Goal: Task Accomplishment & Management: Manage account settings

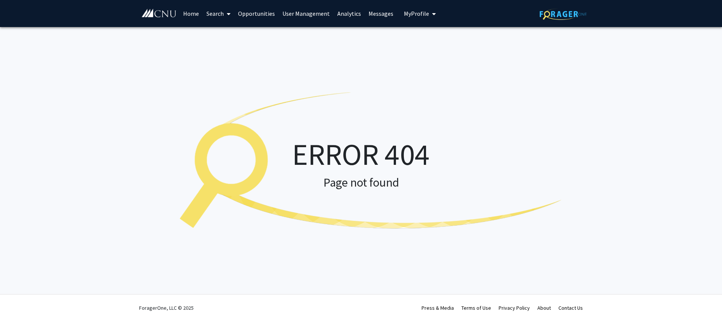
click at [188, 12] on link "Home" at bounding box center [190, 13] width 23 height 26
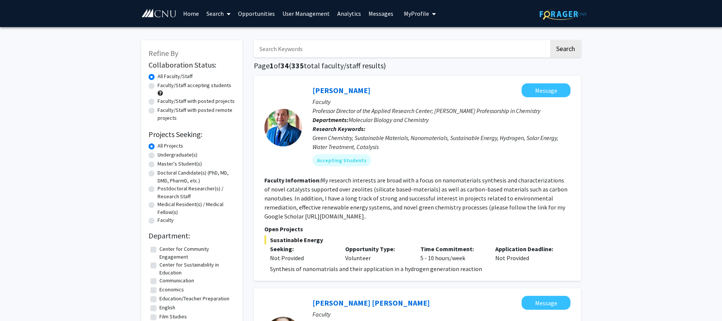
click at [432, 15] on icon "My profile dropdown to access profile and logout" at bounding box center [434, 14] width 4 height 6
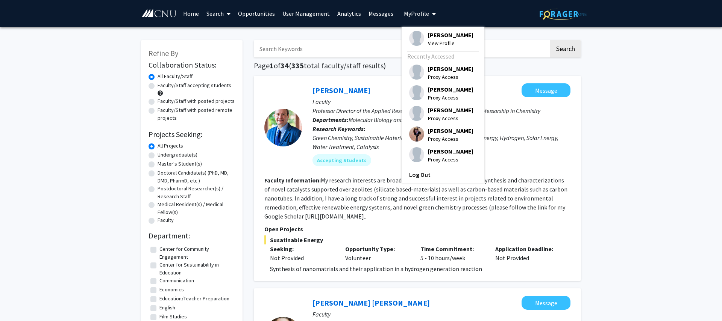
click at [432, 36] on span "[PERSON_NAME]" at bounding box center [450, 35] width 45 height 8
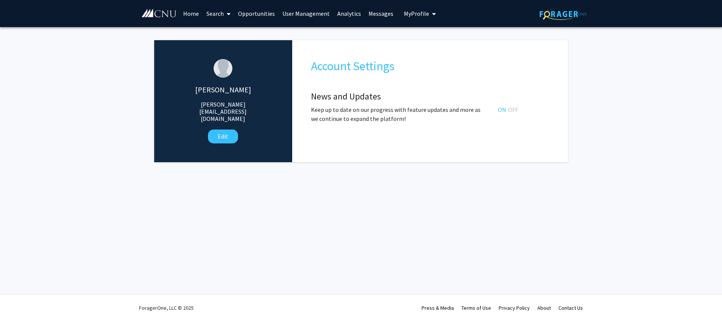
click at [305, 15] on link "User Management" at bounding box center [305, 13] width 55 height 26
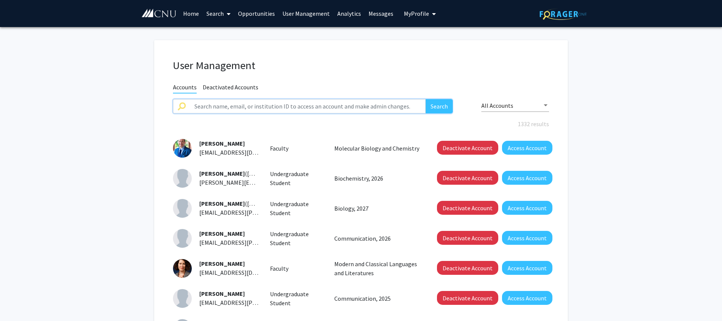
click at [322, 106] on input "text" at bounding box center [308, 106] width 236 height 14
click at [425, 99] on button "Search" at bounding box center [438, 106] width 27 height 14
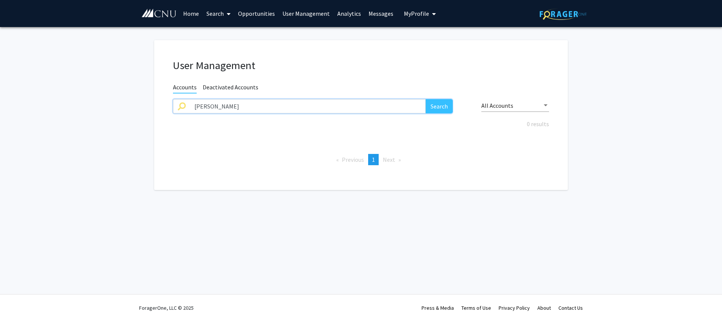
drag, startPoint x: 270, startPoint y: 103, endPoint x: 149, endPoint y: 99, distance: 120.7
click at [190, 99] on input "[PERSON_NAME]" at bounding box center [308, 106] width 236 height 14
type input "[PERSON_NAME]"
click at [425, 99] on button "Search" at bounding box center [438, 106] width 27 height 14
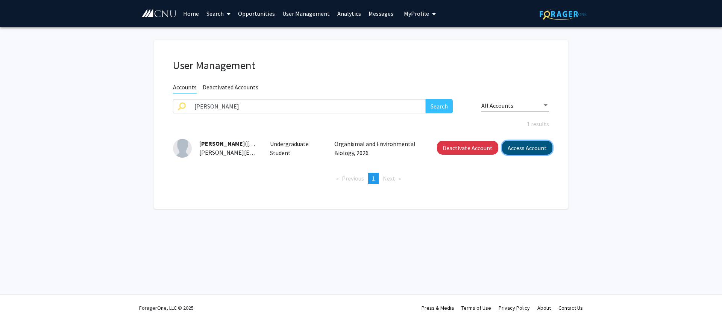
click at [524, 145] on button "Access Account" at bounding box center [527, 148] width 50 height 14
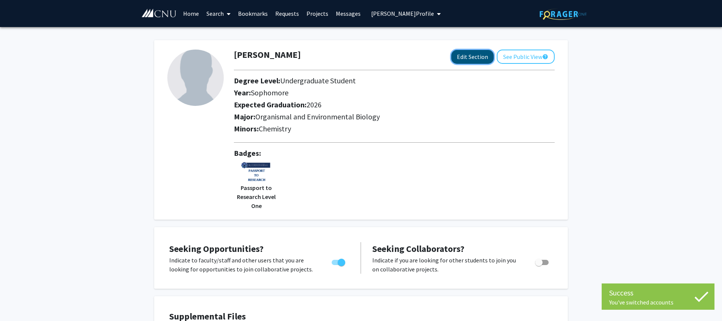
click at [466, 57] on button "Edit Section" at bounding box center [472, 57] width 42 height 14
select select "sophomore"
select select "2026"
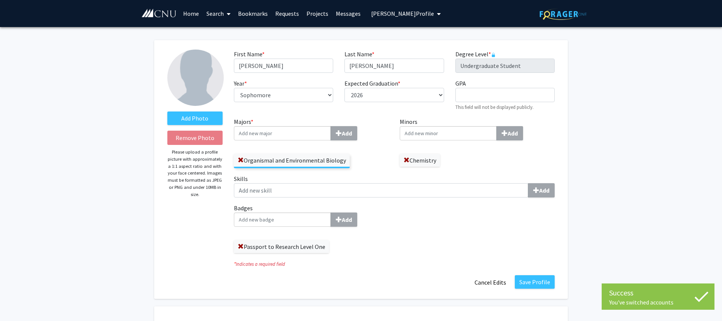
click at [294, 218] on input "Badges Add" at bounding box center [282, 220] width 97 height 14
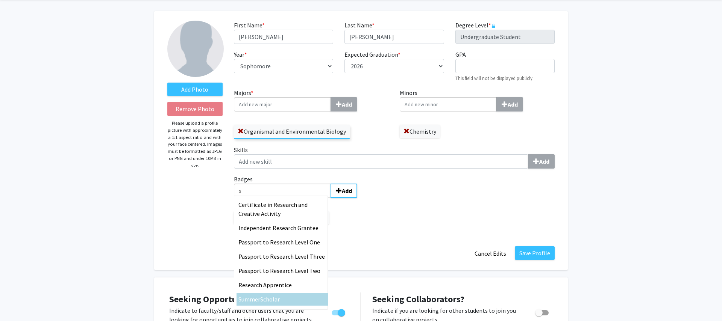
scroll to position [76, 0]
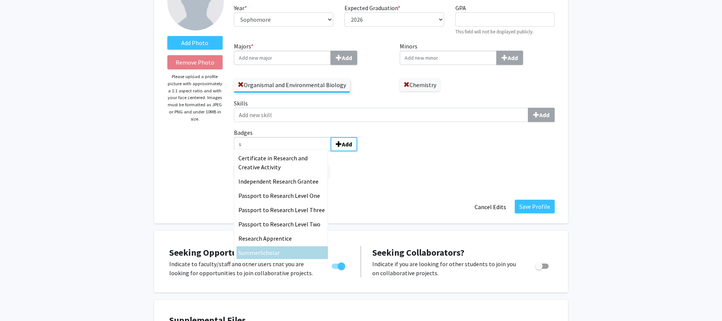
type input "s"
click at [280, 254] on span "cholar" at bounding box center [271, 253] width 17 height 8
click at [280, 151] on input "s" at bounding box center [282, 144] width 97 height 14
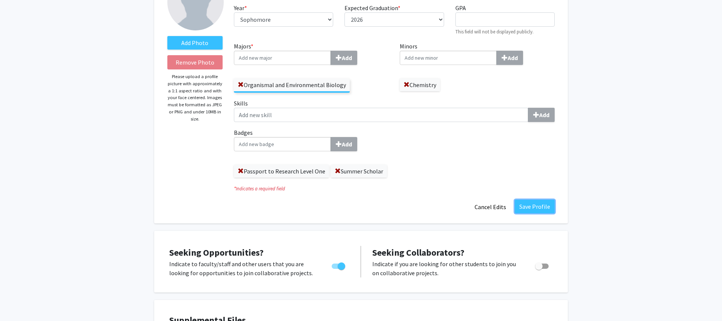
click at [532, 208] on button "Save Profile" at bounding box center [534, 207] width 40 height 14
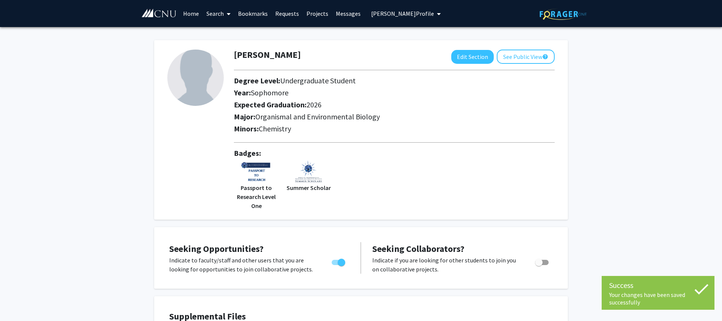
scroll to position [1, 0]
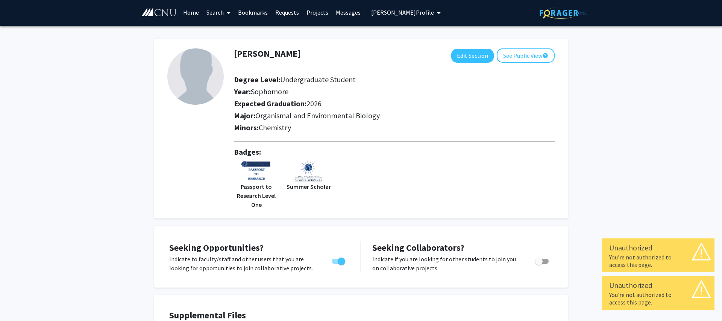
click at [385, 15] on span "[PERSON_NAME] Profile" at bounding box center [402, 13] width 63 height 8
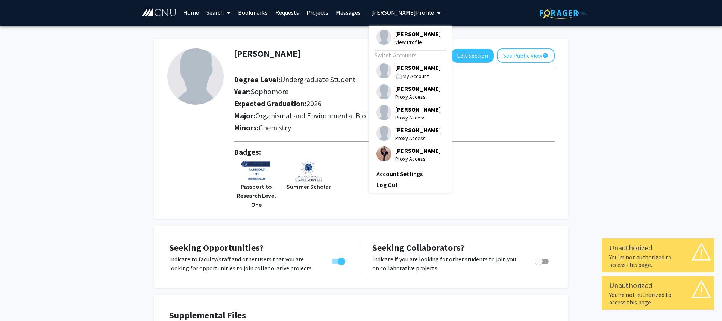
click at [403, 71] on span "[PERSON_NAME]" at bounding box center [417, 68] width 45 height 8
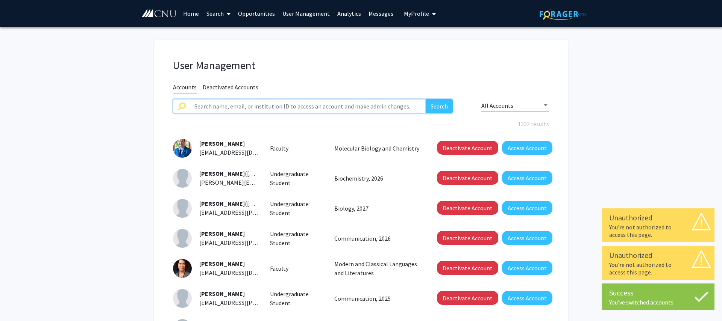
click at [306, 105] on input "text" at bounding box center [308, 106] width 236 height 14
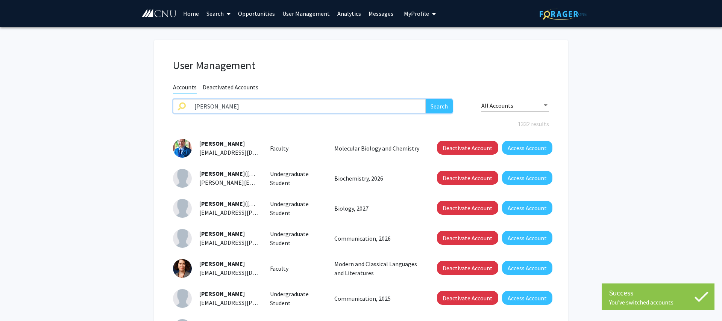
type input "[PERSON_NAME]"
click at [425, 99] on button "Search" at bounding box center [438, 106] width 27 height 14
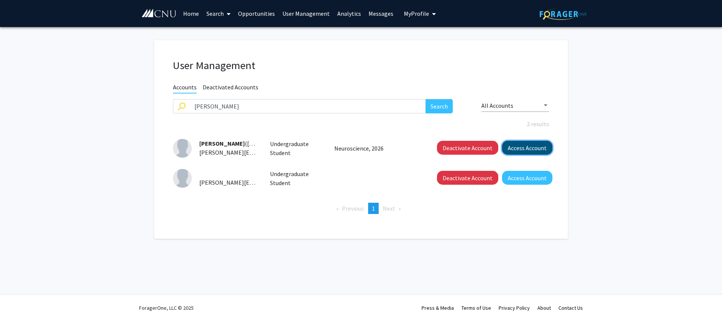
click at [525, 148] on button "Access Account" at bounding box center [527, 148] width 50 height 14
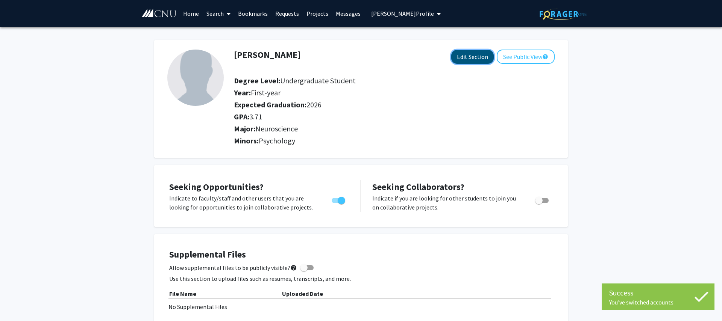
click at [472, 54] on button "Edit Section" at bounding box center [472, 57] width 42 height 14
select select "first-year"
select select "2026"
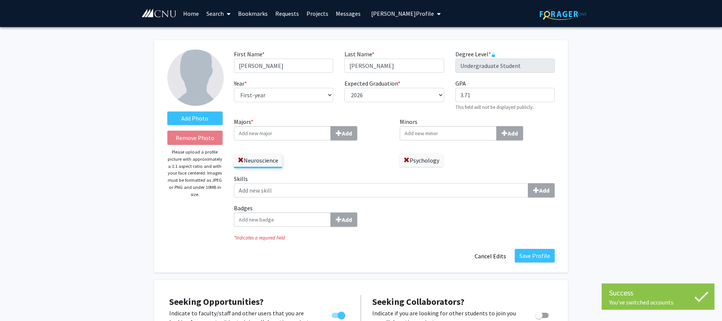
click at [263, 221] on input "Badges Add" at bounding box center [282, 220] width 97 height 14
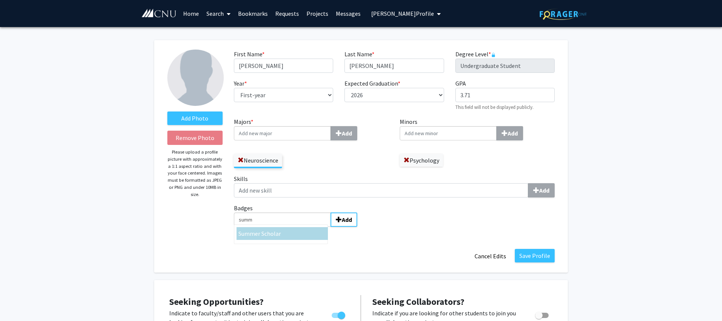
type input "summ"
click at [266, 235] on span "er Scholar" at bounding box center [268, 234] width 26 height 8
click at [266, 227] on input "summ" at bounding box center [282, 220] width 97 height 14
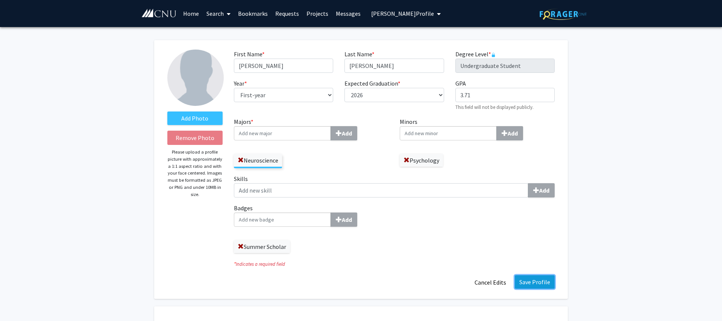
click at [531, 286] on button "Save Profile" at bounding box center [534, 282] width 40 height 14
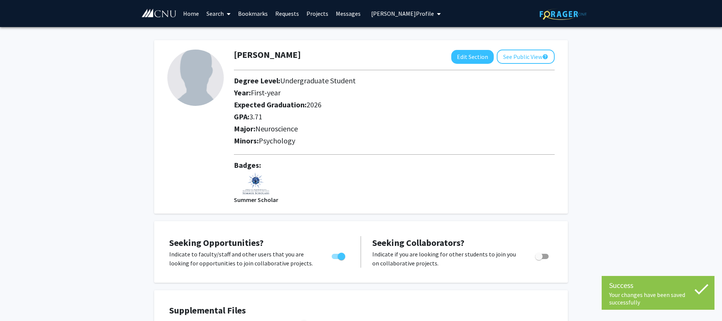
click at [379, 16] on span "[PERSON_NAME] Profile" at bounding box center [402, 14] width 63 height 8
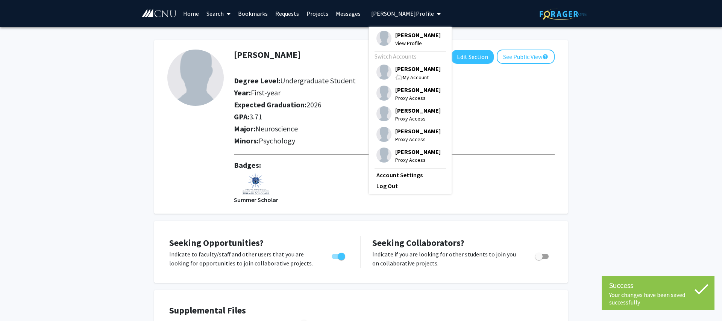
click at [386, 70] on img at bounding box center [383, 72] width 15 height 15
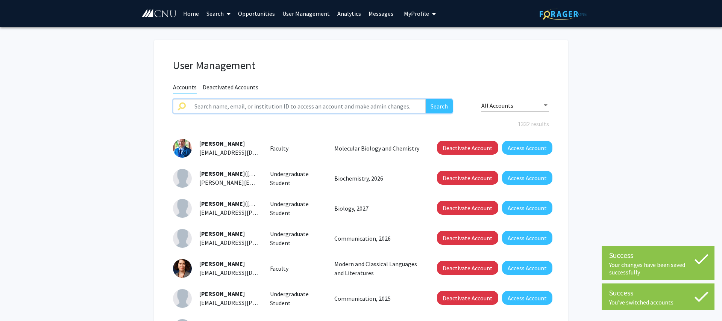
click at [272, 108] on input "text" at bounding box center [308, 106] width 236 height 14
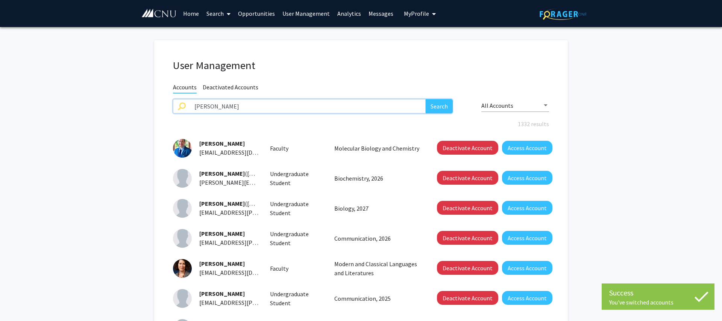
click at [425, 99] on button "Search" at bounding box center [438, 106] width 27 height 14
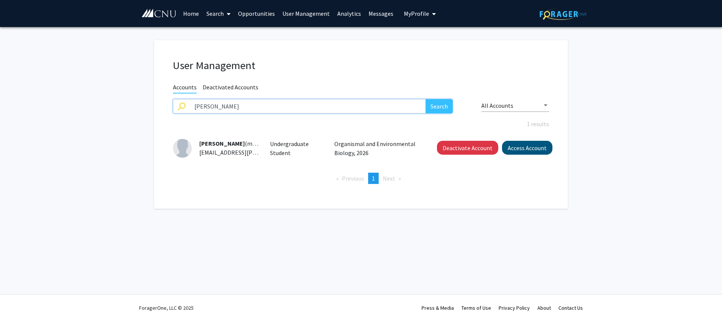
type input "[PERSON_NAME]"
click at [530, 148] on button "Access Account" at bounding box center [527, 148] width 50 height 14
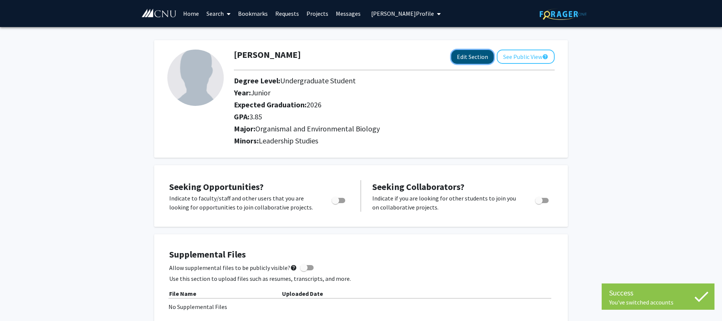
click at [468, 58] on button "Edit Section" at bounding box center [472, 57] width 42 height 14
select select "junior"
select select "2026"
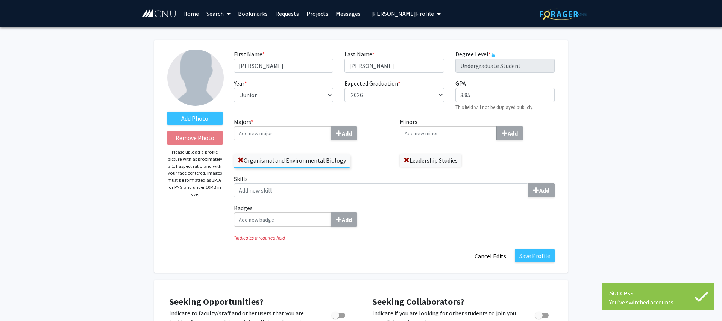
click at [258, 222] on input "Badges Add" at bounding box center [282, 220] width 97 height 14
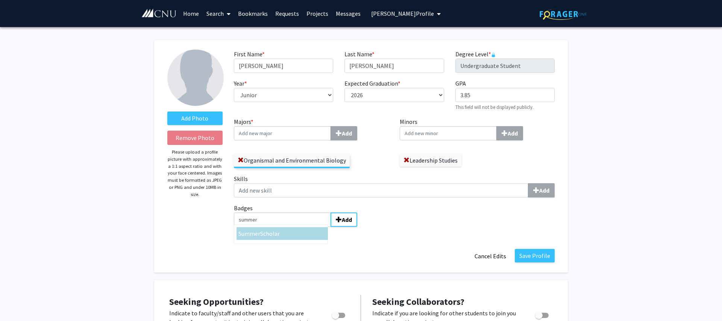
type input "summer"
click at [262, 230] on span "Scholar" at bounding box center [270, 234] width 20 height 8
click at [262, 227] on input "summer" at bounding box center [282, 220] width 97 height 14
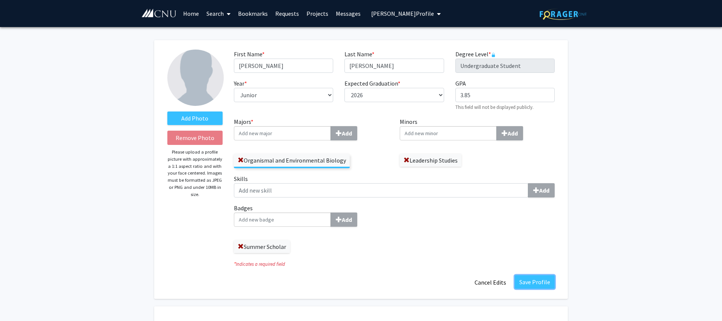
click at [527, 279] on button "Save Profile" at bounding box center [534, 282] width 40 height 14
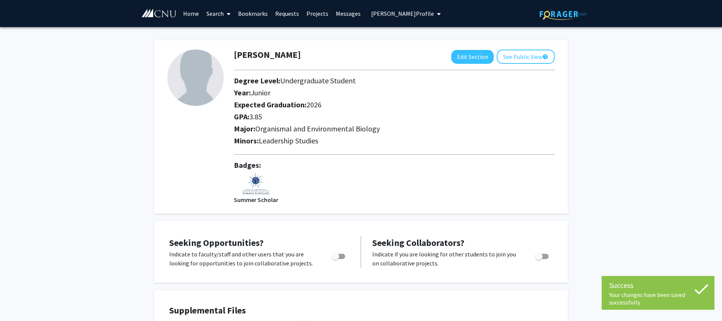
click at [406, 13] on span "[PERSON_NAME] Profile" at bounding box center [402, 14] width 63 height 8
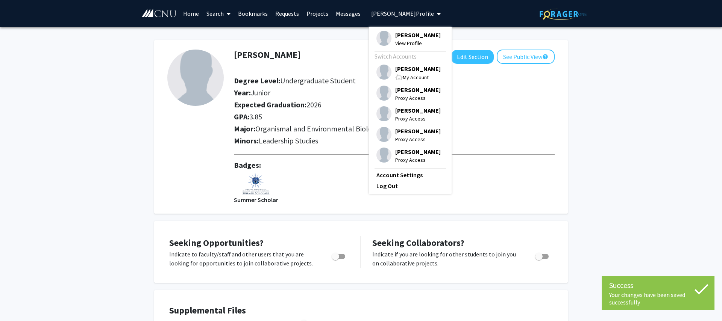
click at [396, 70] on span "[PERSON_NAME]" at bounding box center [417, 69] width 45 height 8
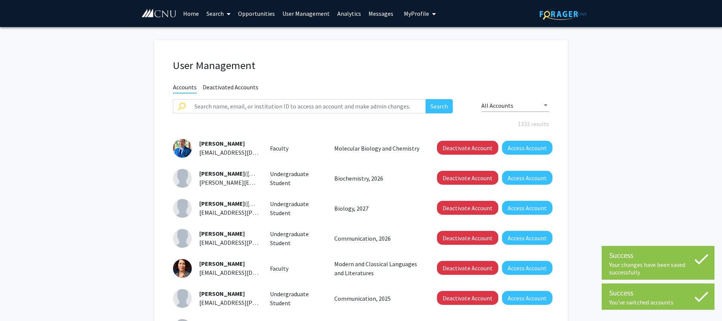
click at [324, 11] on link "User Management" at bounding box center [305, 13] width 55 height 26
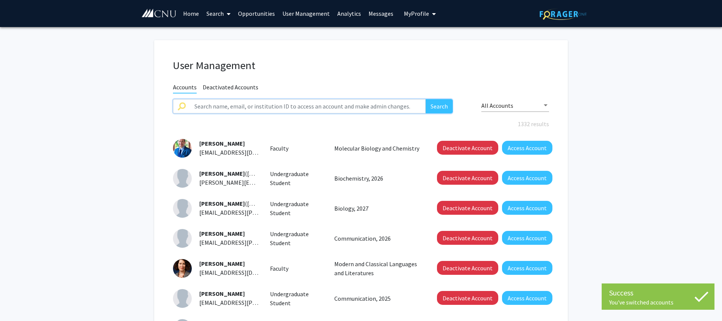
click at [311, 104] on input "text" at bounding box center [308, 106] width 236 height 14
type input "[PERSON_NAME]"
click at [425, 99] on button "Search" at bounding box center [438, 106] width 27 height 14
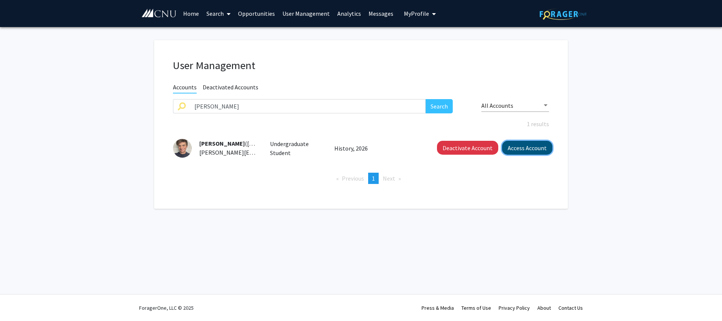
click at [508, 147] on button "Access Account" at bounding box center [527, 148] width 50 height 14
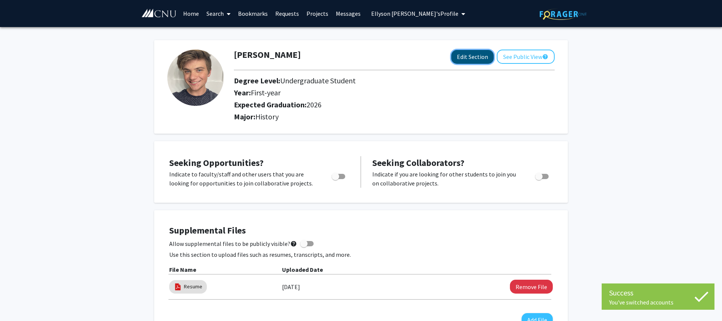
click at [483, 54] on button "Edit Section" at bounding box center [472, 57] width 42 height 14
select select "first-year"
select select "2026"
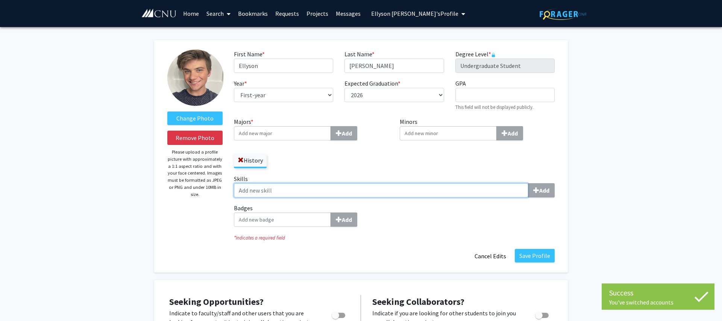
click at [298, 193] on input "Skills Add" at bounding box center [381, 190] width 294 height 14
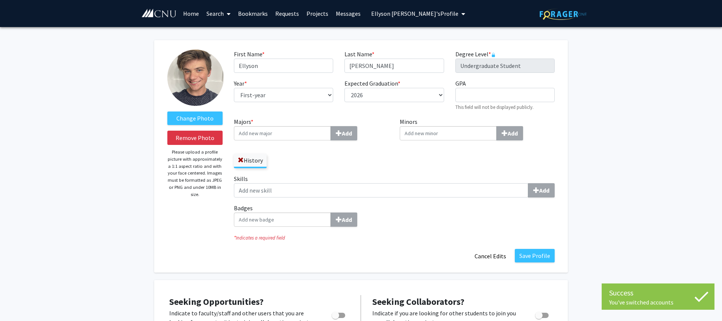
drag, startPoint x: 279, startPoint y: 232, endPoint x: 282, endPoint y: 226, distance: 6.3
click at [279, 231] on div "Badges Add" at bounding box center [394, 218] width 332 height 29
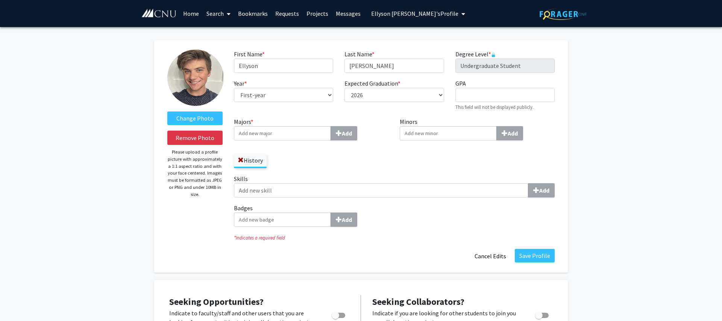
click at [283, 223] on input "Badges Add" at bounding box center [282, 220] width 97 height 14
type input "summer"
drag, startPoint x: 280, startPoint y: 230, endPoint x: 286, endPoint y: 229, distance: 6.5
click at [280, 230] on span "Scholar" at bounding box center [270, 234] width 20 height 8
click at [280, 227] on input "summer" at bounding box center [282, 220] width 97 height 14
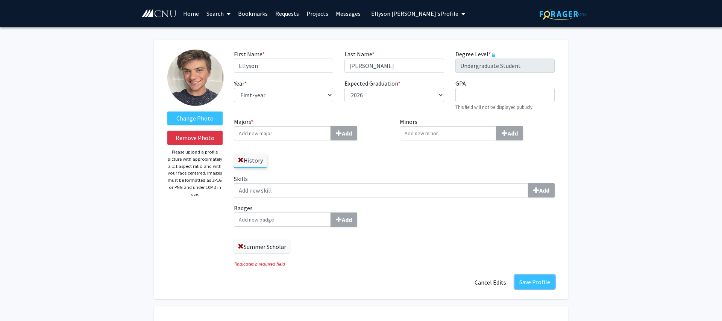
click at [534, 283] on button "Save Profile" at bounding box center [534, 282] width 40 height 14
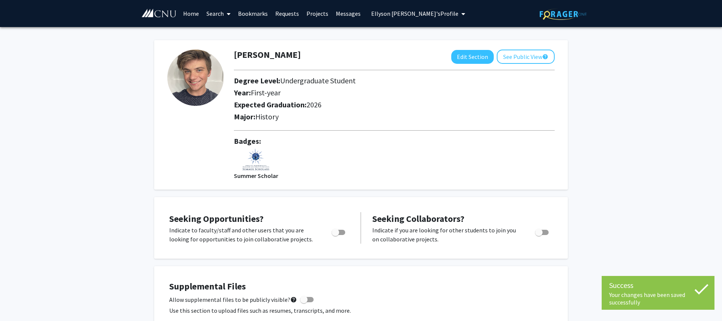
drag, startPoint x: 410, startPoint y: 12, endPoint x: 408, endPoint y: 22, distance: 10.0
click at [410, 12] on span "[PERSON_NAME]'s Profile" at bounding box center [414, 14] width 87 height 8
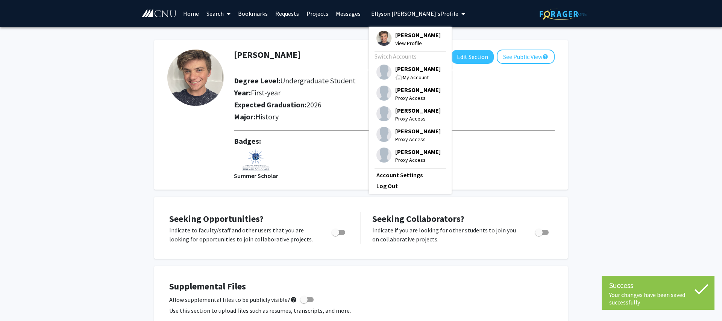
click at [406, 73] on span "[PERSON_NAME]" at bounding box center [417, 69] width 45 height 8
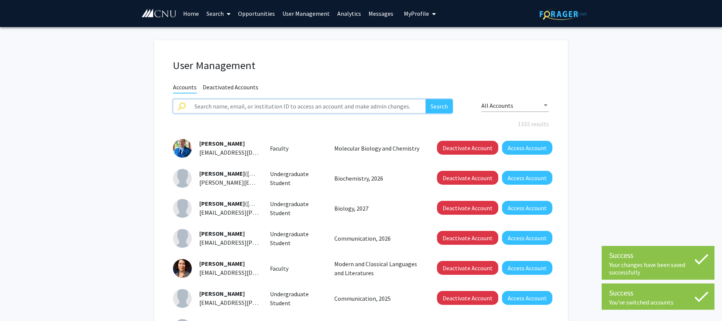
click at [232, 104] on input "text" at bounding box center [308, 106] width 236 height 14
type input "[PERSON_NAME]"
click at [425, 99] on button "Search" at bounding box center [438, 106] width 27 height 14
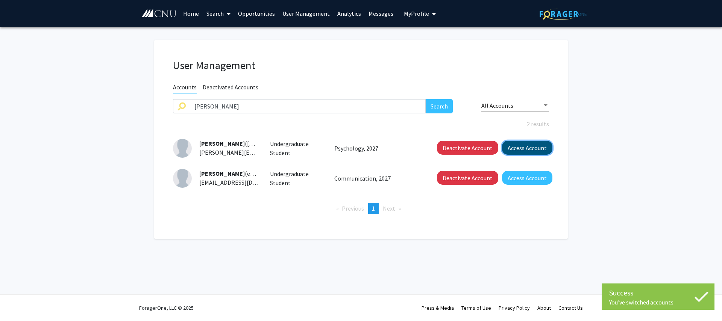
click at [509, 146] on button "Access Account" at bounding box center [527, 148] width 50 height 14
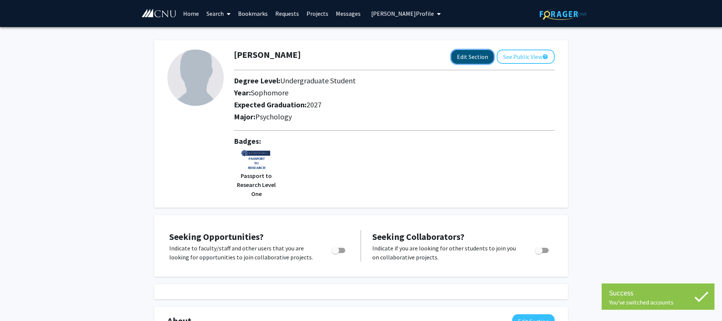
click at [470, 59] on button "Edit Section" at bounding box center [472, 57] width 42 height 14
select select "sophomore"
select select "2027"
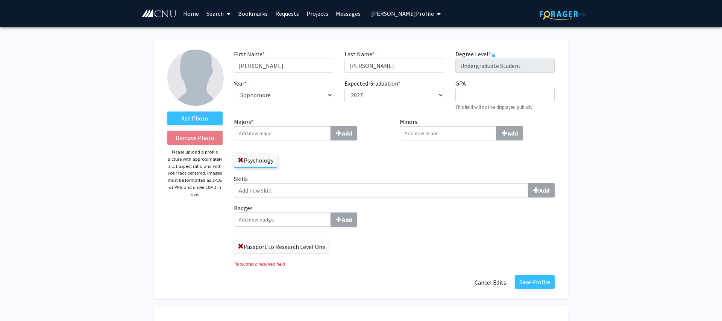
click at [272, 220] on input "Badges Add" at bounding box center [282, 220] width 97 height 14
type input "summer"
click at [272, 233] on span "Scholar" at bounding box center [270, 234] width 20 height 8
click at [272, 227] on input "summer" at bounding box center [282, 220] width 97 height 14
click at [534, 285] on button "Save Profile" at bounding box center [534, 282] width 40 height 14
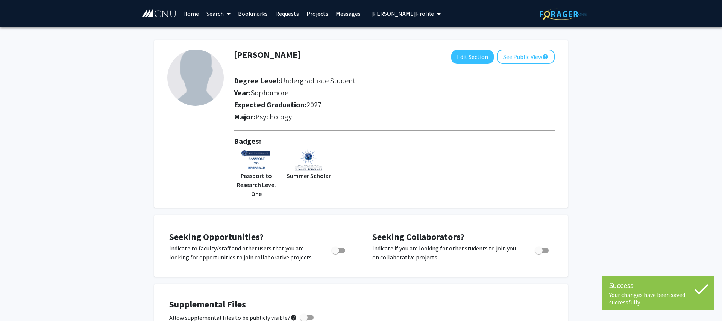
drag, startPoint x: 410, startPoint y: 15, endPoint x: 404, endPoint y: 28, distance: 14.8
click at [410, 15] on span "[PERSON_NAME] Profile" at bounding box center [402, 14] width 63 height 8
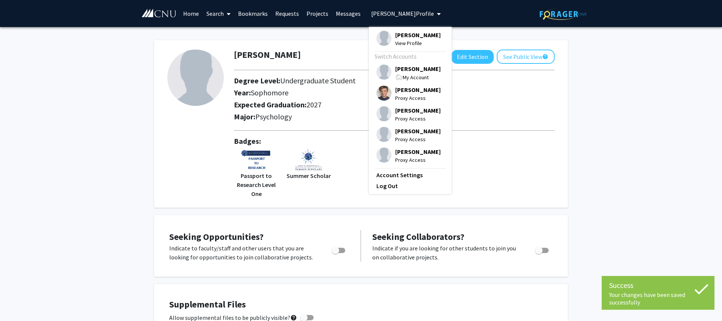
click at [395, 75] on span at bounding box center [399, 77] width 8 height 6
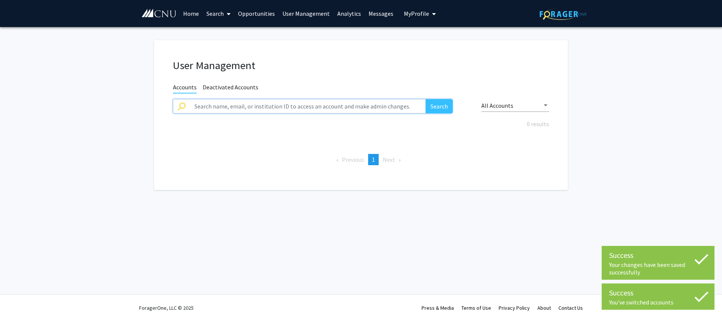
click at [250, 104] on input "text" at bounding box center [308, 106] width 236 height 14
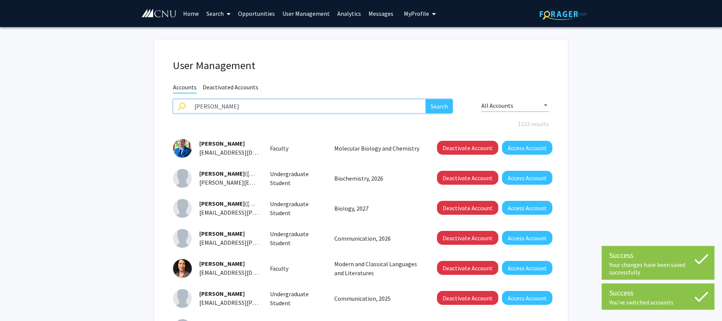
click at [425, 99] on button "Search" at bounding box center [438, 106] width 27 height 14
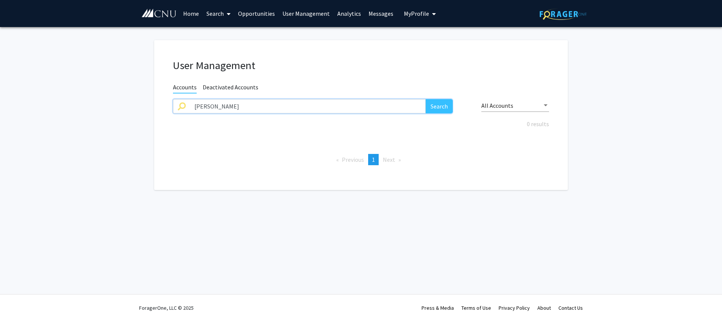
drag, startPoint x: 265, startPoint y: 110, endPoint x: 121, endPoint y: 107, distance: 144.0
click at [190, 107] on input "[PERSON_NAME]" at bounding box center [308, 106] width 236 height 14
type input "foca"
click at [425, 99] on button "Search" at bounding box center [438, 106] width 27 height 14
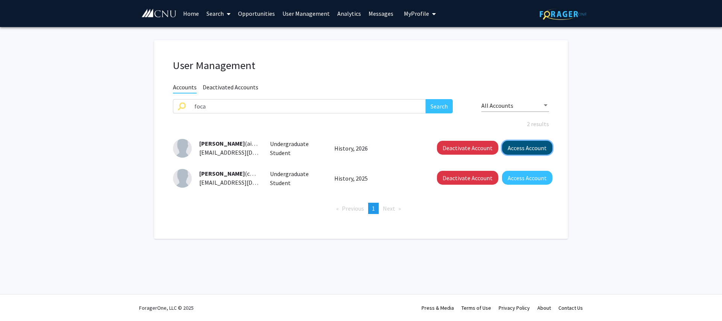
click at [517, 150] on button "Access Account" at bounding box center [527, 148] width 50 height 14
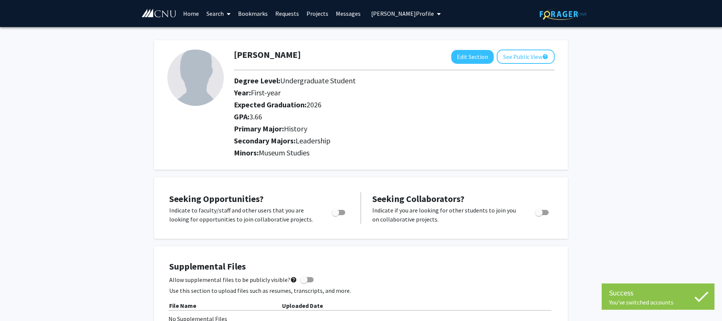
scroll to position [0, 0]
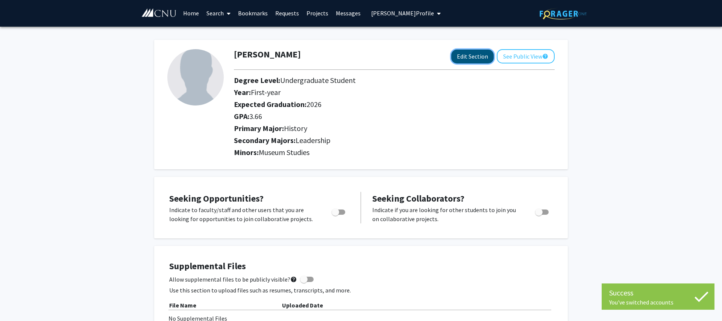
click at [476, 59] on button "Edit Section" at bounding box center [472, 57] width 42 height 14
select select "first-year"
select select "2026"
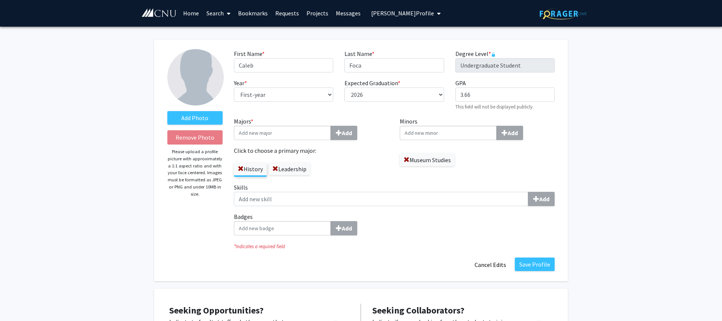
click at [292, 229] on input "Badges Add" at bounding box center [282, 228] width 97 height 14
type input "c"
type input "summer"
click at [286, 236] on div "Summer Scholar" at bounding box center [281, 242] width 91 height 13
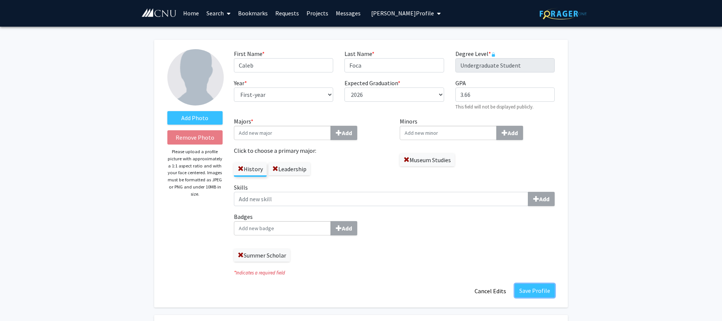
click at [535, 292] on button "Save Profile" at bounding box center [534, 291] width 40 height 14
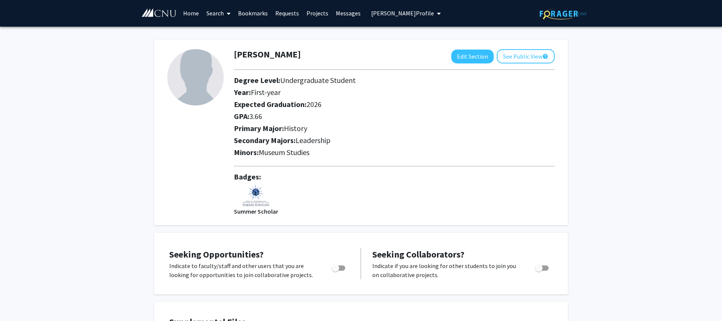
click at [407, 19] on button "[PERSON_NAME] Profile" at bounding box center [406, 13] width 74 height 27
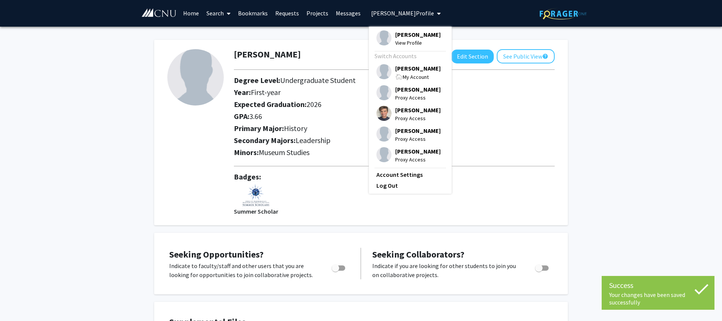
click at [398, 68] on span "[PERSON_NAME]" at bounding box center [417, 68] width 45 height 8
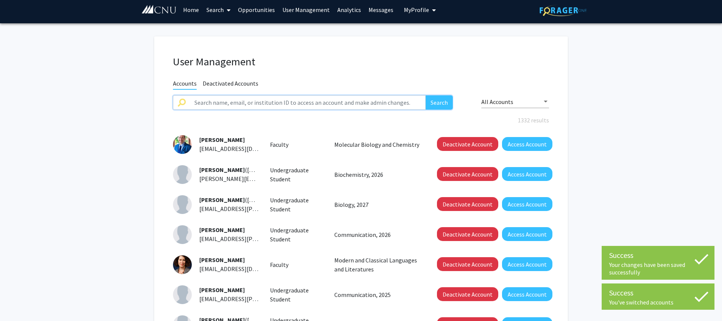
click at [232, 104] on input "text" at bounding box center [308, 102] width 236 height 14
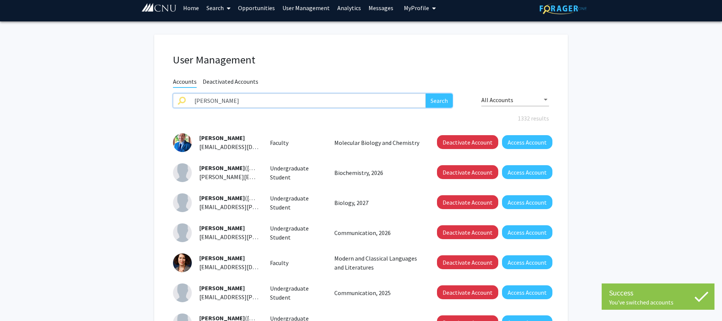
click at [425, 94] on button "Search" at bounding box center [438, 101] width 27 height 14
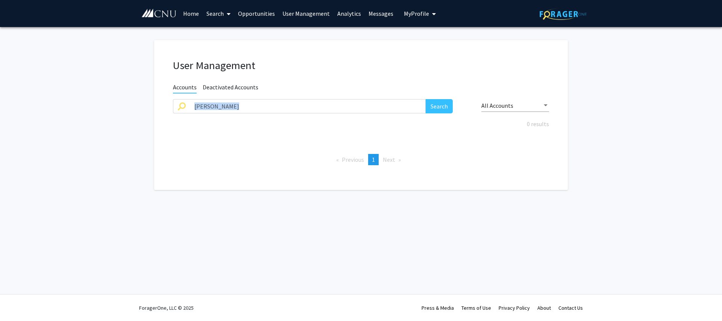
drag, startPoint x: 205, startPoint y: 114, endPoint x: 150, endPoint y: 110, distance: 54.6
click at [150, 110] on fg-user-management "User Management Accounts Deactivated Accounts [PERSON_NAME] Search All Accounts…" at bounding box center [361, 117] width 722 height 180
drag, startPoint x: 244, startPoint y: 112, endPoint x: 239, endPoint y: 109, distance: 5.7
click at [239, 109] on div "[PERSON_NAME] Search" at bounding box center [312, 111] width 291 height 25
drag, startPoint x: 239, startPoint y: 109, endPoint x: 141, endPoint y: 104, distance: 98.2
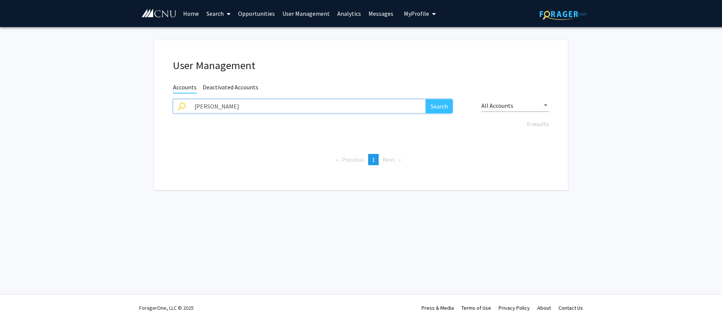
click at [190, 104] on input "[PERSON_NAME]" at bounding box center [308, 106] width 236 height 14
type input "[PERSON_NAME]"
click at [425, 99] on button "Search" at bounding box center [438, 106] width 27 height 14
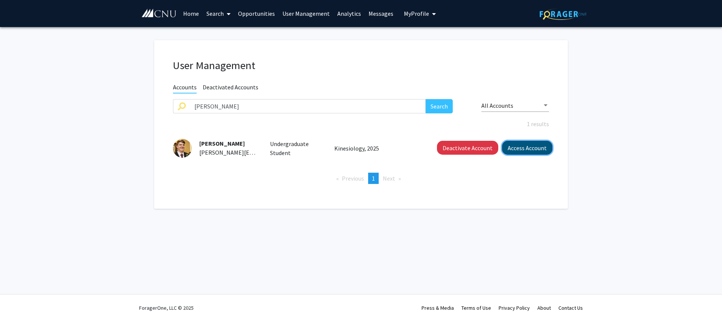
click at [536, 147] on button "Access Account" at bounding box center [527, 148] width 50 height 14
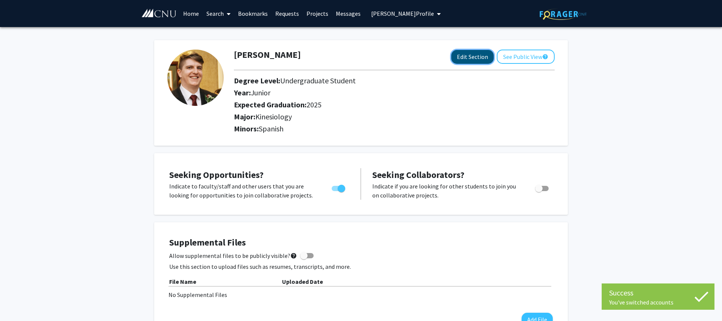
click at [465, 56] on button "Edit Section" at bounding box center [472, 57] width 42 height 14
select select "junior"
select select "2025"
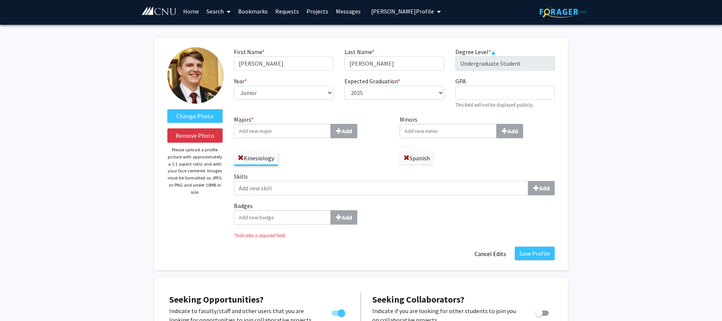
click at [273, 222] on input "Badges Add" at bounding box center [282, 217] width 97 height 14
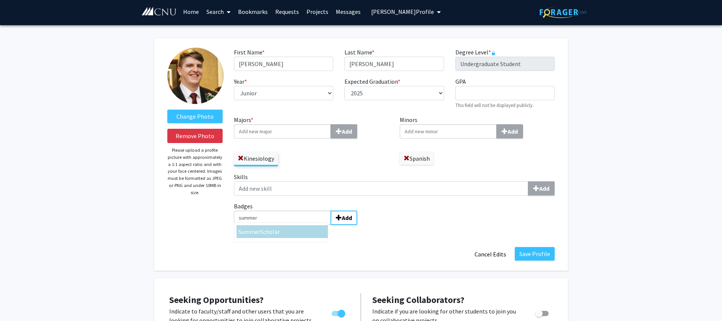
type input "summer"
click at [271, 228] on div "Summer Scholar" at bounding box center [282, 231] width 88 height 9
click at [271, 225] on input "summer" at bounding box center [282, 218] width 97 height 14
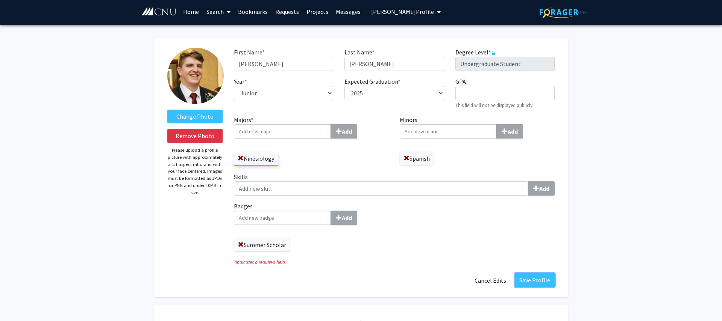
scroll to position [1, 0]
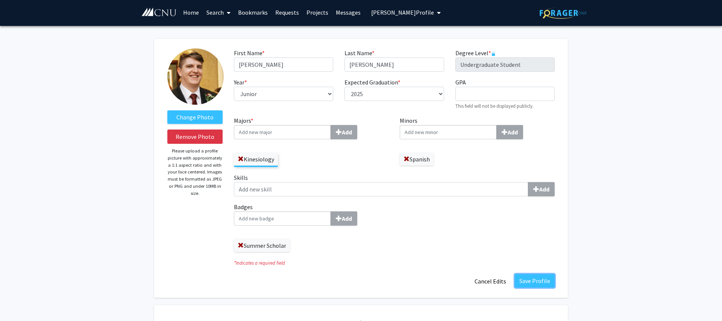
drag, startPoint x: 530, startPoint y: 280, endPoint x: 524, endPoint y: 275, distance: 8.3
click at [530, 280] on button "Save Profile" at bounding box center [534, 281] width 40 height 14
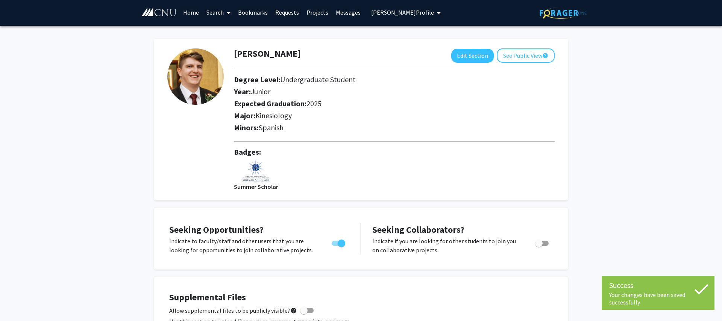
click at [413, 15] on span "[PERSON_NAME] Profile" at bounding box center [402, 13] width 63 height 8
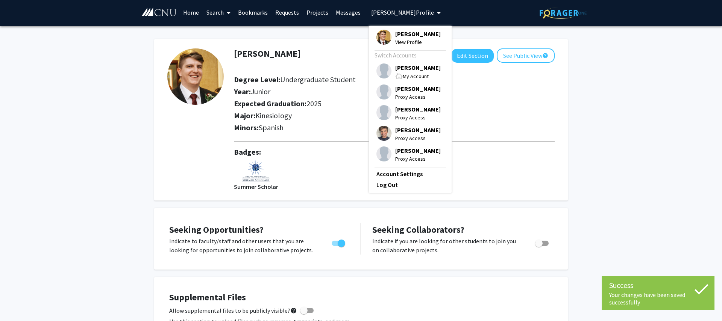
click at [402, 75] on span "My Account" at bounding box center [415, 76] width 26 height 7
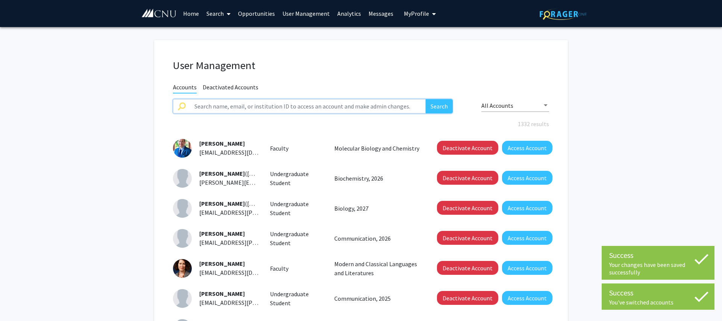
click at [244, 106] on input "text" at bounding box center [308, 106] width 236 height 14
click at [425, 99] on button "Search" at bounding box center [438, 106] width 27 height 14
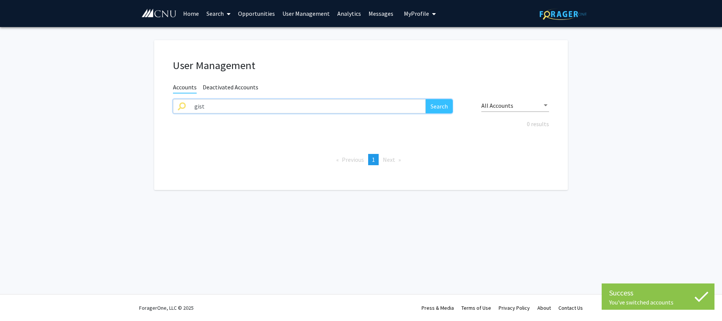
click at [425, 99] on button "Search" at bounding box center [438, 106] width 27 height 14
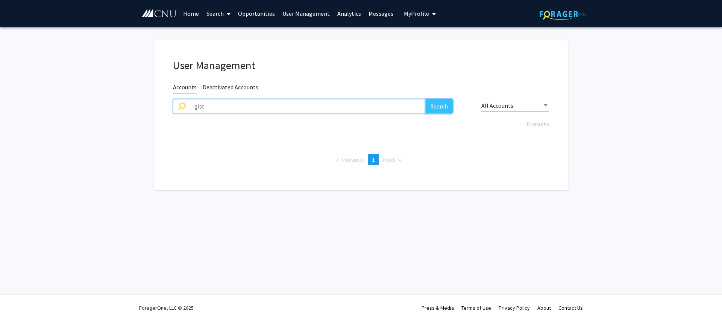
click at [441, 108] on button "Search" at bounding box center [438, 106] width 27 height 14
drag, startPoint x: 218, startPoint y: 110, endPoint x: 150, endPoint y: 98, distance: 69.1
click at [190, 99] on input "gist" at bounding box center [308, 106] width 236 height 14
type input "[PERSON_NAME]"
click at [425, 99] on button "Search" at bounding box center [438, 106] width 27 height 14
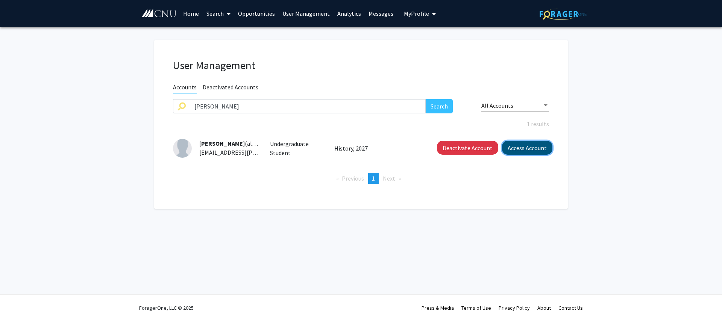
click at [515, 150] on button "Access Account" at bounding box center [527, 148] width 50 height 14
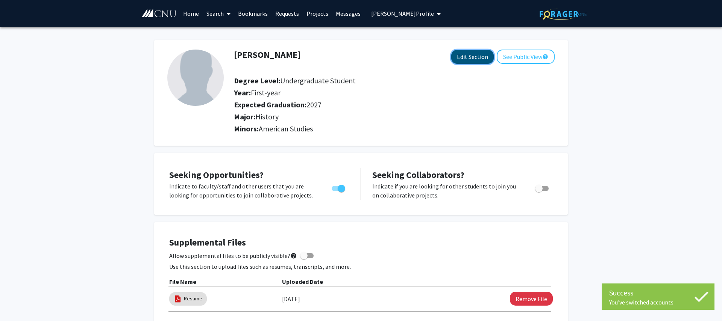
click at [483, 54] on button "Edit Section" at bounding box center [472, 57] width 42 height 14
select select "first-year"
select select "2027"
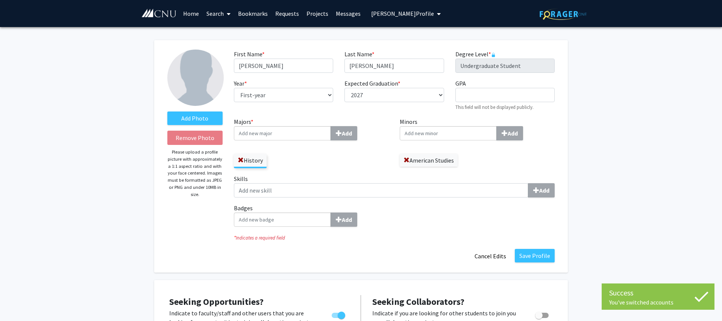
click at [311, 226] on input "Badges Add" at bounding box center [282, 220] width 97 height 14
type input "summer"
drag, startPoint x: 297, startPoint y: 230, endPoint x: 301, endPoint y: 231, distance: 4.2
click at [297, 230] on div "Summer Scholar" at bounding box center [282, 233] width 88 height 9
click at [297, 227] on input "summer" at bounding box center [282, 220] width 97 height 14
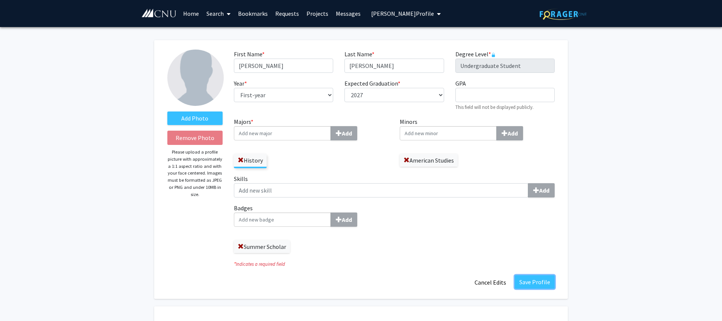
click at [546, 281] on button "Save Profile" at bounding box center [534, 282] width 40 height 14
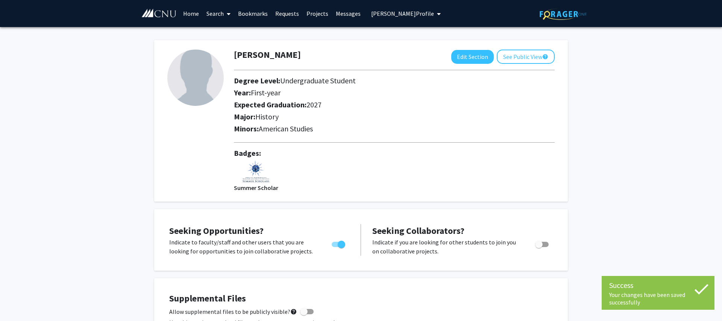
drag, startPoint x: 409, startPoint y: 18, endPoint x: 404, endPoint y: 27, distance: 10.3
click at [409, 18] on button "[PERSON_NAME] Profile" at bounding box center [406, 13] width 74 height 27
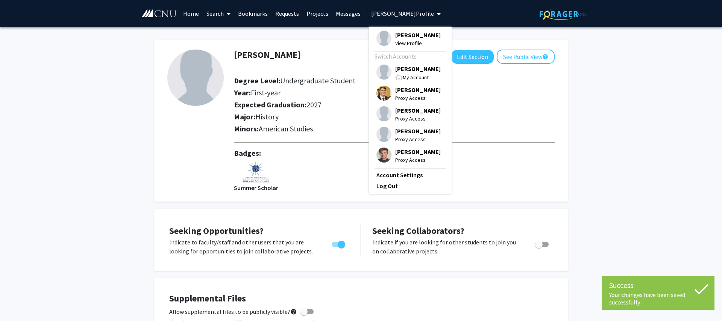
click at [401, 68] on span "[PERSON_NAME]" at bounding box center [417, 69] width 45 height 8
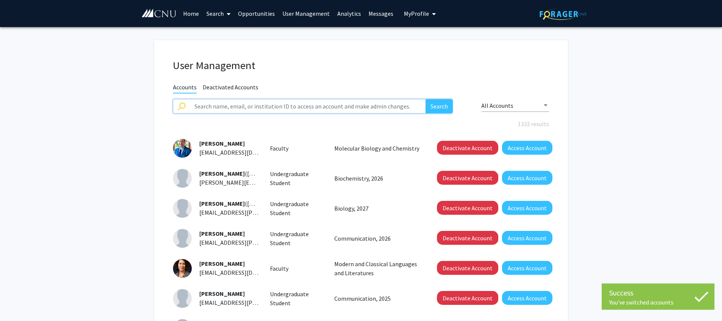
click at [240, 109] on input "text" at bounding box center [308, 106] width 236 height 14
type input "hardy"
click at [425, 99] on button "Search" at bounding box center [438, 106] width 27 height 14
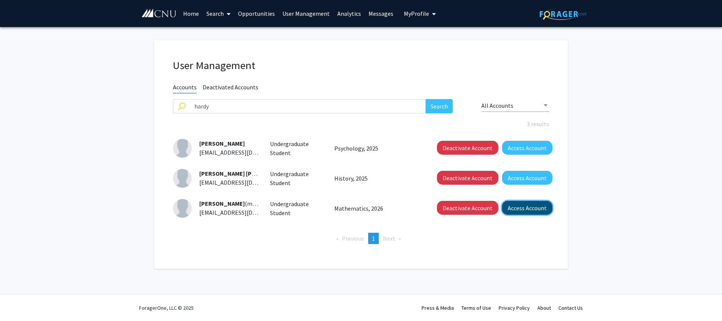
click at [514, 209] on button "Access Account" at bounding box center [527, 208] width 50 height 14
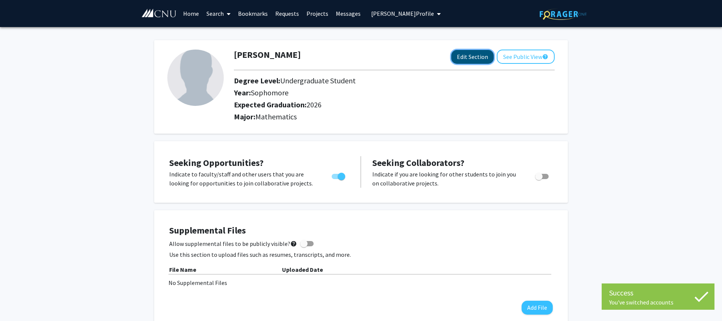
click at [465, 57] on button "Edit Section" at bounding box center [472, 57] width 42 height 14
select select "sophomore"
select select "2026"
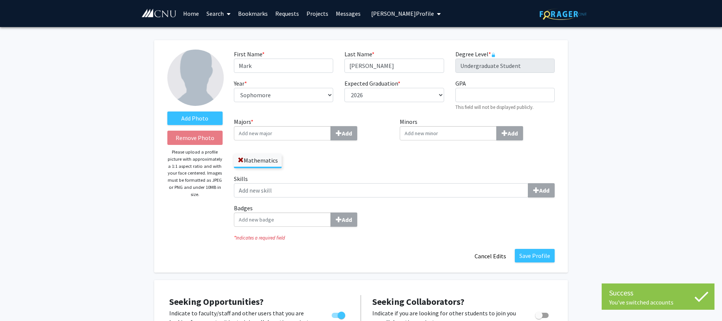
click at [287, 217] on input "Badges Add" at bounding box center [282, 220] width 97 height 14
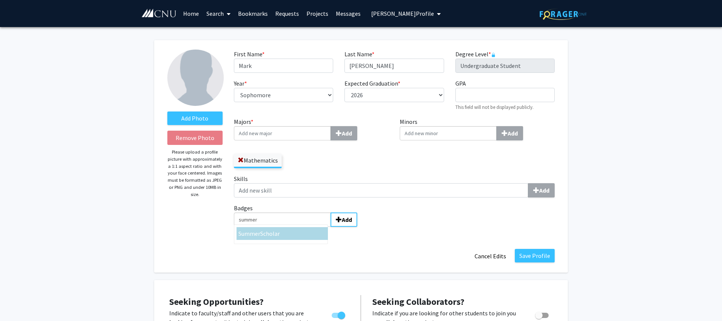
type input "summer"
click at [277, 230] on span "Scholar" at bounding box center [270, 234] width 20 height 8
click at [277, 227] on input "summer" at bounding box center [282, 220] width 97 height 14
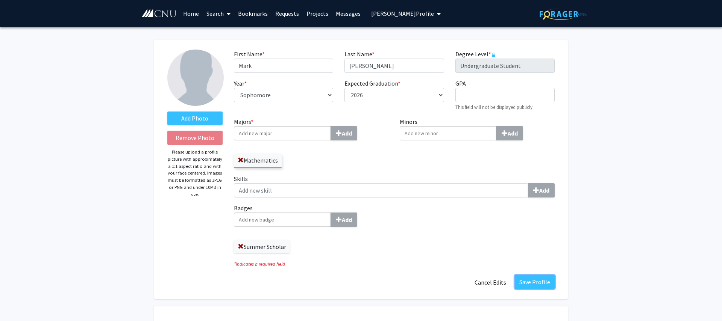
click at [525, 281] on button "Save Profile" at bounding box center [534, 282] width 40 height 14
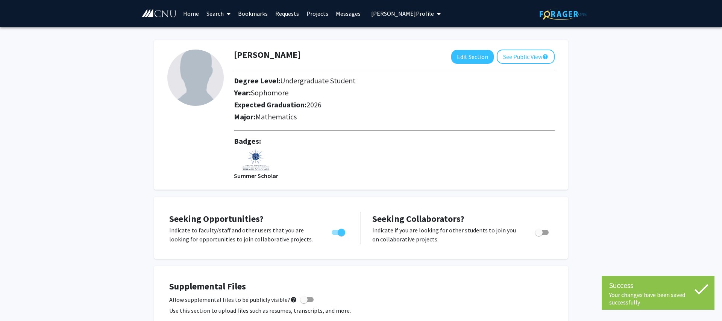
click at [396, 17] on span "[PERSON_NAME] Profile" at bounding box center [402, 14] width 63 height 8
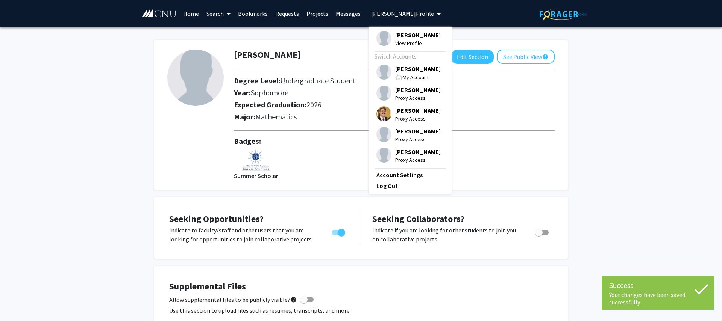
click at [398, 71] on span "[PERSON_NAME]" at bounding box center [417, 69] width 45 height 8
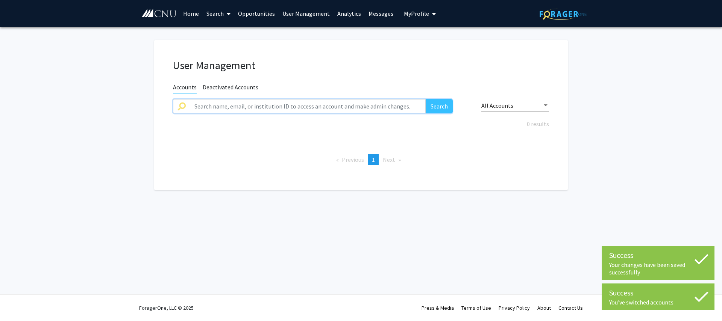
click at [229, 106] on input "text" at bounding box center [308, 106] width 236 height 14
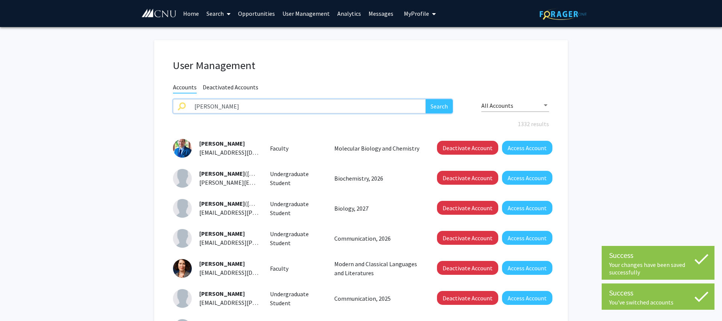
type input "[PERSON_NAME]"
click at [425, 99] on button "Search" at bounding box center [438, 106] width 27 height 14
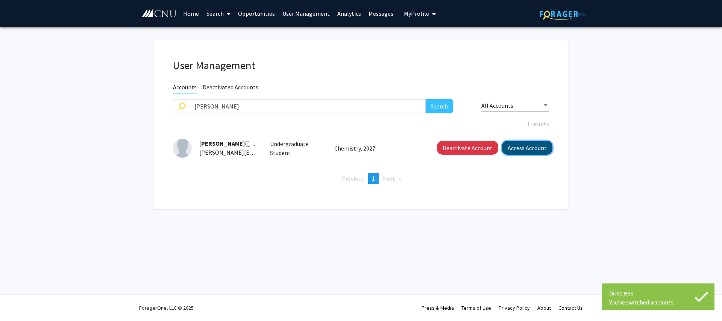
click at [524, 149] on button "Access Account" at bounding box center [527, 148] width 50 height 14
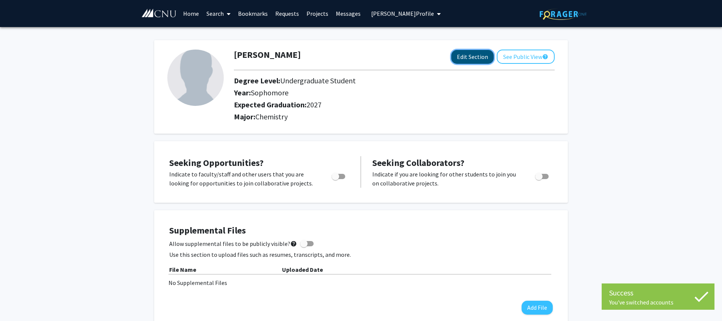
click at [467, 61] on button "Edit Section" at bounding box center [472, 57] width 42 height 14
select select "sophomore"
select select "2027"
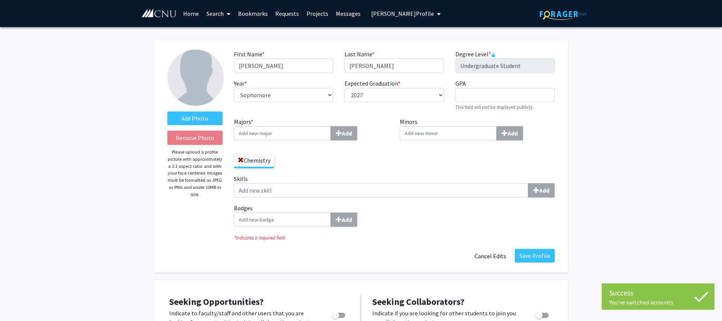
click at [315, 217] on input "Badges Add" at bounding box center [282, 220] width 97 height 14
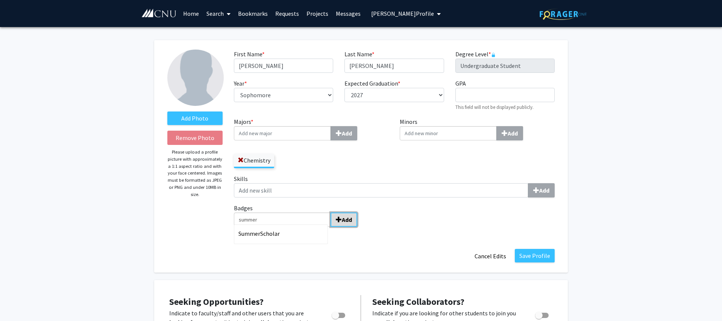
click at [348, 216] on b "Add" at bounding box center [347, 220] width 10 height 8
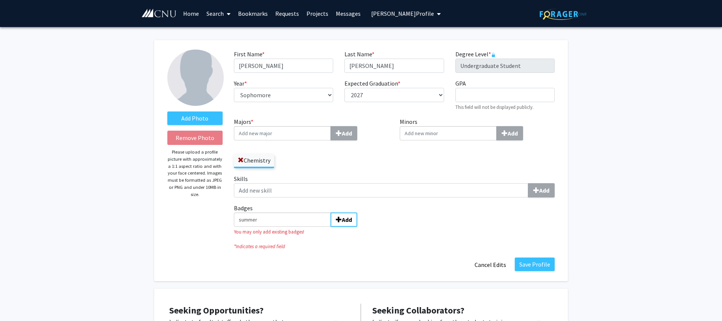
click at [305, 224] on input "summer" at bounding box center [282, 220] width 97 height 14
click at [312, 219] on input "summer" at bounding box center [282, 220] width 97 height 14
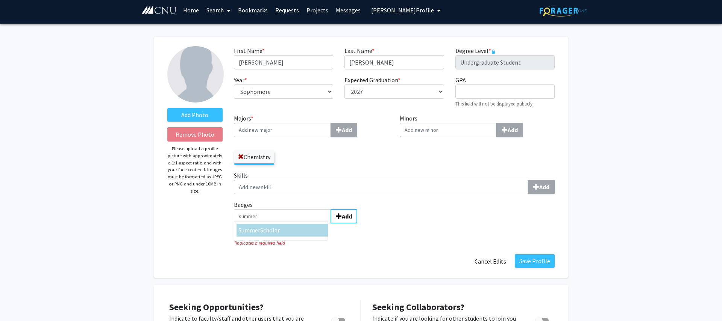
type input "summer"
click at [300, 233] on div "Summer Scholar" at bounding box center [282, 230] width 88 height 9
click at [300, 224] on input "summer" at bounding box center [282, 216] width 97 height 14
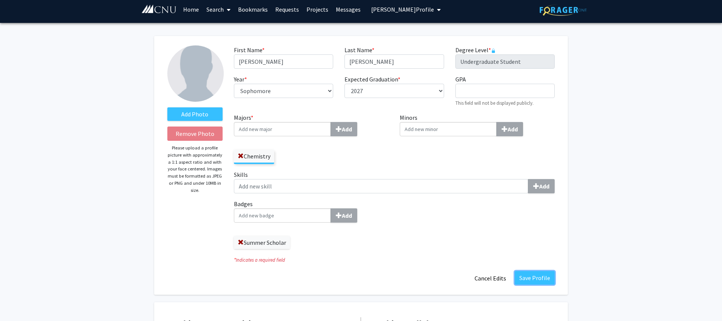
click at [528, 279] on button "Save Profile" at bounding box center [534, 278] width 40 height 14
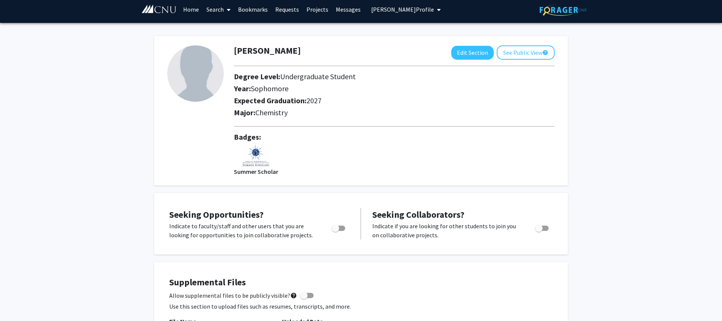
scroll to position [3, 0]
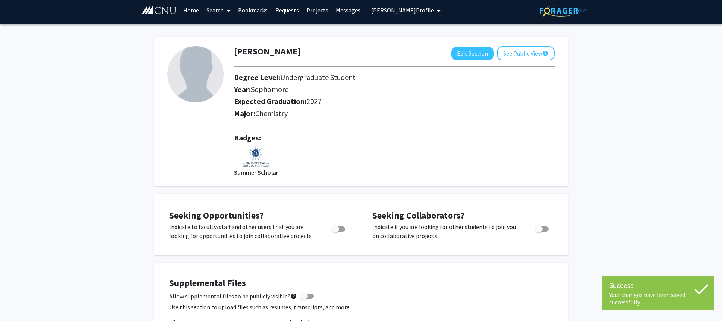
click at [434, 8] on span "My profile dropdown to access profile and logout" at bounding box center [437, 10] width 7 height 26
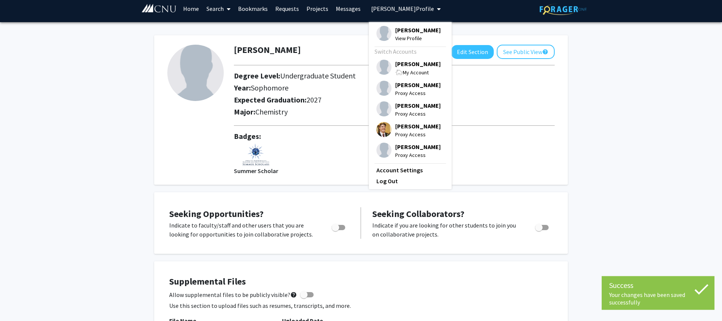
click at [407, 70] on div "My Account" at bounding box center [417, 72] width 45 height 9
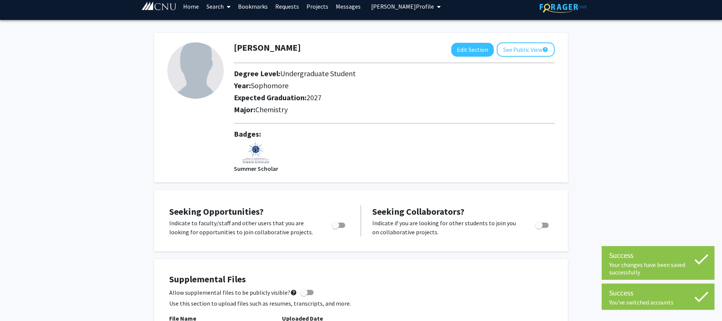
scroll to position [8, 0]
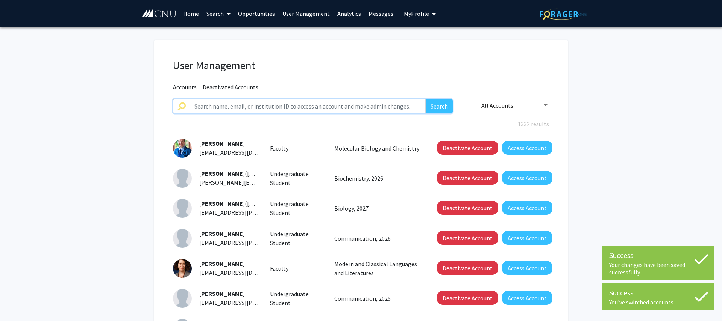
click at [244, 104] on input "text" at bounding box center [308, 106] width 236 height 14
type input "[PERSON_NAME]"
click at [425, 99] on button "Search" at bounding box center [438, 106] width 27 height 14
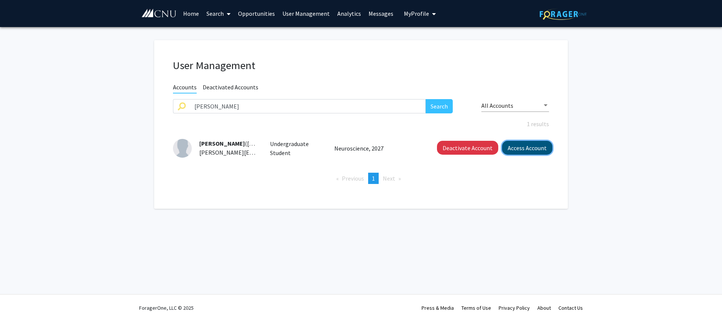
click at [529, 145] on button "Access Account" at bounding box center [527, 148] width 50 height 14
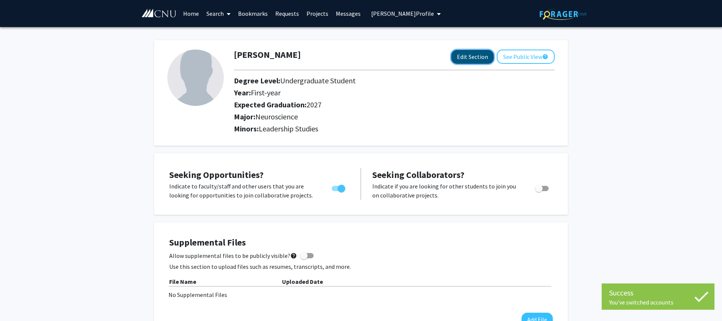
click at [480, 56] on button "Edit Section" at bounding box center [472, 57] width 42 height 14
select select "first-year"
select select "2027"
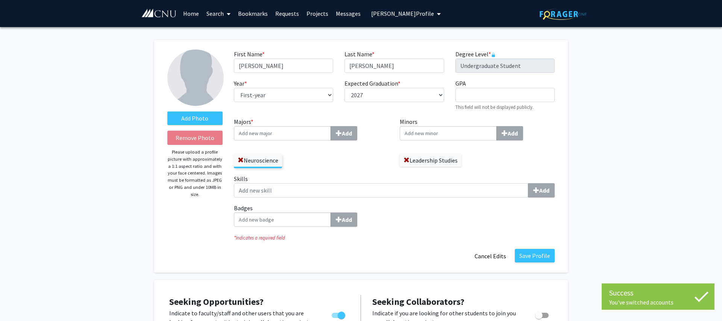
click at [292, 226] on input "Badges Add" at bounding box center [282, 220] width 97 height 14
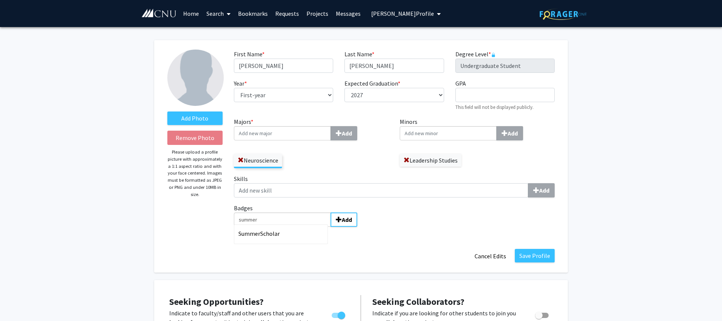
type input "summer"
click at [289, 228] on div "Summer Scholar" at bounding box center [281, 233] width 91 height 13
click at [289, 227] on input "summer" at bounding box center [282, 220] width 97 height 14
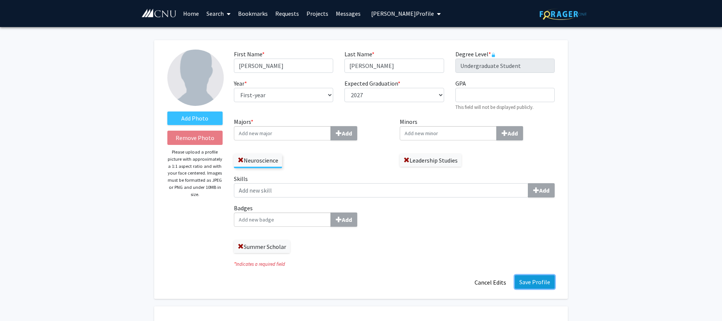
click at [537, 284] on button "Save Profile" at bounding box center [534, 282] width 40 height 14
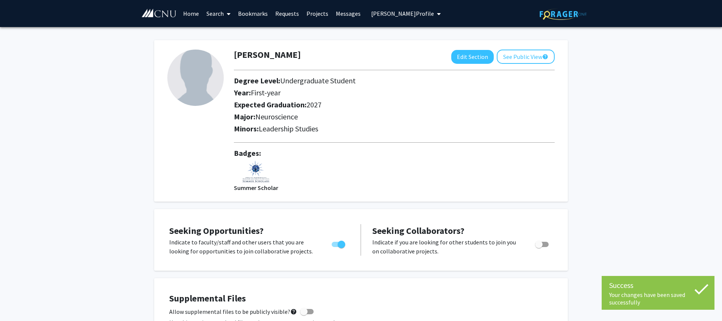
click at [394, 20] on button "[PERSON_NAME] Profile" at bounding box center [406, 13] width 74 height 27
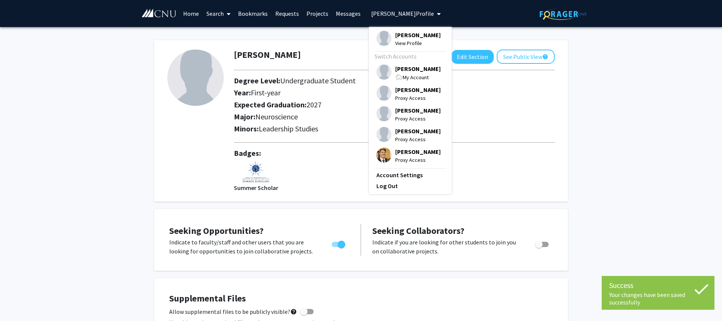
click at [395, 67] on span "[PERSON_NAME]" at bounding box center [417, 69] width 45 height 8
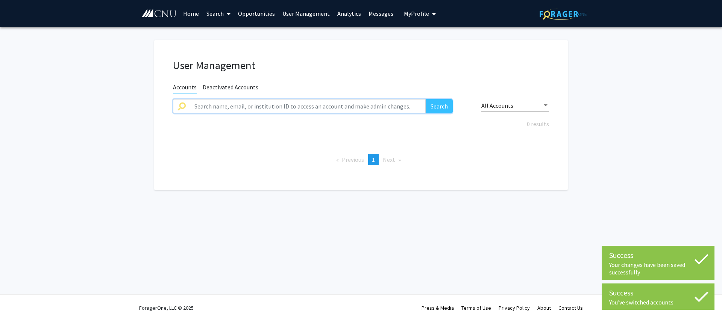
click at [271, 105] on input "text" at bounding box center [308, 106] width 236 height 14
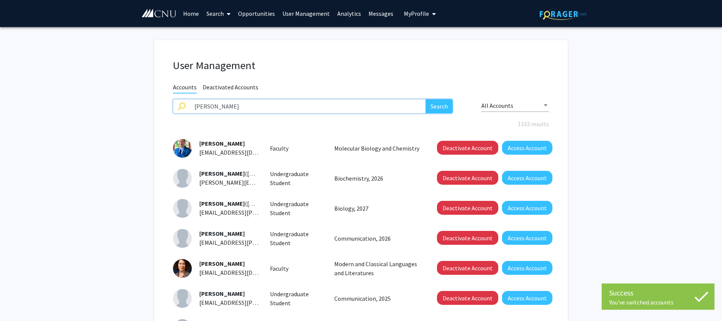
click at [425, 99] on button "Search" at bounding box center [438, 106] width 27 height 14
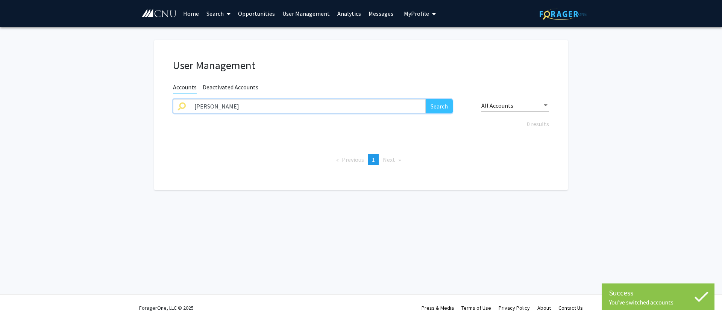
drag, startPoint x: 302, startPoint y: 110, endPoint x: 202, endPoint y: 103, distance: 100.2
click at [202, 103] on input "[PERSON_NAME]" at bounding box center [308, 106] width 236 height 14
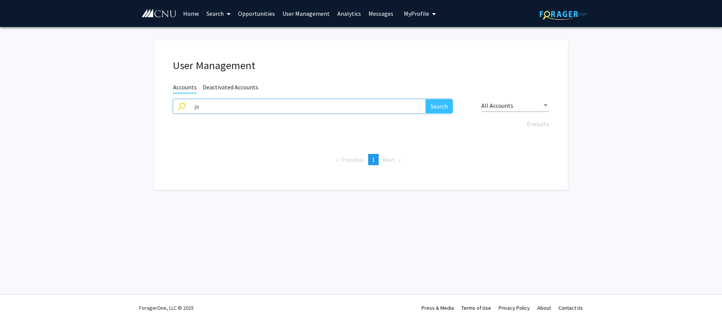
type input "j"
click at [425, 99] on button "Search" at bounding box center [438, 106] width 27 height 14
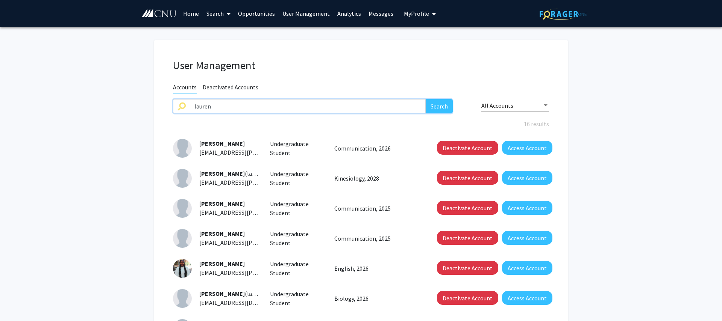
drag, startPoint x: 219, startPoint y: 107, endPoint x: 125, endPoint y: 101, distance: 94.1
click at [190, 101] on input "lauren" at bounding box center [308, 106] width 236 height 14
click at [425, 99] on button "Search" at bounding box center [438, 106] width 27 height 14
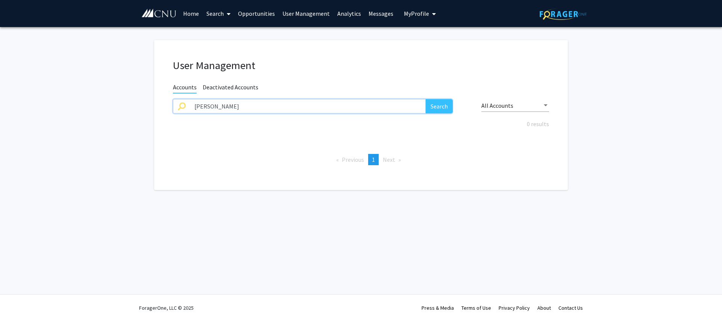
drag, startPoint x: 145, startPoint y: 100, endPoint x: 124, endPoint y: 97, distance: 21.6
click at [190, 99] on input "[PERSON_NAME]" at bounding box center [308, 106] width 236 height 14
type input "paiton"
click at [425, 99] on button "Search" at bounding box center [438, 106] width 27 height 14
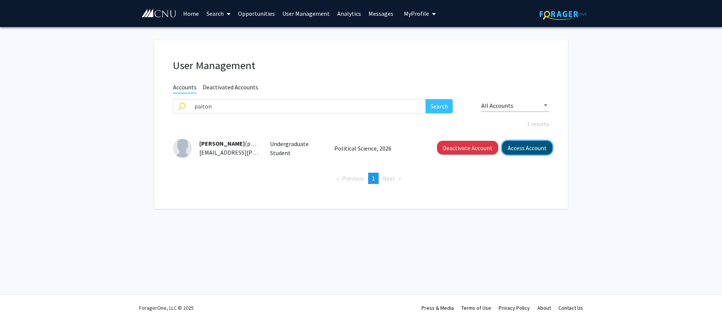
click at [514, 148] on button "Access Account" at bounding box center [527, 148] width 50 height 14
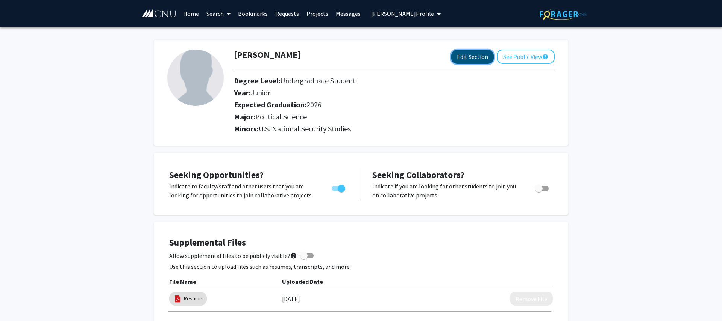
click at [468, 59] on button "Edit Section" at bounding box center [472, 57] width 42 height 14
select select "junior"
select select "2026"
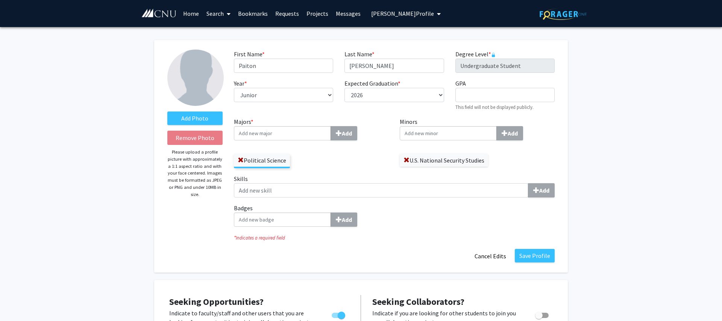
click at [257, 218] on input "Badges Add" at bounding box center [282, 220] width 97 height 14
type input "summer"
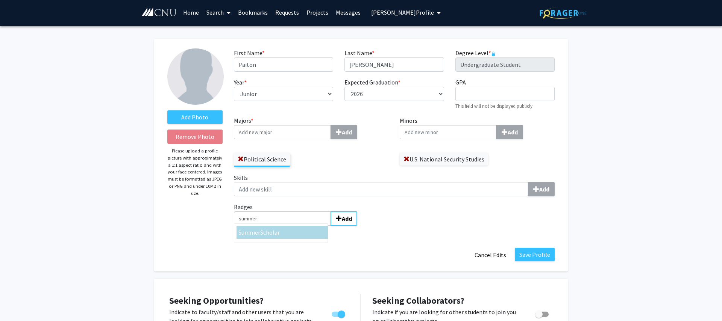
drag, startPoint x: 255, startPoint y: 232, endPoint x: 259, endPoint y: 228, distance: 5.1
click at [256, 231] on span "Summer" at bounding box center [249, 233] width 22 height 8
click at [256, 226] on input "summer" at bounding box center [282, 219] width 97 height 14
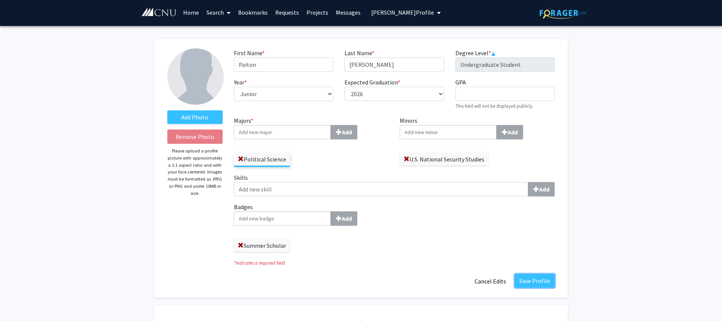
click at [525, 281] on button "Save Profile" at bounding box center [534, 281] width 40 height 14
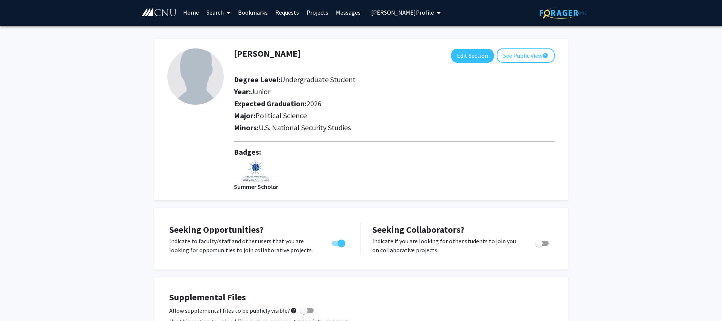
scroll to position [2, 0]
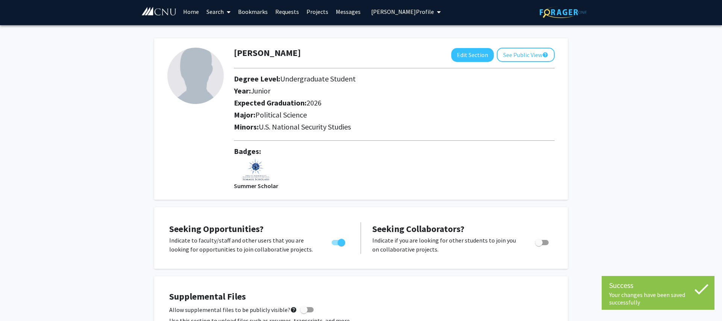
click at [395, 17] on button "[PERSON_NAME] Profile" at bounding box center [406, 11] width 74 height 27
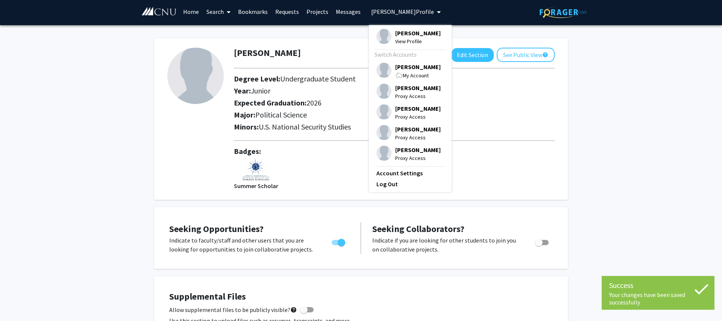
click at [399, 67] on span "[PERSON_NAME]" at bounding box center [417, 67] width 45 height 8
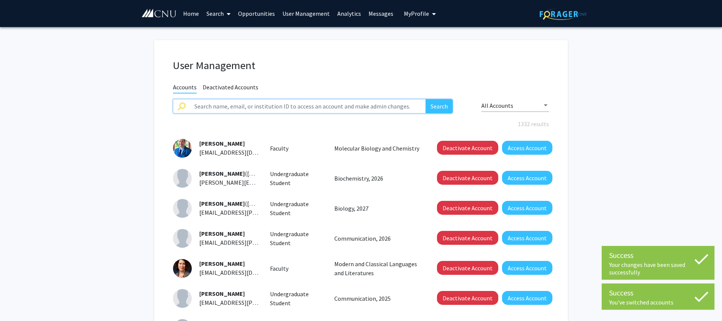
click at [239, 104] on input "text" at bounding box center [308, 106] width 236 height 14
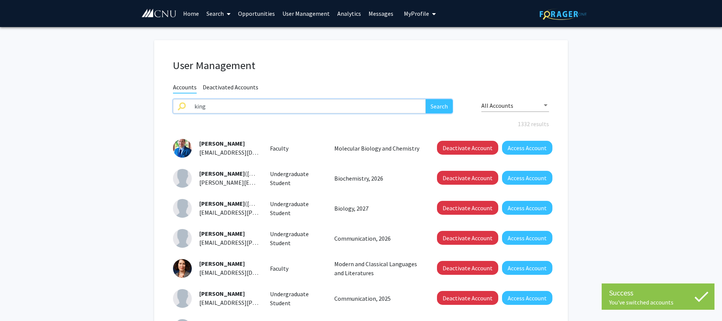
type input "king"
click at [425, 99] on button "Search" at bounding box center [438, 106] width 27 height 14
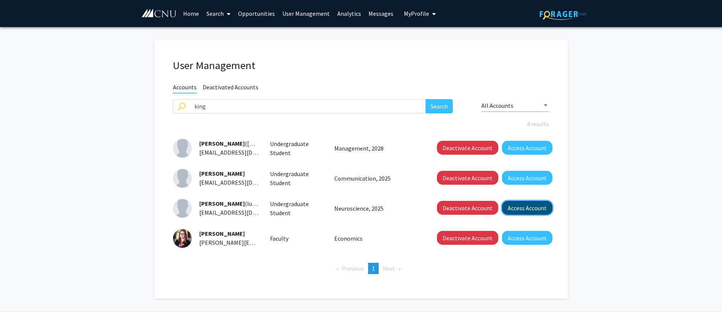
click at [537, 203] on button "Access Account" at bounding box center [527, 208] width 50 height 14
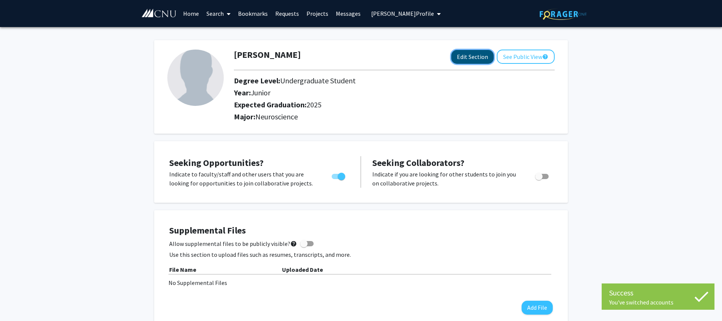
click at [474, 51] on button "Edit Section" at bounding box center [472, 57] width 42 height 14
select select "junior"
select select "2025"
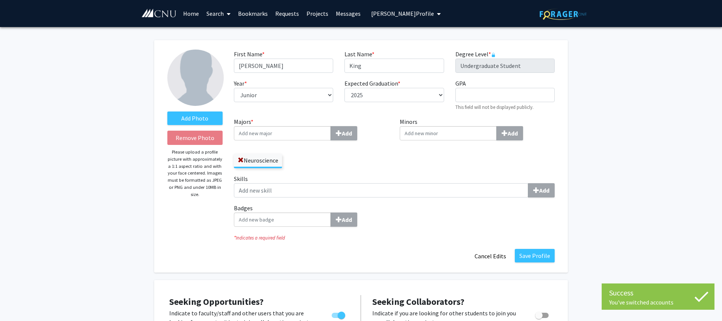
scroll to position [0, 0]
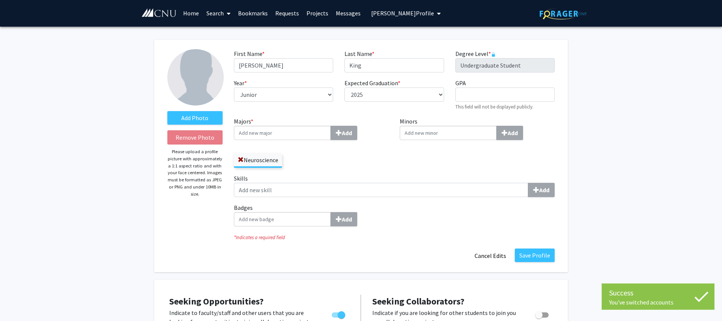
click at [290, 222] on input "Badges Add" at bounding box center [282, 219] width 97 height 14
type input "summer"
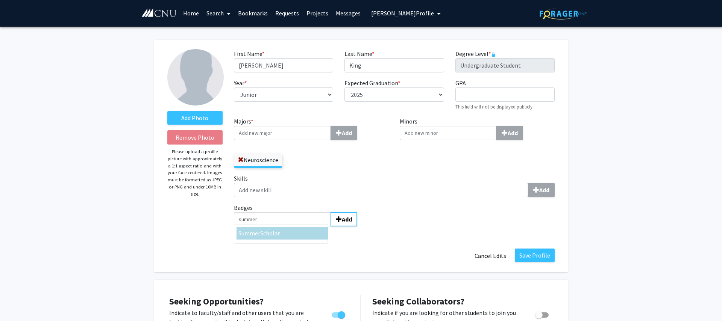
click at [279, 230] on span "Scholar" at bounding box center [270, 234] width 20 height 8
click at [279, 227] on input "summer" at bounding box center [282, 219] width 97 height 14
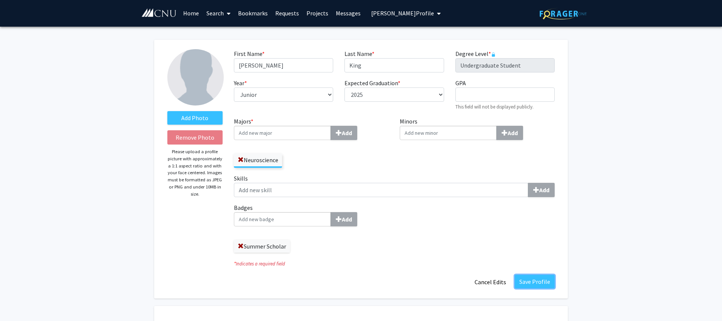
click at [530, 281] on button "Save Profile" at bounding box center [534, 282] width 40 height 14
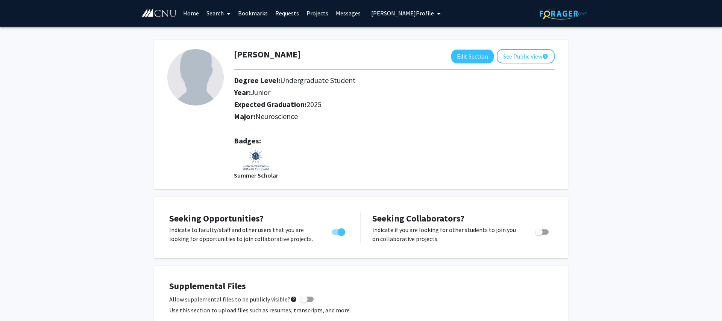
drag, startPoint x: 397, startPoint y: 11, endPoint x: 395, endPoint y: 29, distance: 17.8
click at [398, 11] on span "[PERSON_NAME] Profile" at bounding box center [402, 13] width 63 height 8
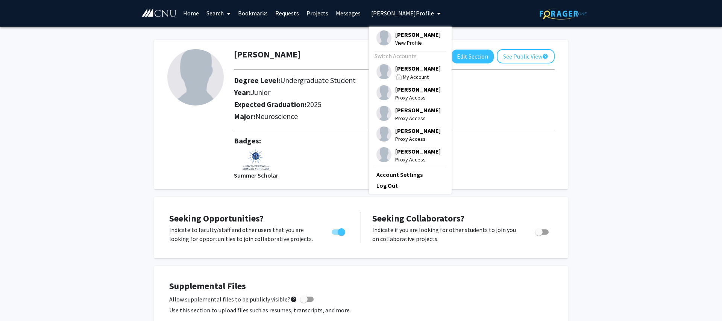
click at [395, 74] on span at bounding box center [399, 77] width 8 height 6
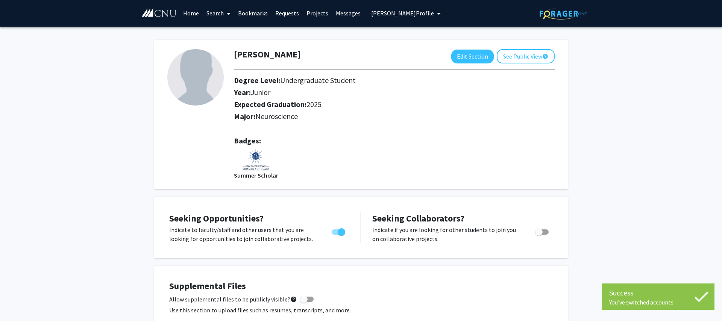
scroll to position [1, 0]
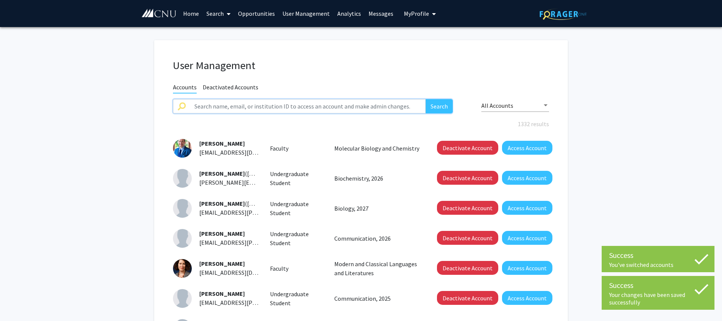
click at [274, 109] on input "text" at bounding box center [308, 106] width 236 height 14
type input "[PERSON_NAME]"
click at [425, 99] on button "Search" at bounding box center [438, 106] width 27 height 14
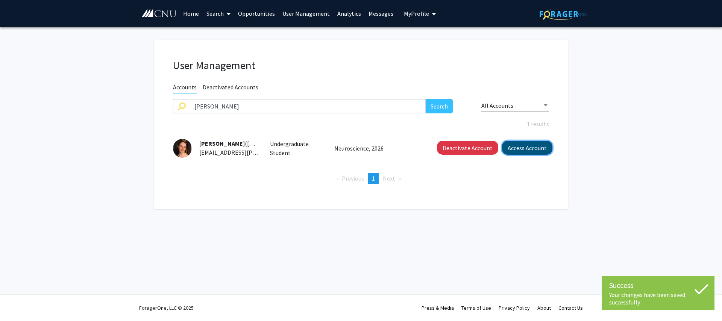
click at [539, 151] on button "Access Account" at bounding box center [527, 148] width 50 height 14
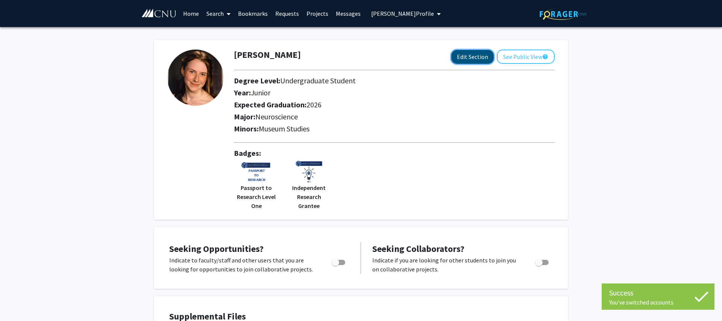
click at [475, 56] on button "Edit Section" at bounding box center [472, 57] width 42 height 14
select select "junior"
select select "2026"
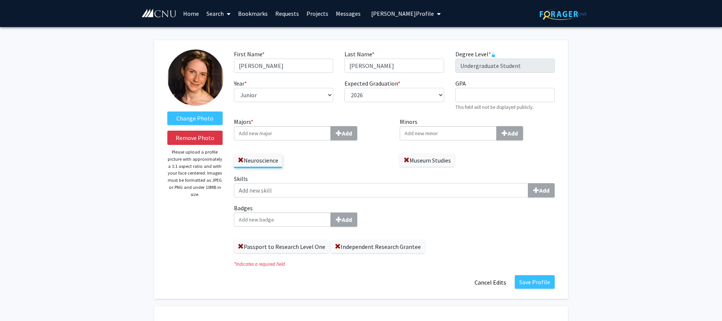
click at [291, 209] on label "Badges Add" at bounding box center [394, 215] width 321 height 23
click at [291, 213] on input "Badges Add" at bounding box center [282, 220] width 97 height 14
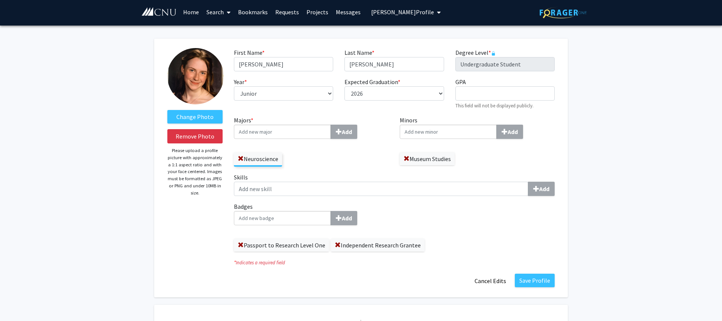
click at [287, 212] on input "Badges Add" at bounding box center [282, 218] width 97 height 14
type input "summer"
click at [274, 233] on span "Scholar" at bounding box center [270, 232] width 20 height 8
click at [274, 225] on input "summer" at bounding box center [282, 218] width 97 height 14
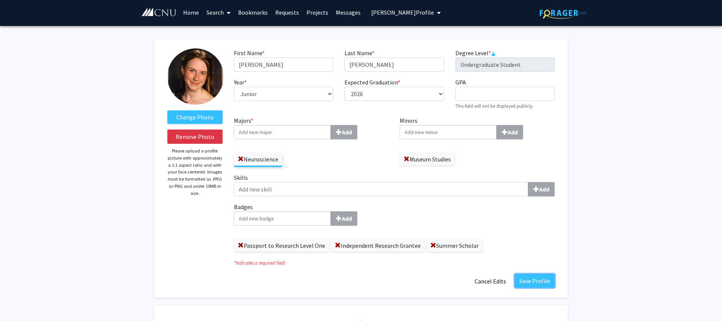
click at [545, 279] on button "Save Profile" at bounding box center [534, 281] width 40 height 14
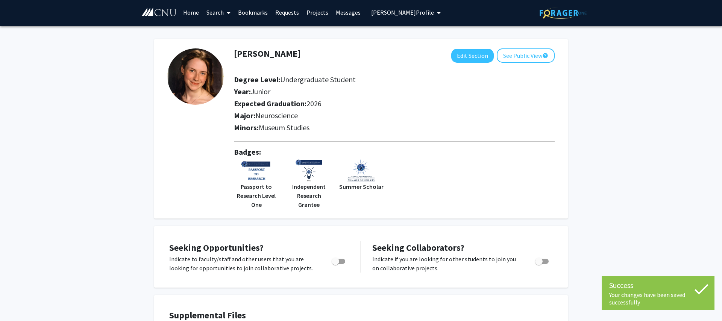
click at [416, 20] on button "[PERSON_NAME] Profile" at bounding box center [406, 12] width 74 height 27
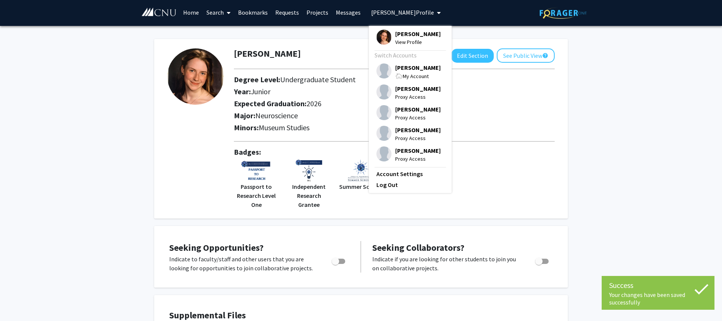
click at [404, 74] on span "My Account" at bounding box center [415, 76] width 26 height 7
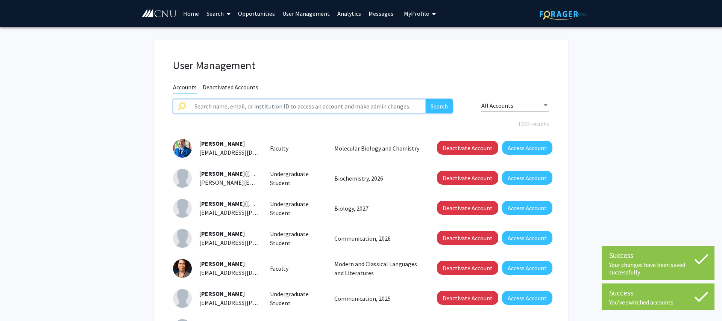
click at [284, 110] on input "text" at bounding box center [308, 106] width 236 height 14
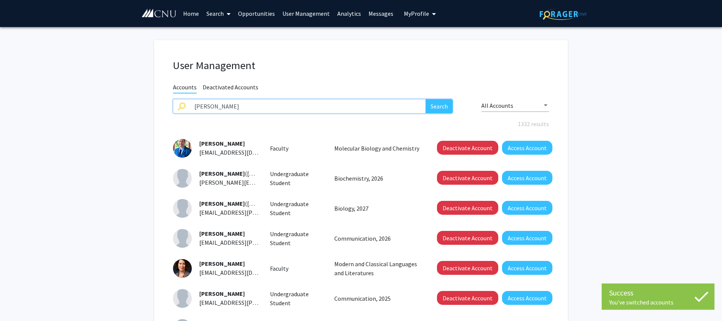
type input "[PERSON_NAME]"
click at [425, 99] on button "Search" at bounding box center [438, 106] width 27 height 14
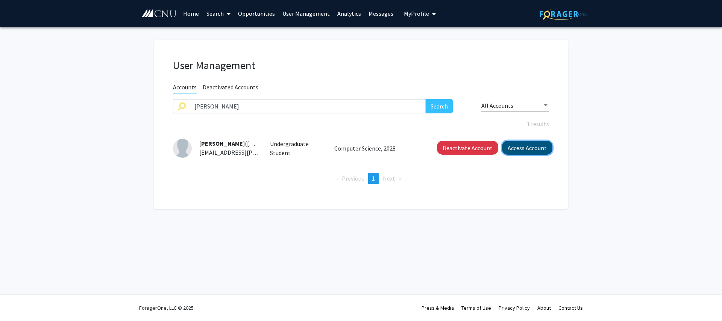
click at [539, 153] on button "Access Account" at bounding box center [527, 148] width 50 height 14
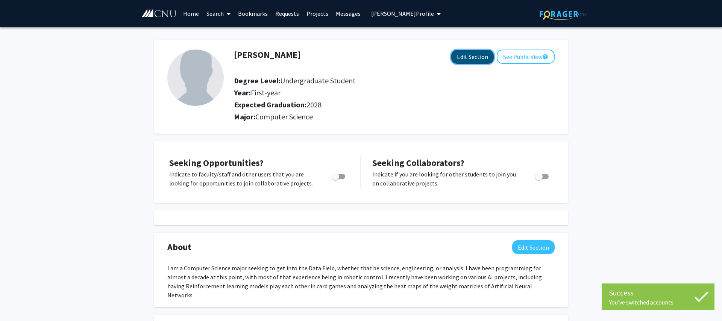
click at [479, 58] on button "Edit Section" at bounding box center [472, 57] width 42 height 14
select select "first-year"
select select "2028"
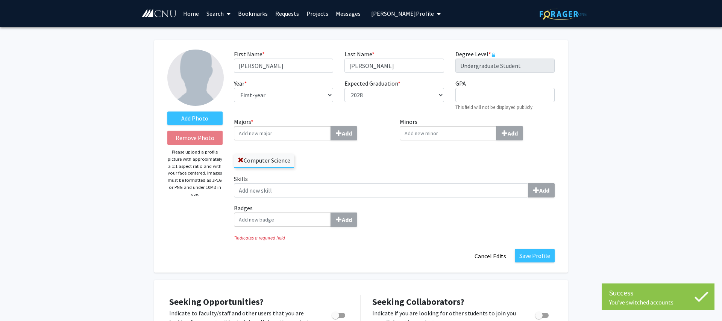
click at [286, 215] on input "Badges Add" at bounding box center [282, 220] width 97 height 14
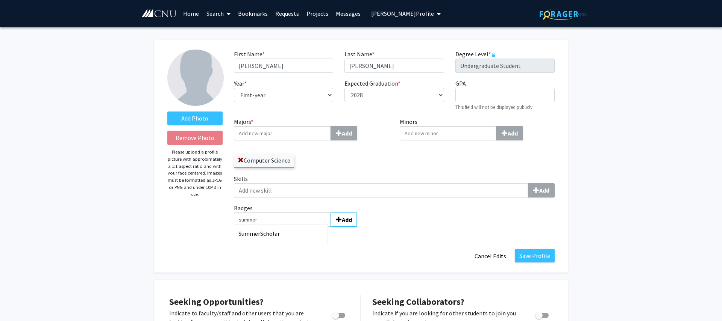
type input "summer"
click at [274, 235] on span "Scholar" at bounding box center [270, 234] width 20 height 8
click at [274, 227] on input "summer" at bounding box center [282, 220] width 97 height 14
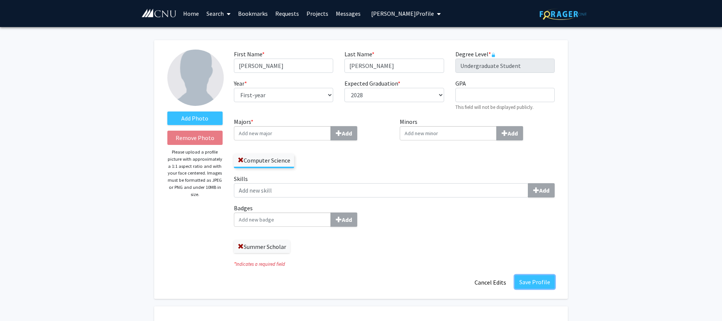
click at [536, 281] on button "Save Profile" at bounding box center [534, 282] width 40 height 14
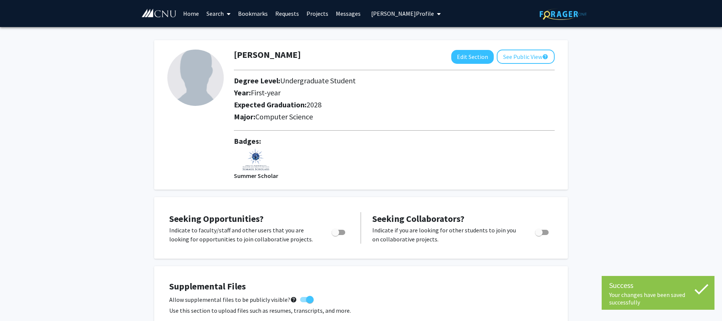
click at [402, 18] on button "[PERSON_NAME] Profile" at bounding box center [406, 13] width 74 height 27
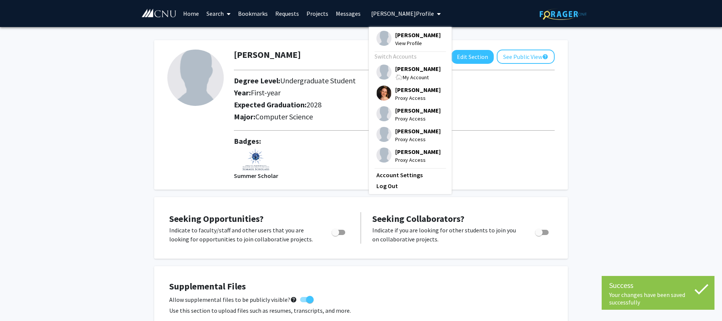
click at [395, 69] on span "[PERSON_NAME]" at bounding box center [417, 69] width 45 height 8
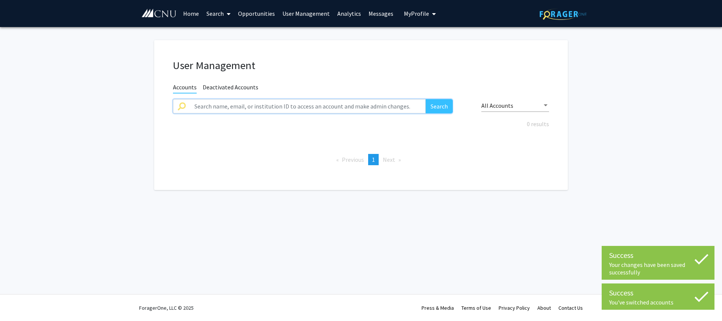
click at [251, 106] on input "text" at bounding box center [308, 106] width 236 height 14
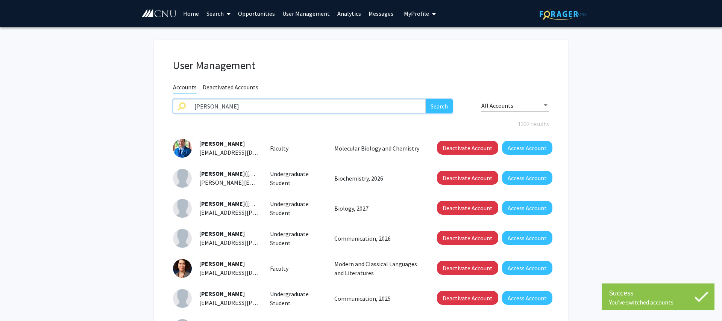
click at [425, 99] on button "Search" at bounding box center [438, 106] width 27 height 14
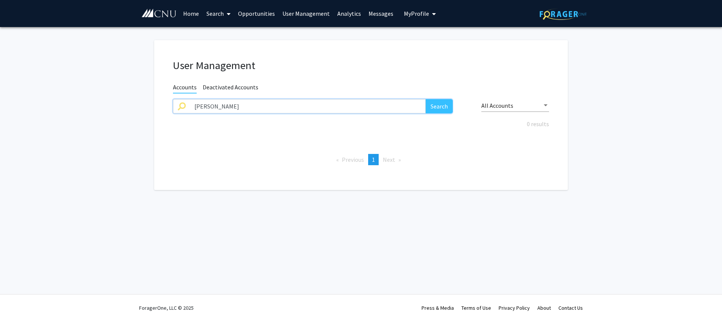
drag, startPoint x: 255, startPoint y: 106, endPoint x: 44, endPoint y: 93, distance: 211.2
click at [190, 99] on input "[PERSON_NAME]" at bounding box center [308, 106] width 236 height 14
click at [425, 99] on button "Search" at bounding box center [438, 106] width 27 height 14
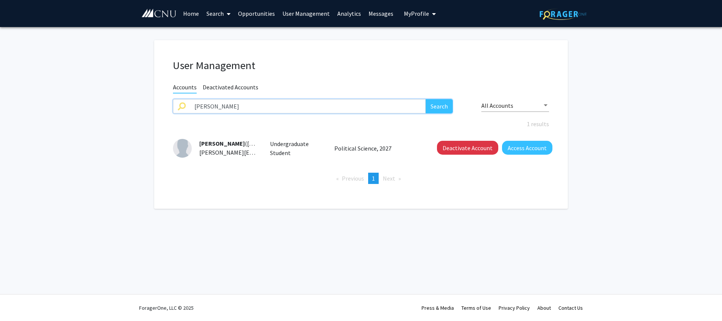
drag, startPoint x: 246, startPoint y: 106, endPoint x: 97, endPoint y: 100, distance: 149.3
click at [190, 100] on input "[PERSON_NAME]" at bounding box center [308, 106] width 236 height 14
type input "[PERSON_NAME]"
click at [425, 99] on button "Search" at bounding box center [438, 106] width 27 height 14
click at [519, 146] on button "Access Account" at bounding box center [527, 148] width 50 height 14
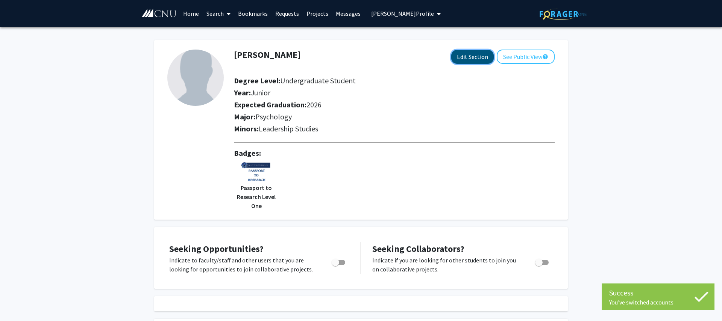
click at [463, 59] on button "Edit Section" at bounding box center [472, 57] width 42 height 14
select select "junior"
select select "2026"
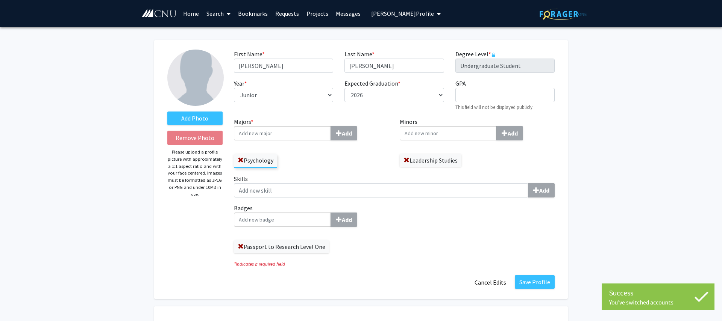
click at [294, 221] on input "Badges Add" at bounding box center [282, 220] width 97 height 14
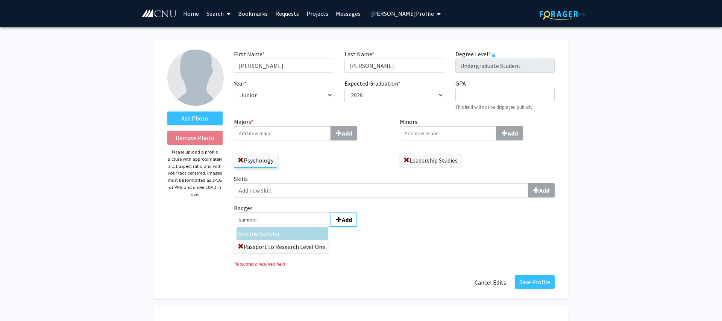
type input "summer"
click at [287, 235] on div "Summer Scholar" at bounding box center [282, 233] width 88 height 9
click at [287, 227] on input "summer" at bounding box center [282, 220] width 97 height 14
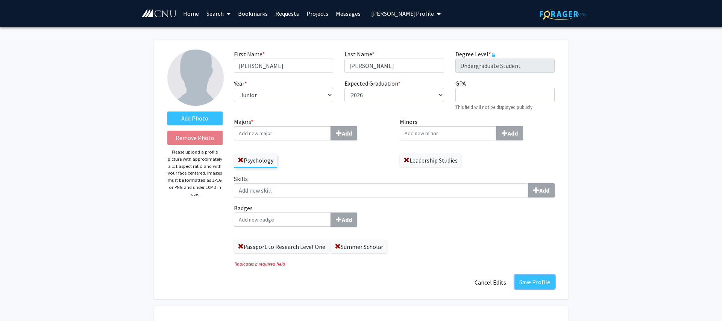
click at [544, 278] on button "Save Profile" at bounding box center [534, 282] width 40 height 14
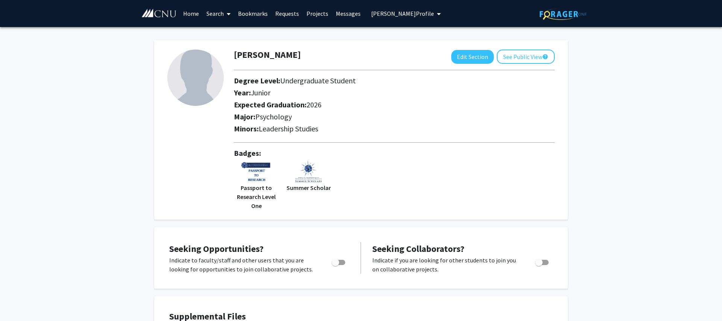
drag, startPoint x: 405, startPoint y: 14, endPoint x: 398, endPoint y: 29, distance: 17.3
click at [405, 14] on span "[PERSON_NAME] Profile" at bounding box center [402, 14] width 63 height 8
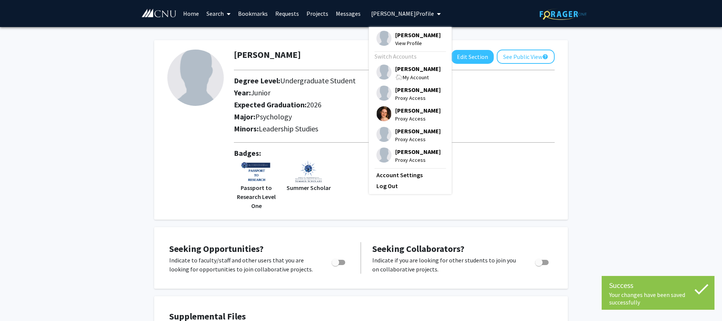
click at [405, 73] on span "[PERSON_NAME]" at bounding box center [417, 69] width 45 height 8
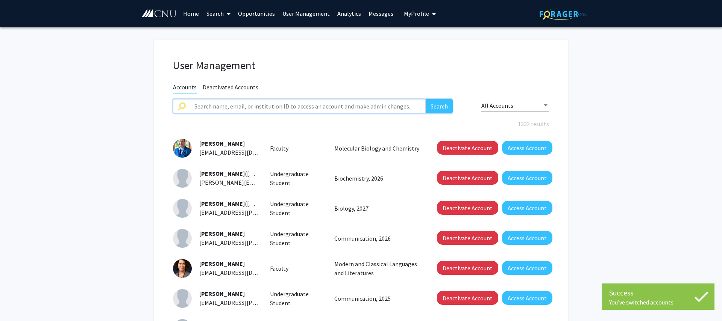
click at [214, 104] on input "text" at bounding box center [308, 106] width 236 height 14
type input "[PERSON_NAME]"
click at [425, 99] on button "Search" at bounding box center [438, 106] width 27 height 14
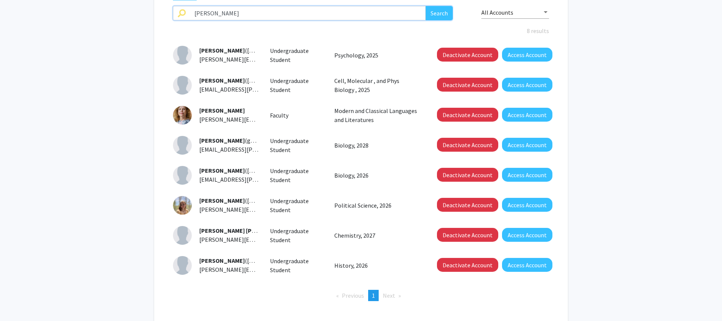
scroll to position [99, 0]
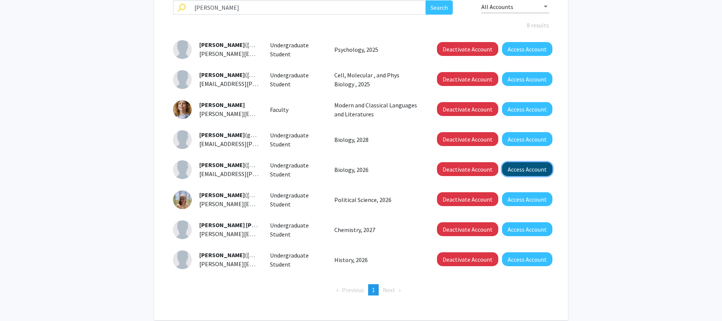
click at [517, 166] on button "Access Account" at bounding box center [527, 169] width 50 height 14
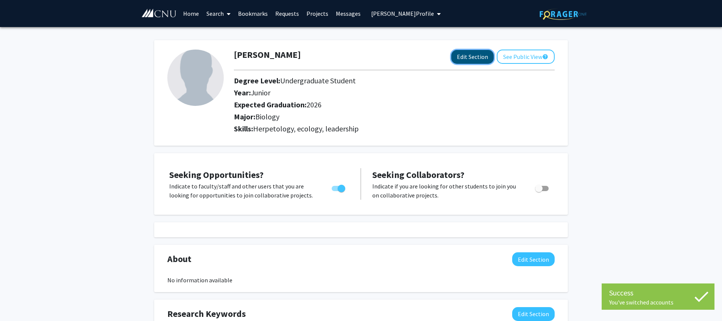
click at [476, 58] on button "Edit Section" at bounding box center [472, 57] width 42 height 14
select select "junior"
select select "2026"
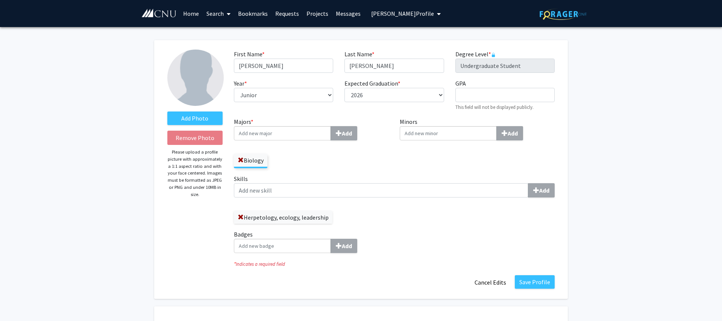
click at [281, 246] on input "Badges Add" at bounding box center [282, 246] width 97 height 14
type input "summer"
click at [275, 260] on span "Scholar" at bounding box center [270, 260] width 20 height 8
click at [275, 253] on input "summer" at bounding box center [282, 246] width 97 height 14
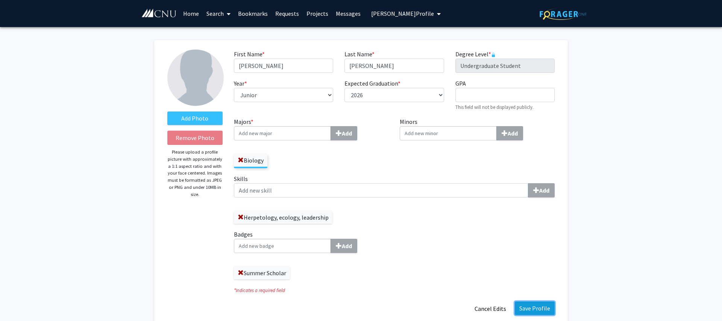
click at [531, 309] on button "Save Profile" at bounding box center [534, 309] width 40 height 14
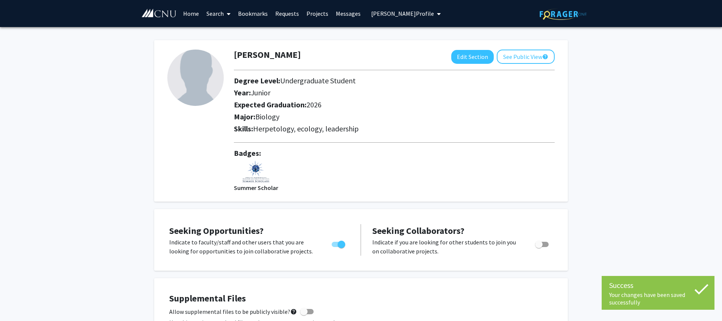
click at [395, 11] on span "[PERSON_NAME] Profile" at bounding box center [402, 14] width 63 height 8
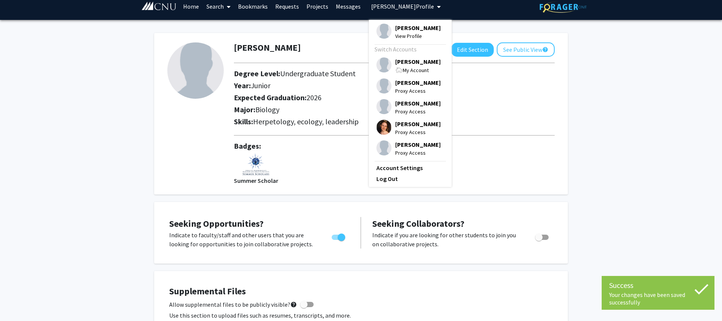
click at [402, 61] on span "[PERSON_NAME]" at bounding box center [417, 61] width 45 height 8
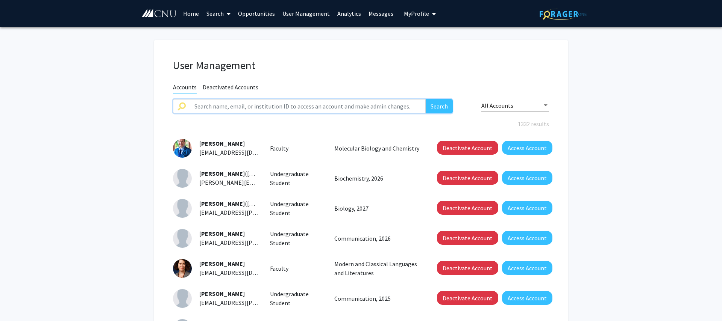
click at [350, 107] on input "text" at bounding box center [308, 106] width 236 height 14
type input "[PERSON_NAME]"
click at [425, 99] on button "Search" at bounding box center [438, 106] width 27 height 14
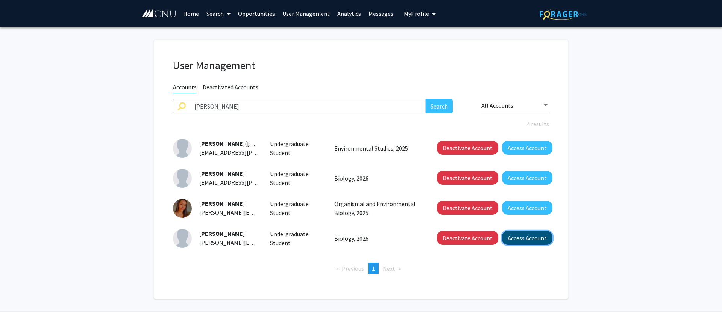
click at [527, 241] on button "Access Account" at bounding box center [527, 238] width 50 height 14
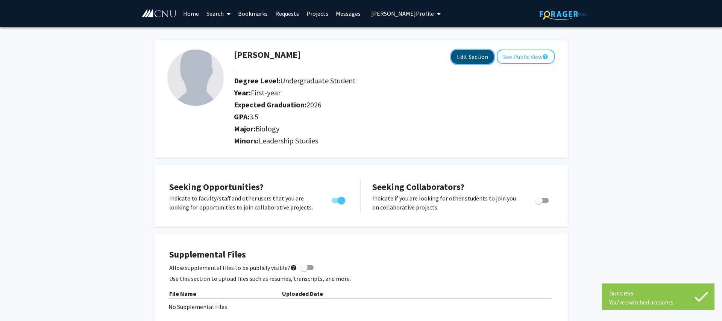
click at [466, 57] on button "Edit Section" at bounding box center [472, 57] width 42 height 14
select select "first-year"
select select "2026"
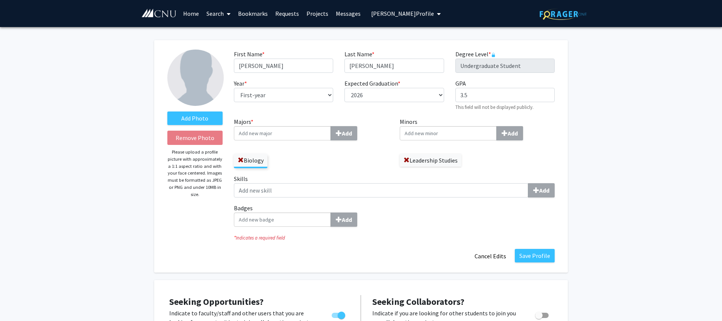
click at [308, 223] on input "Badges Add" at bounding box center [282, 220] width 97 height 14
type input "summer"
click at [282, 236] on div "Summer Scholar" at bounding box center [282, 233] width 88 height 9
click at [282, 227] on input "summer" at bounding box center [282, 220] width 97 height 14
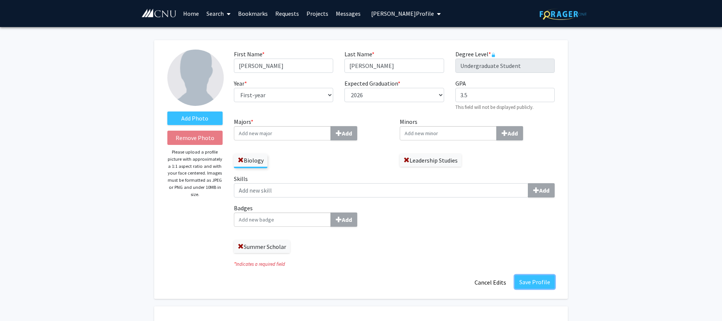
click at [545, 281] on button "Save Profile" at bounding box center [534, 282] width 40 height 14
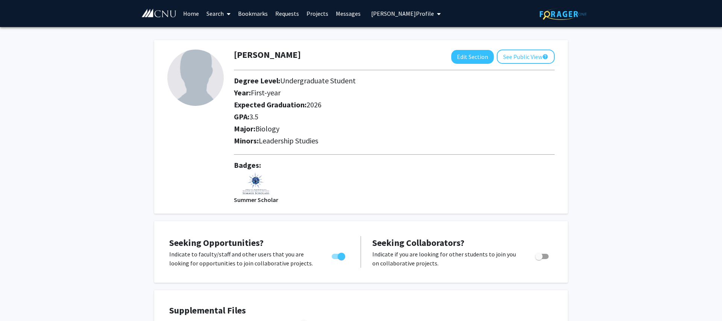
click at [418, 13] on span "[PERSON_NAME] Profile" at bounding box center [402, 14] width 63 height 8
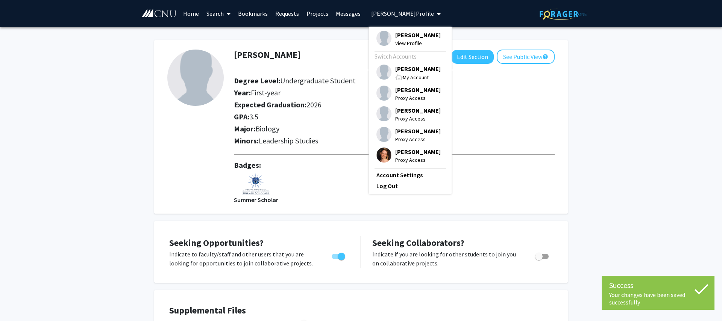
click at [402, 68] on span "[PERSON_NAME]" at bounding box center [417, 69] width 45 height 8
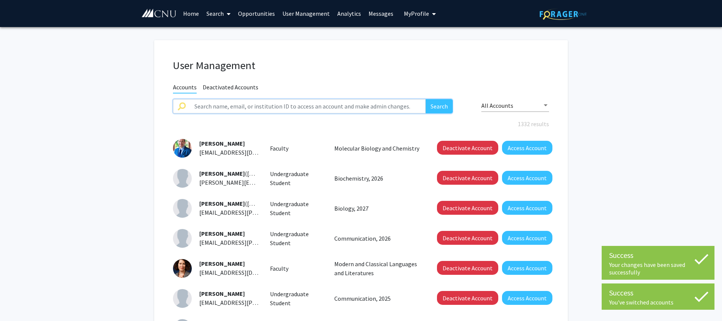
click at [256, 107] on input "text" at bounding box center [308, 106] width 236 height 14
type input "[PERSON_NAME]"
click at [425, 99] on button "Search" at bounding box center [438, 106] width 27 height 14
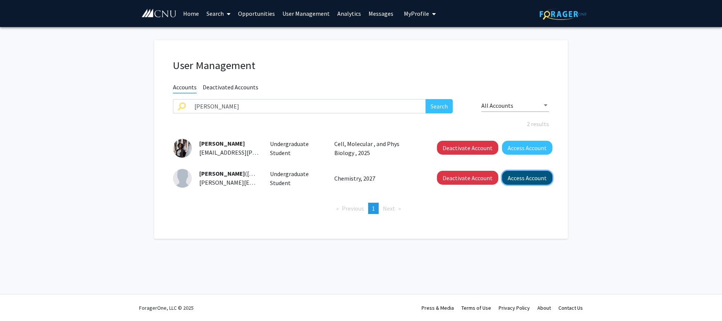
click at [528, 178] on button "Access Account" at bounding box center [527, 178] width 50 height 14
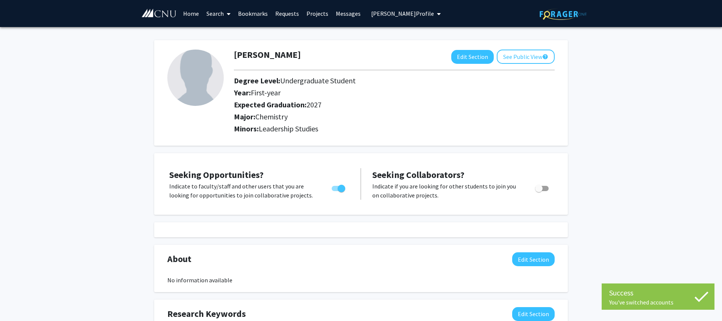
scroll to position [0, 0]
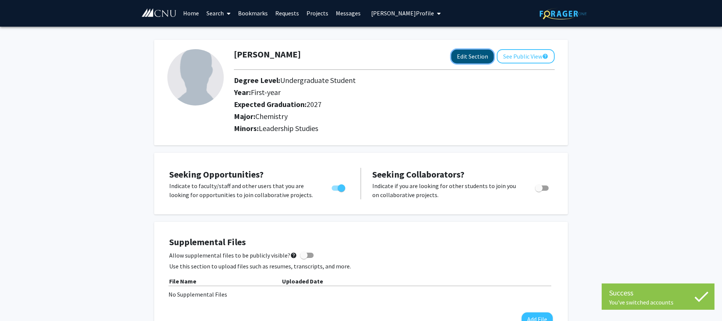
click at [474, 59] on button "Edit Section" at bounding box center [472, 57] width 42 height 14
select select "first-year"
select select "2027"
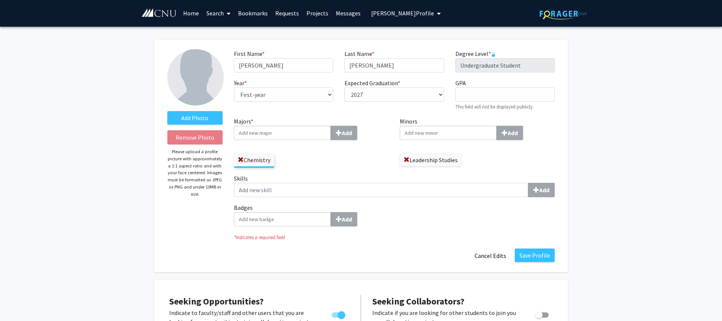
scroll to position [4, 0]
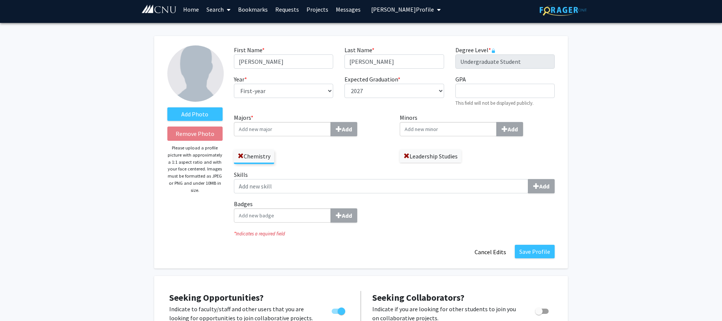
click at [272, 224] on div "Badges Add" at bounding box center [394, 214] width 332 height 29
click at [276, 218] on input "Badges Add" at bounding box center [282, 216] width 97 height 14
type input "summer"
click at [272, 223] on div "Summer Scholar" at bounding box center [281, 229] width 91 height 13
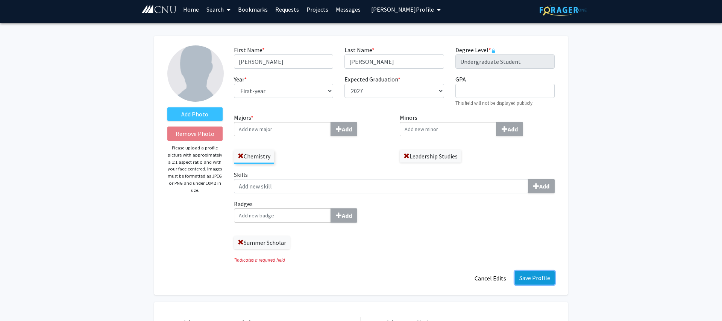
click at [523, 272] on button "Save Profile" at bounding box center [534, 278] width 40 height 14
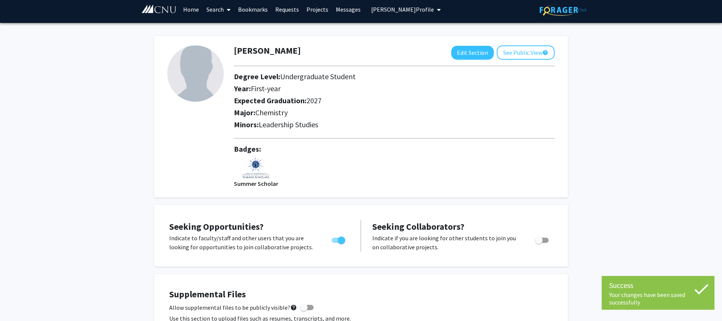
drag, startPoint x: 375, startPoint y: 16, endPoint x: 374, endPoint y: 22, distance: 5.7
click at [375, 16] on button "[PERSON_NAME] Profile" at bounding box center [406, 9] width 74 height 27
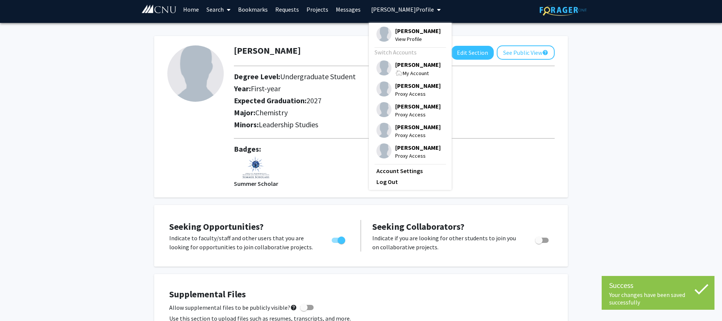
click at [385, 73] on img at bounding box center [383, 68] width 15 height 15
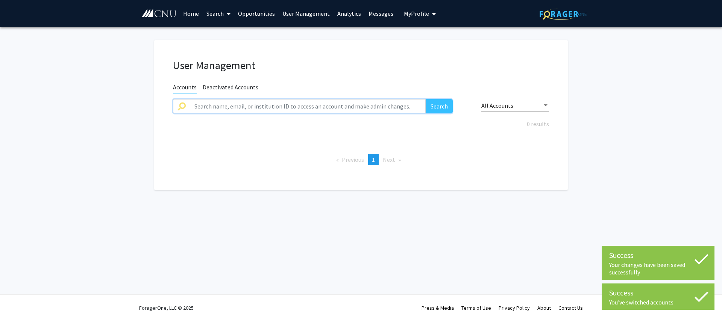
click at [325, 109] on input "text" at bounding box center [308, 106] width 236 height 14
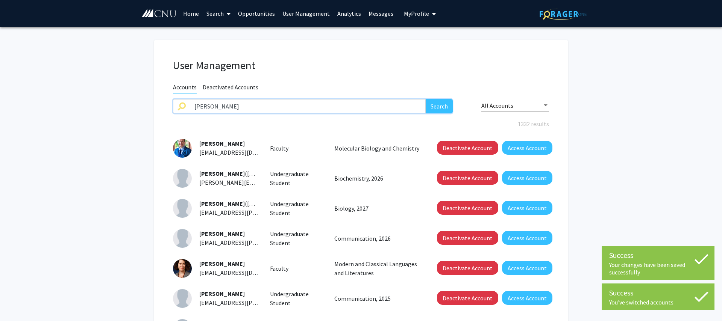
type input "[PERSON_NAME]"
click at [425, 99] on button "Search" at bounding box center [438, 106] width 27 height 14
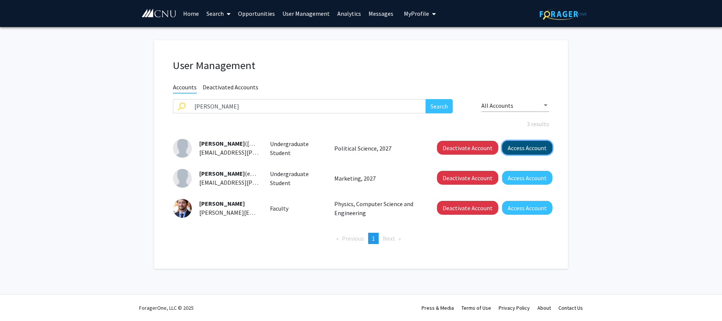
click at [528, 150] on button "Access Account" at bounding box center [527, 148] width 50 height 14
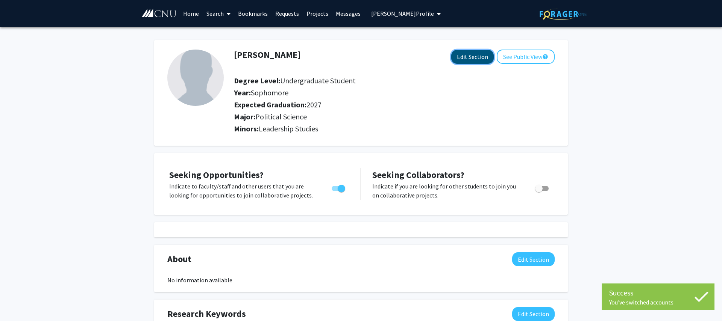
click at [481, 61] on button "Edit Section" at bounding box center [472, 57] width 42 height 14
select select "sophomore"
select select "2027"
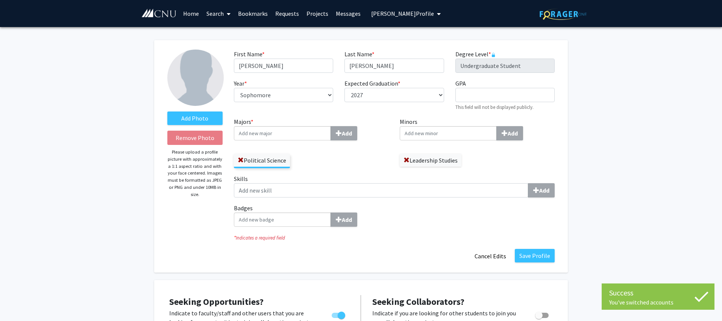
click at [305, 220] on input "Badges Add" at bounding box center [282, 220] width 97 height 14
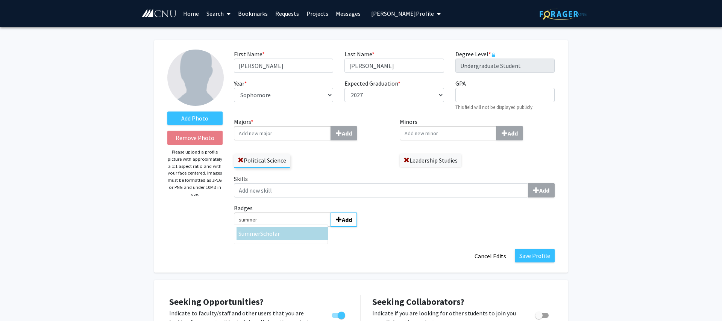
type input "summer"
click at [293, 232] on div "Summer Scholar" at bounding box center [282, 233] width 88 height 9
click at [293, 227] on input "summer" at bounding box center [282, 220] width 97 height 14
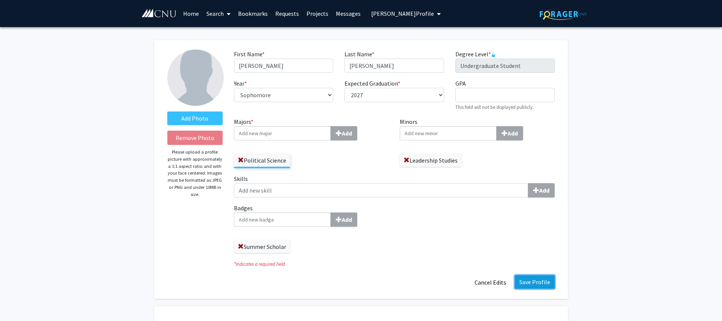
click at [524, 279] on button "Save Profile" at bounding box center [534, 282] width 40 height 14
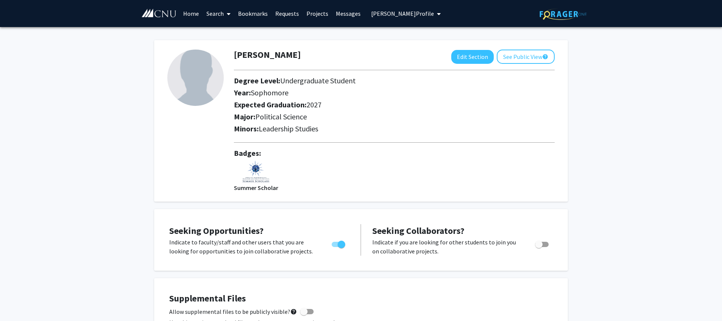
drag, startPoint x: 399, startPoint y: 16, endPoint x: 398, endPoint y: 20, distance: 4.5
click at [399, 16] on span "[PERSON_NAME] Profile" at bounding box center [402, 14] width 63 height 8
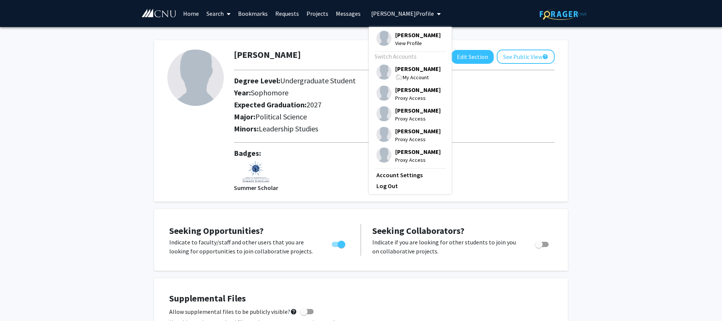
click at [396, 69] on span "[PERSON_NAME]" at bounding box center [417, 69] width 45 height 8
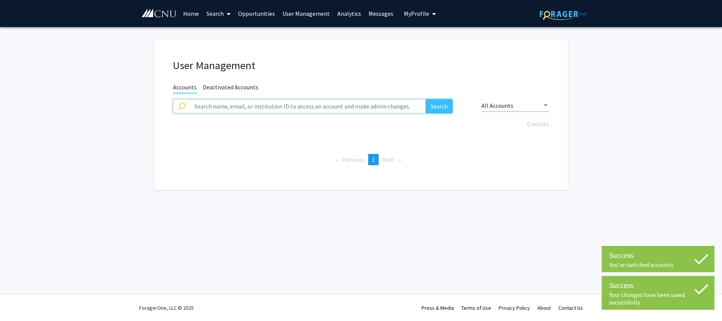
click at [259, 101] on input "text" at bounding box center [308, 106] width 236 height 14
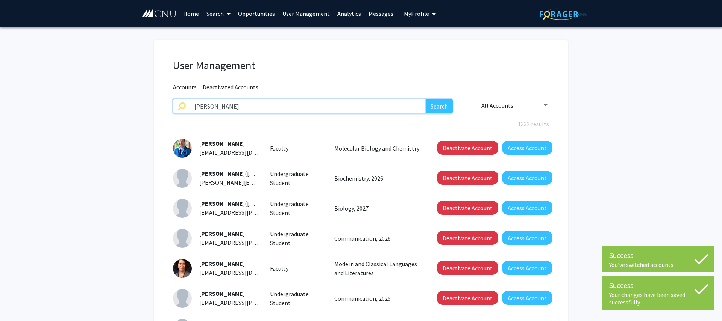
click at [425, 99] on button "Search" at bounding box center [438, 106] width 27 height 14
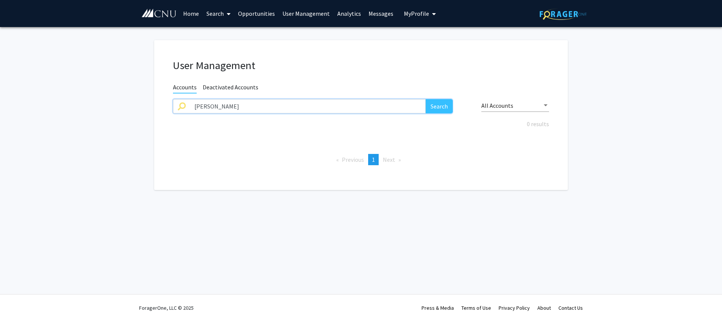
drag, startPoint x: 186, startPoint y: 106, endPoint x: 160, endPoint y: 105, distance: 25.6
click at [190, 105] on input "[PERSON_NAME]" at bounding box center [308, 106] width 236 height 14
click at [425, 99] on button "Search" at bounding box center [438, 106] width 27 height 14
drag, startPoint x: 443, startPoint y: 108, endPoint x: 431, endPoint y: 110, distance: 11.7
click at [443, 108] on button "Search" at bounding box center [438, 106] width 27 height 14
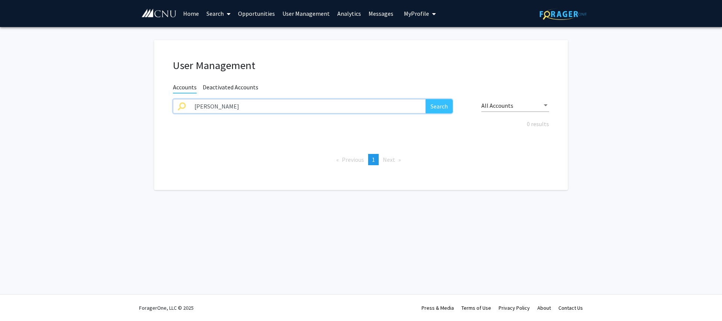
click at [221, 106] on input "[PERSON_NAME]" at bounding box center [308, 106] width 236 height 14
drag, startPoint x: 221, startPoint y: 106, endPoint x: 155, endPoint y: 101, distance: 66.3
click at [190, 101] on input "[PERSON_NAME]" at bounding box center [308, 106] width 236 height 14
type input "[PERSON_NAME]"
click at [425, 99] on button "Search" at bounding box center [438, 106] width 27 height 14
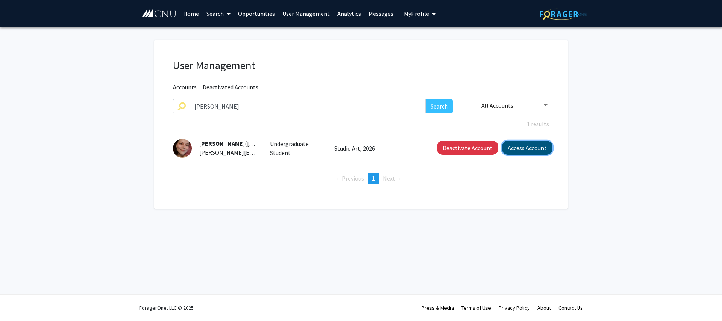
click at [529, 149] on button "Access Account" at bounding box center [527, 148] width 50 height 14
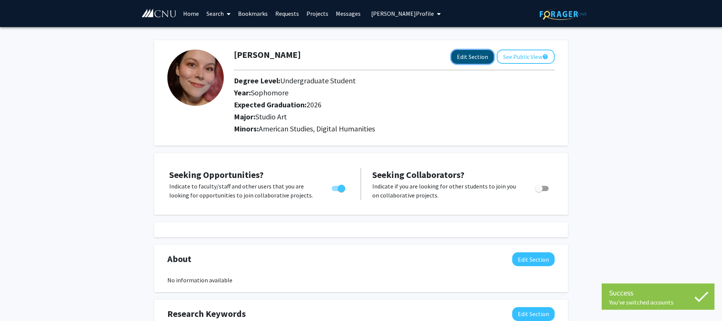
click at [466, 56] on button "Edit Section" at bounding box center [472, 57] width 42 height 14
select select "sophomore"
select select "2026"
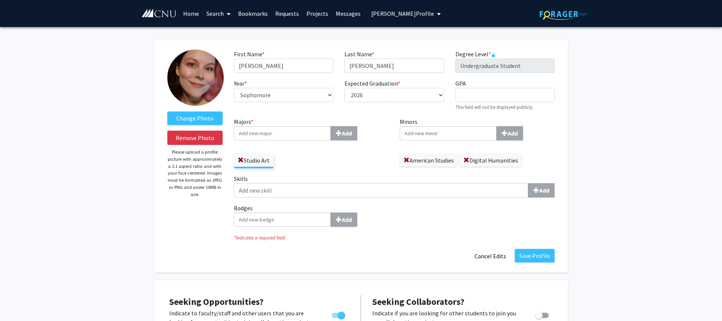
click at [292, 223] on input "Badges Add" at bounding box center [282, 220] width 97 height 14
type input "summer"
click at [291, 233] on div "Summer Scholar" at bounding box center [282, 233] width 88 height 9
click at [291, 227] on input "summer" at bounding box center [282, 220] width 97 height 14
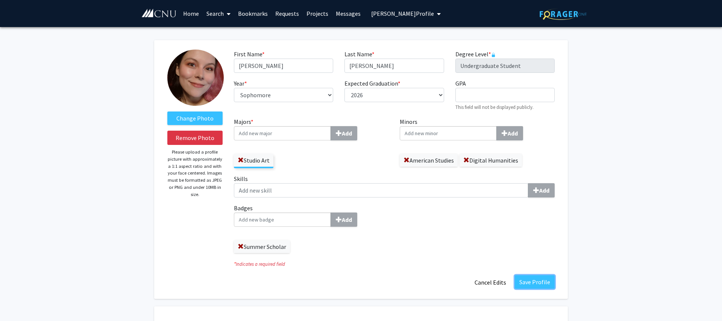
click at [529, 279] on button "Save Profile" at bounding box center [534, 282] width 40 height 14
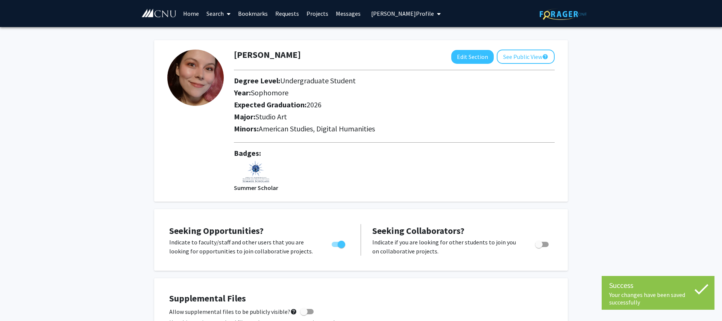
click at [409, 18] on button "[PERSON_NAME] Profile" at bounding box center [406, 13] width 74 height 27
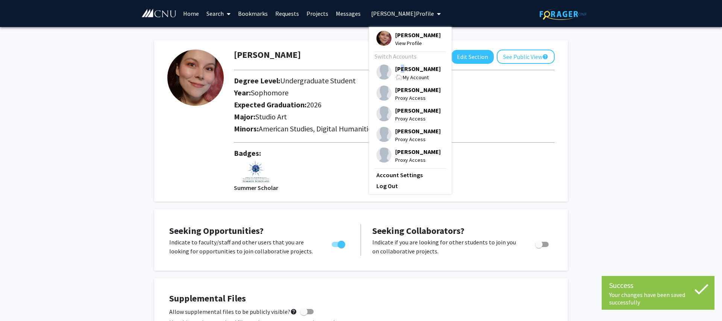
click at [399, 73] on span "[PERSON_NAME]" at bounding box center [417, 69] width 45 height 8
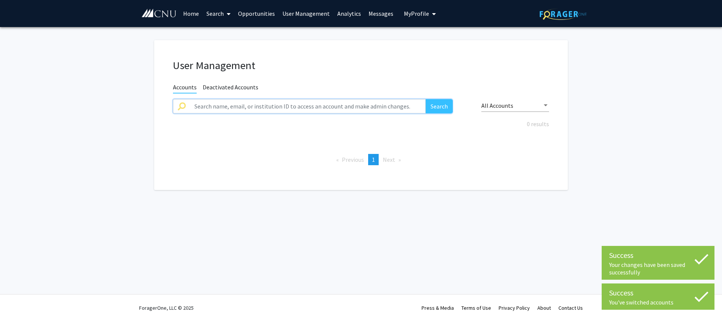
click at [298, 106] on input "text" at bounding box center [308, 106] width 236 height 14
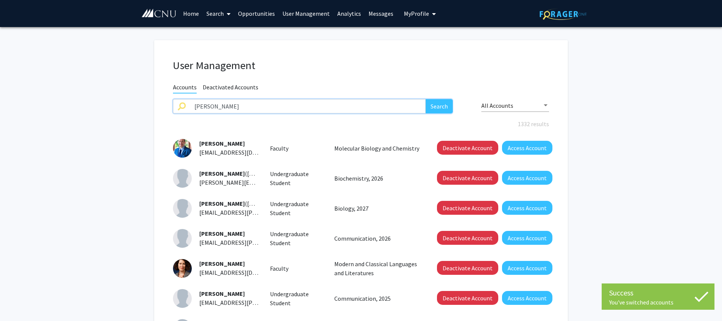
type input "[PERSON_NAME]"
click at [425, 99] on button "Search" at bounding box center [438, 106] width 27 height 14
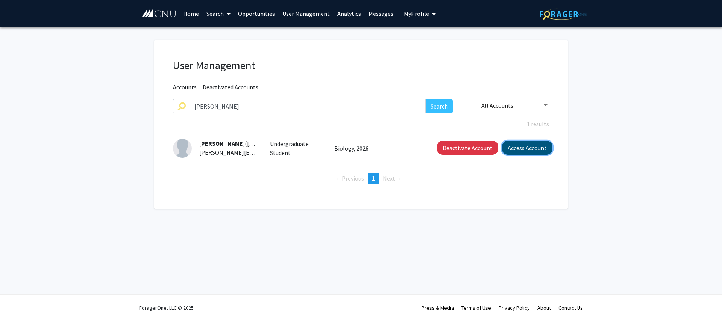
click at [534, 148] on button "Access Account" at bounding box center [527, 148] width 50 height 14
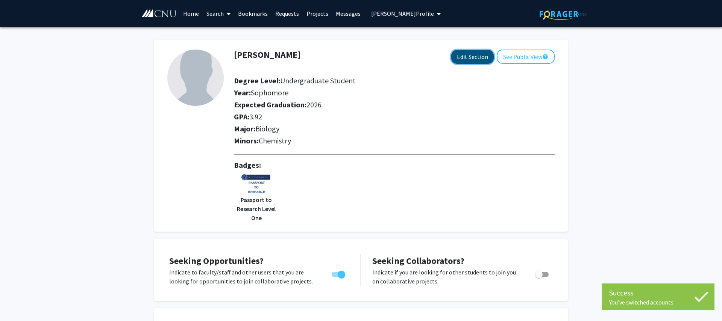
click at [471, 60] on button "Edit Section" at bounding box center [472, 57] width 42 height 14
select select "sophomore"
select select "2026"
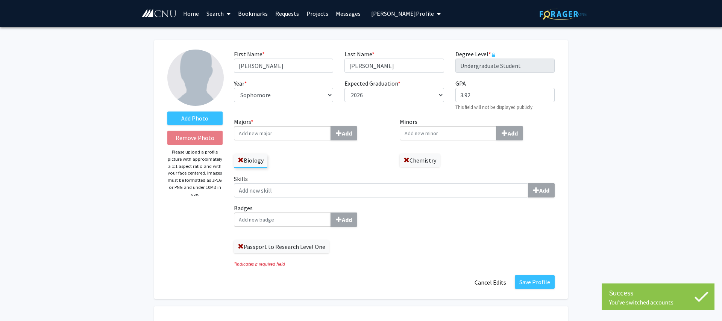
click at [287, 219] on input "Badges Add" at bounding box center [282, 220] width 97 height 14
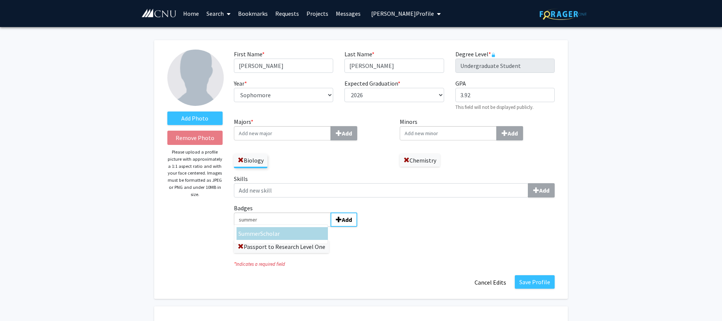
type input "summer"
drag, startPoint x: 275, startPoint y: 236, endPoint x: 280, endPoint y: 235, distance: 4.5
click at [275, 236] on span "Scholar" at bounding box center [270, 234] width 20 height 8
click at [275, 227] on input "summer" at bounding box center [282, 220] width 97 height 14
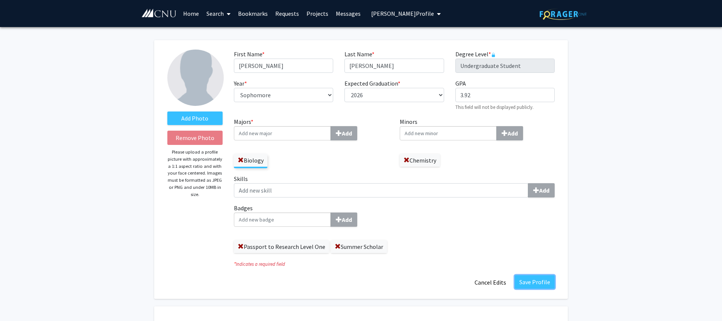
click at [541, 283] on button "Save Profile" at bounding box center [534, 282] width 40 height 14
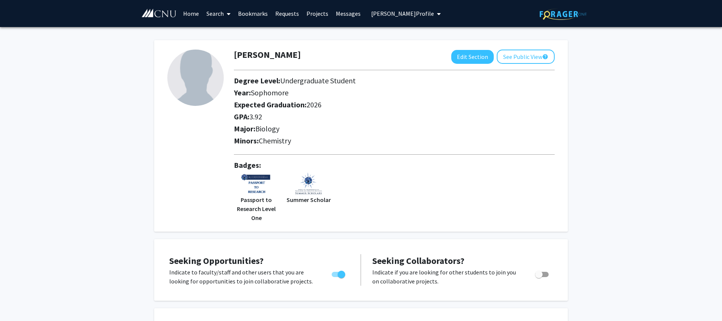
click at [409, 23] on button "[PERSON_NAME] Profile" at bounding box center [406, 13] width 74 height 27
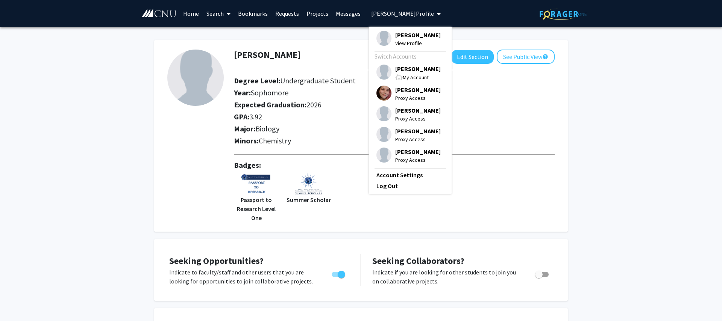
click at [404, 72] on span "[PERSON_NAME]" at bounding box center [417, 69] width 45 height 8
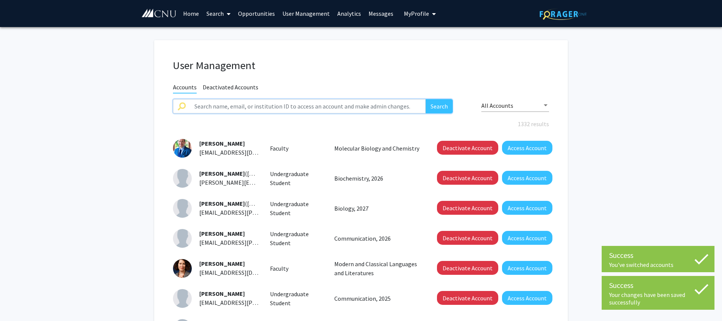
click at [274, 101] on input "text" at bounding box center [308, 106] width 236 height 14
click at [425, 99] on button "Search" at bounding box center [438, 106] width 27 height 14
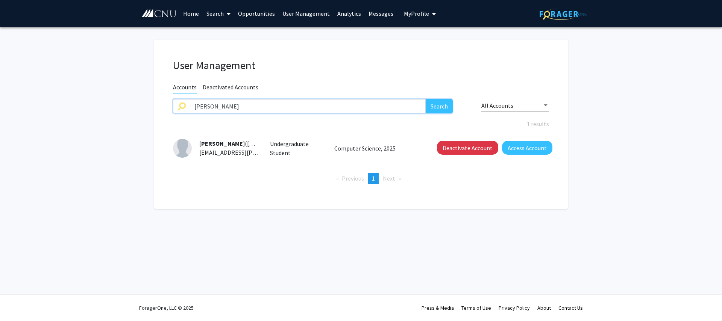
drag, startPoint x: 216, startPoint y: 105, endPoint x: 154, endPoint y: 98, distance: 62.4
click at [190, 99] on input "[PERSON_NAME]" at bounding box center [308, 106] width 236 height 14
click at [425, 99] on button "Search" at bounding box center [438, 106] width 27 height 14
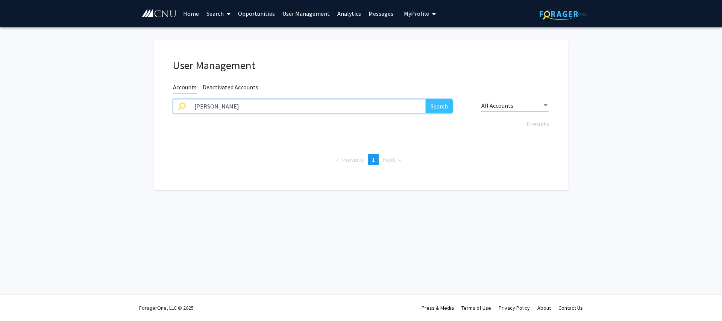
drag, startPoint x: 230, startPoint y: 107, endPoint x: 123, endPoint y: 95, distance: 108.6
click at [190, 99] on input "[PERSON_NAME]" at bounding box center [308, 106] width 236 height 14
click at [425, 99] on button "Search" at bounding box center [438, 106] width 27 height 14
drag, startPoint x: 231, startPoint y: 105, endPoint x: 140, endPoint y: 100, distance: 90.7
click at [190, 100] on input "[PERSON_NAME]" at bounding box center [308, 106] width 236 height 14
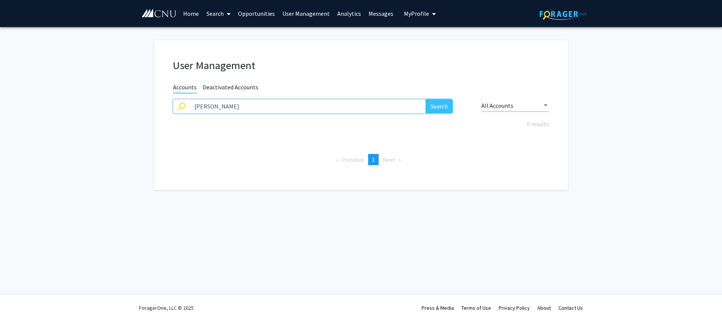
type input "[PERSON_NAME]"
click at [425, 99] on button "Search" at bounding box center [438, 106] width 27 height 14
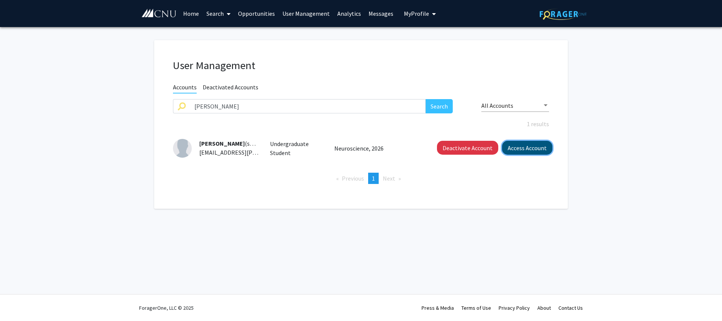
click at [522, 147] on button "Access Account" at bounding box center [527, 148] width 50 height 14
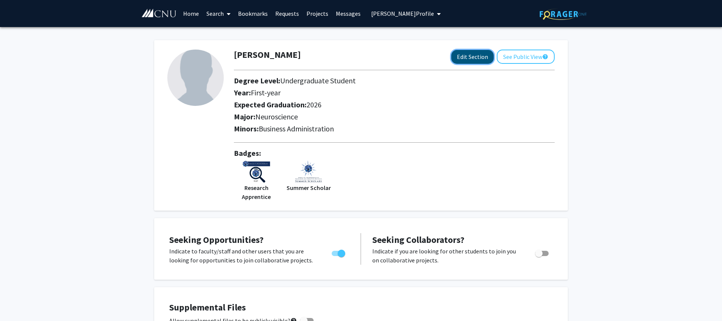
click at [475, 57] on button "Edit Section" at bounding box center [472, 57] width 42 height 14
select select "first-year"
select select "2026"
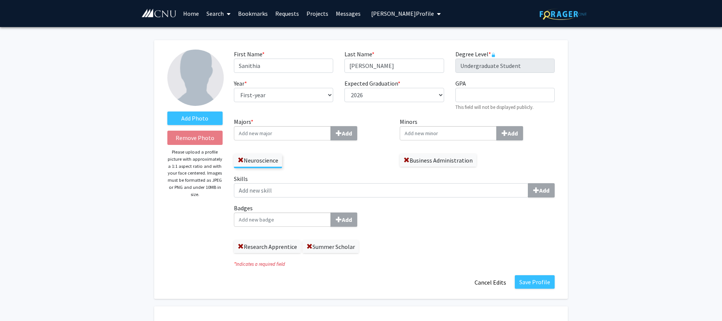
click at [309, 214] on input "Badges Add" at bounding box center [282, 220] width 97 height 14
click at [293, 237] on div "Summer Scholar" at bounding box center [282, 233] width 88 height 9
click at [293, 227] on input "summer" at bounding box center [282, 220] width 97 height 14
type input "Summer Scholar"
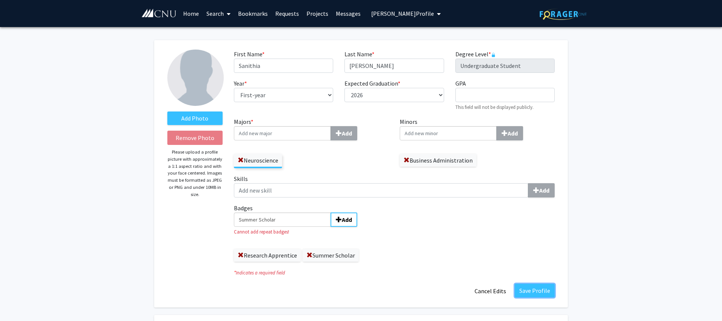
click at [527, 288] on button "Save Profile" at bounding box center [534, 291] width 40 height 14
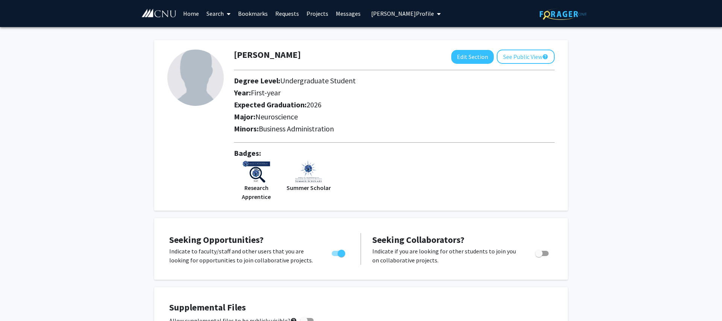
click at [418, 16] on span "[PERSON_NAME] Profile" at bounding box center [402, 14] width 63 height 8
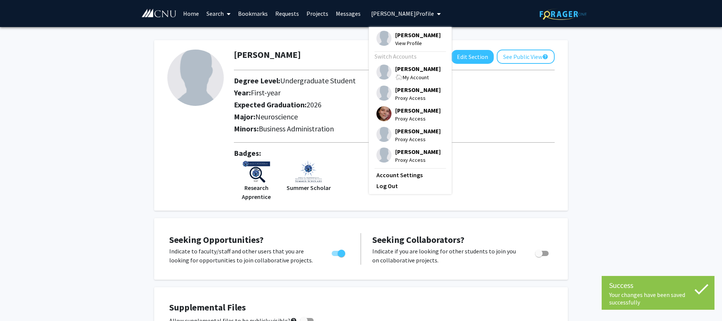
click at [415, 71] on span "[PERSON_NAME]" at bounding box center [417, 69] width 45 height 8
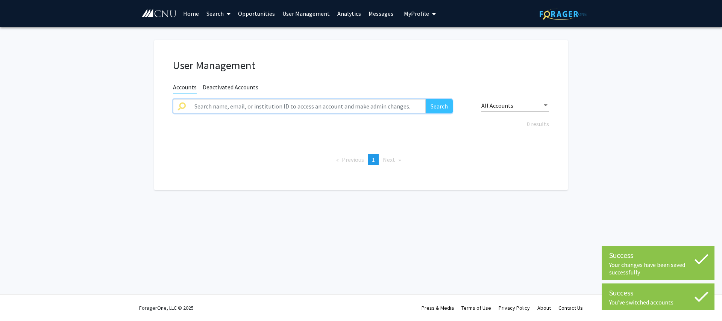
click at [240, 99] on input "text" at bounding box center [308, 106] width 236 height 14
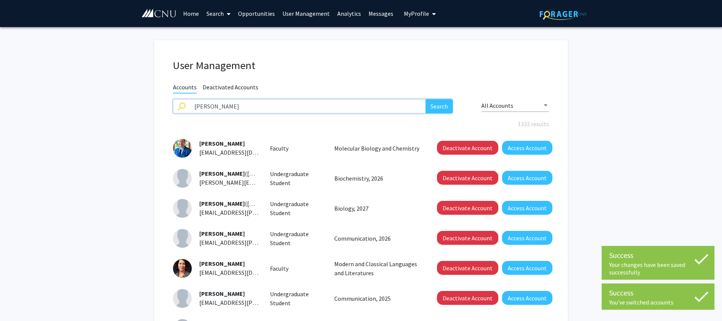
type input "[PERSON_NAME]"
click at [425, 99] on button "Search" at bounding box center [438, 106] width 27 height 14
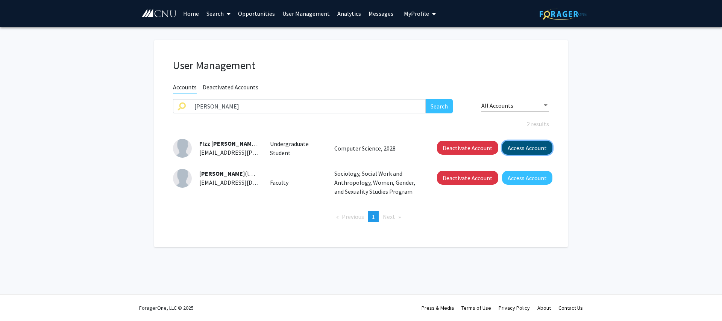
click at [519, 151] on button "Access Account" at bounding box center [527, 148] width 50 height 14
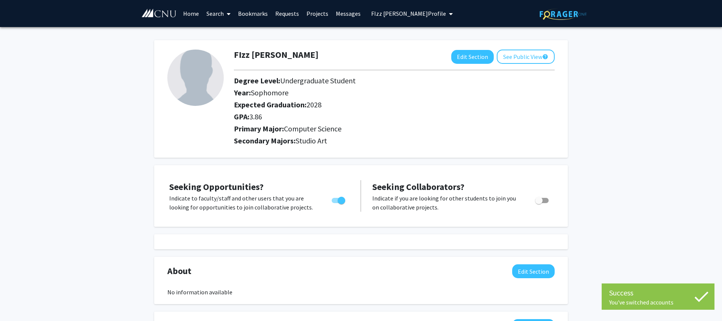
scroll to position [5, 0]
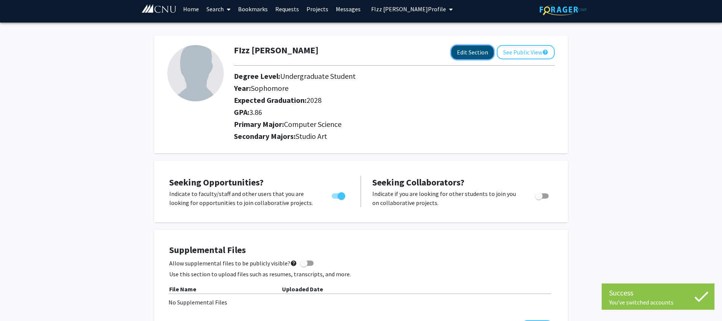
click at [466, 52] on button "Edit Section" at bounding box center [472, 52] width 42 height 14
select select "sophomore"
select select "2028"
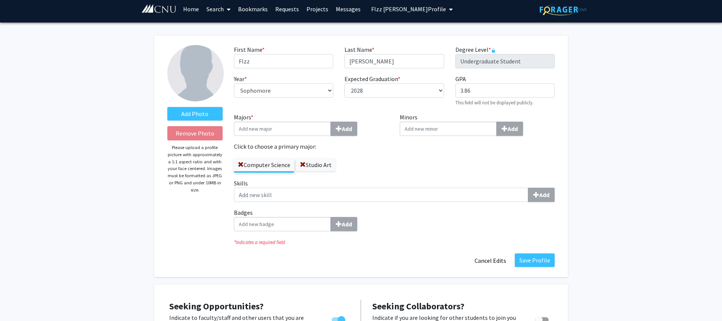
scroll to position [7, 0]
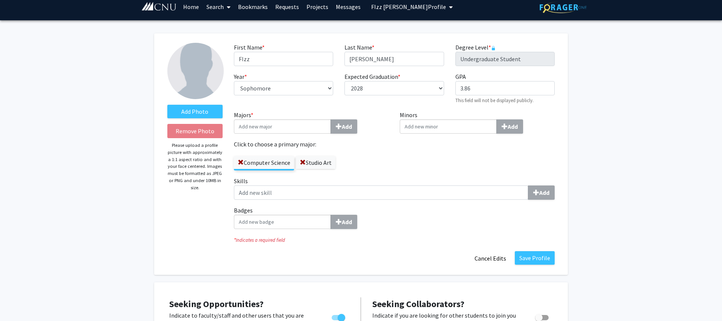
click at [276, 225] on input "Badges Add" at bounding box center [282, 222] width 97 height 14
type input "summ"
drag, startPoint x: 274, startPoint y: 238, endPoint x: 280, endPoint y: 238, distance: 5.7
click at [274, 238] on span "er Scholar" at bounding box center [268, 236] width 26 height 8
click at [274, 229] on input "summ" at bounding box center [282, 222] width 97 height 14
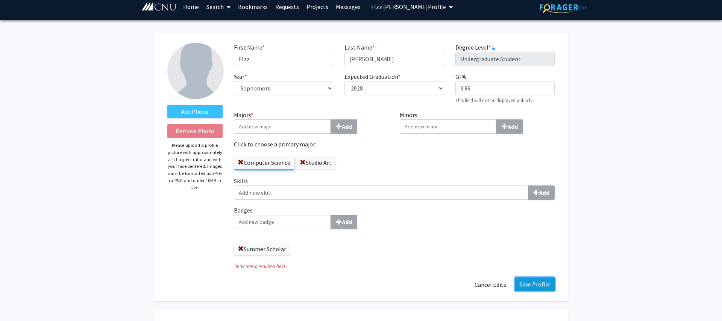
click at [543, 287] on button "Save Profile" at bounding box center [534, 285] width 40 height 14
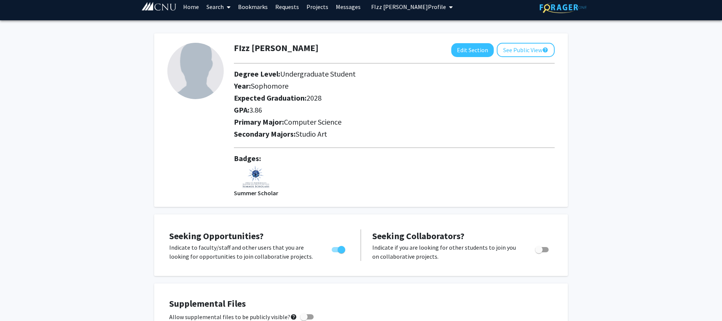
click at [413, 5] on span "FIzz [PERSON_NAME] Profile" at bounding box center [408, 7] width 75 height 8
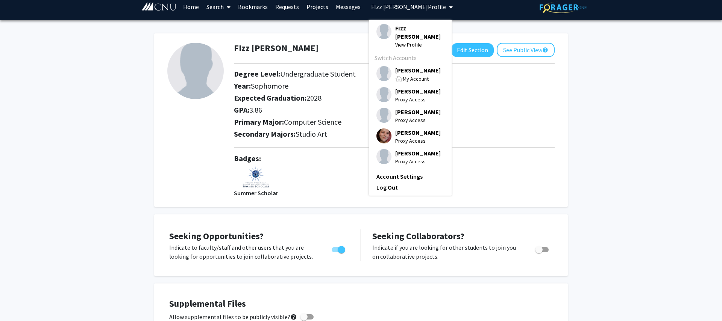
click at [396, 67] on div "[PERSON_NAME] My Account" at bounding box center [417, 74] width 45 height 17
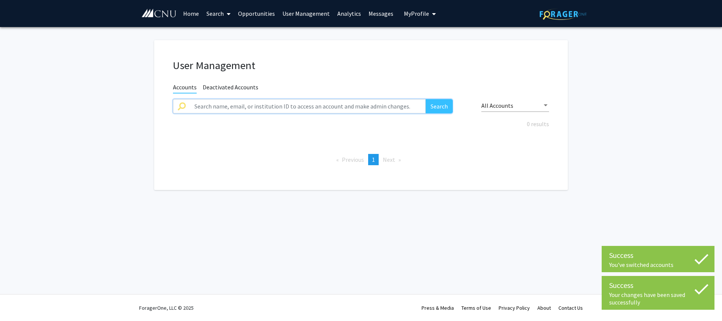
click at [250, 107] on input "text" at bounding box center [308, 106] width 236 height 14
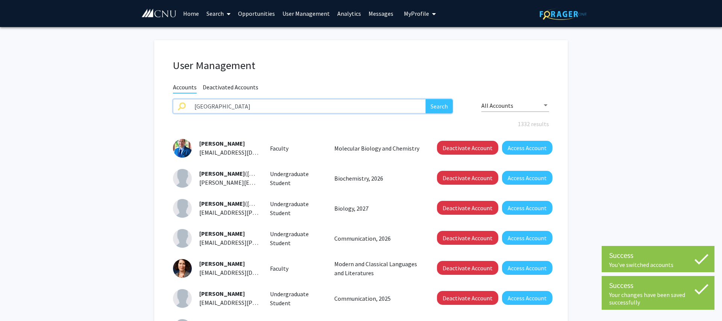
click at [425, 99] on button "Search" at bounding box center [438, 106] width 27 height 14
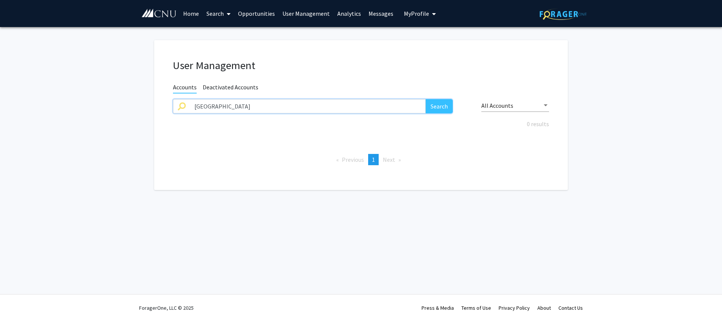
drag, startPoint x: 258, startPoint y: 101, endPoint x: 170, endPoint y: 92, distance: 88.8
click at [190, 99] on input "[GEOGRAPHIC_DATA]" at bounding box center [308, 106] width 236 height 14
type input "white"
click at [425, 99] on button "Search" at bounding box center [438, 106] width 27 height 14
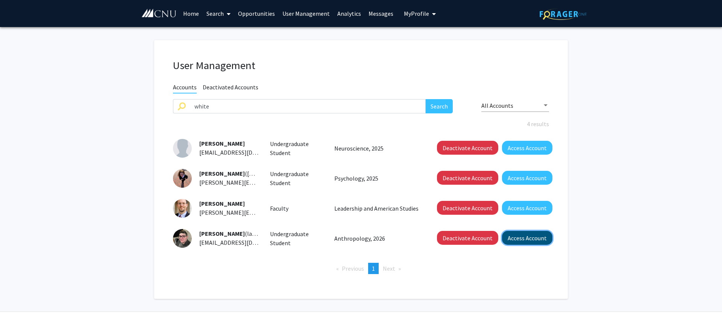
click at [525, 237] on button "Access Account" at bounding box center [527, 238] width 50 height 14
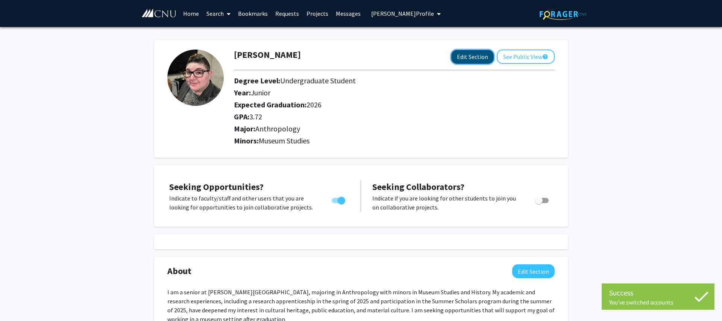
click at [486, 57] on button "Edit Section" at bounding box center [472, 57] width 42 height 14
select select "junior"
select select "2026"
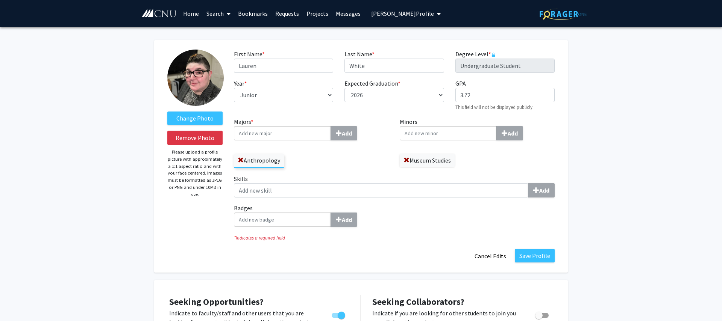
click at [302, 218] on input "Badges Add" at bounding box center [282, 220] width 97 height 14
type input "summer"
click at [289, 231] on div "Summer Scholar" at bounding box center [282, 233] width 88 height 9
click at [289, 227] on input "summer" at bounding box center [282, 220] width 97 height 14
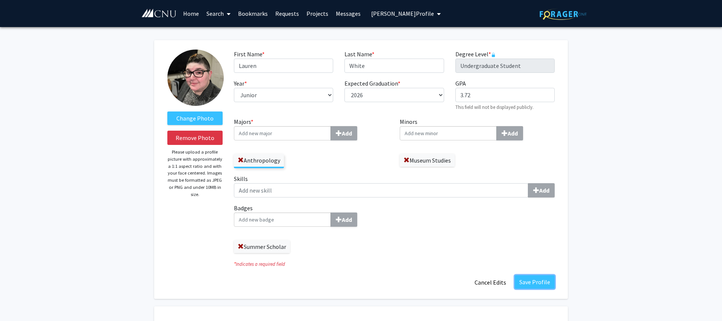
click at [533, 283] on button "Save Profile" at bounding box center [534, 282] width 40 height 14
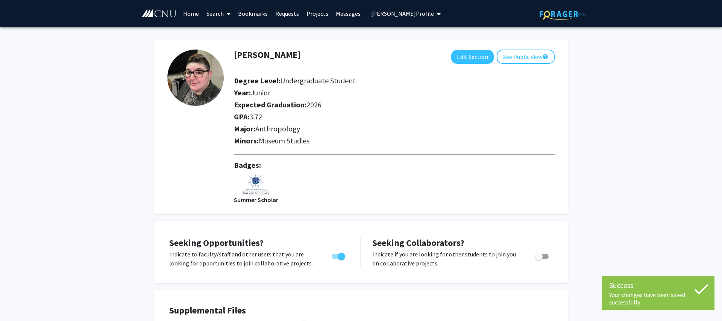
click at [409, 19] on button "[PERSON_NAME] Profile" at bounding box center [406, 13] width 74 height 27
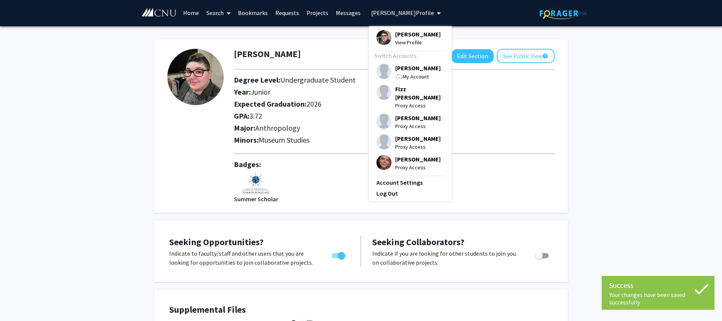
scroll to position [2, 0]
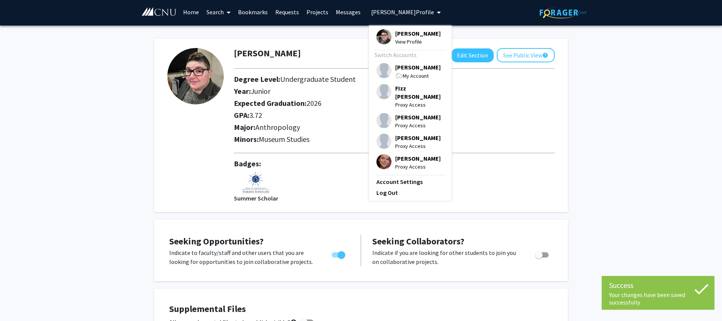
click at [395, 66] on span "[PERSON_NAME]" at bounding box center [417, 67] width 45 height 8
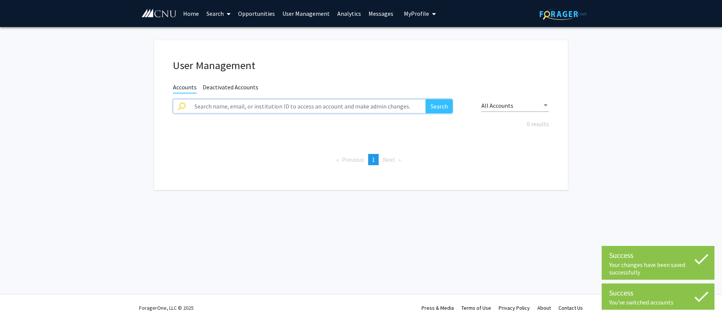
click at [288, 103] on input "text" at bounding box center [308, 106] width 236 height 14
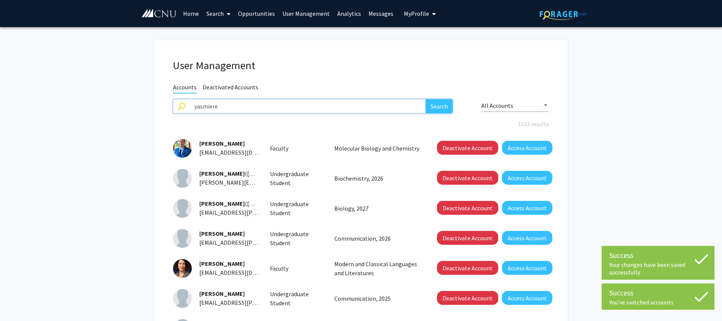
click at [425, 99] on button "Search" at bounding box center [438, 106] width 27 height 14
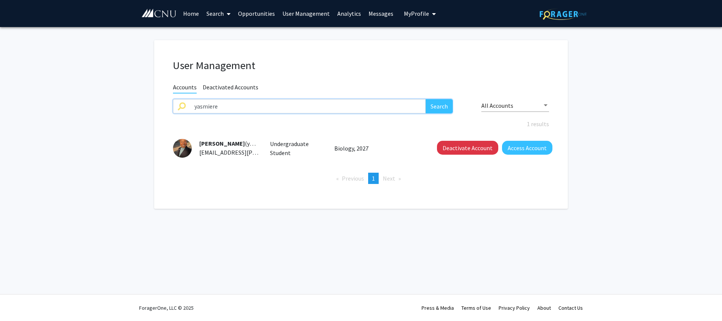
drag, startPoint x: 287, startPoint y: 108, endPoint x: 132, endPoint y: 106, distance: 155.2
click at [190, 106] on input "yasmiere" at bounding box center [308, 106] width 236 height 14
click at [425, 99] on button "Search" at bounding box center [438, 106] width 27 height 14
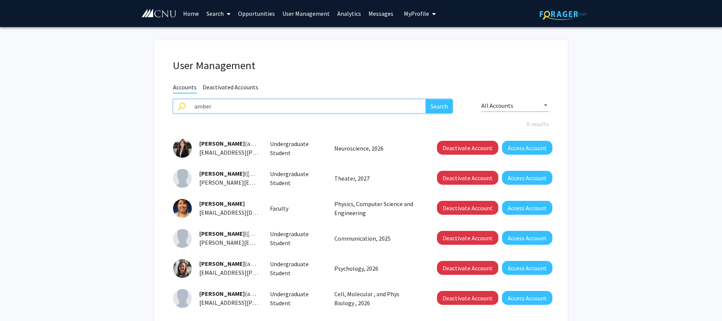
drag, startPoint x: 167, startPoint y: 106, endPoint x: 140, endPoint y: 105, distance: 26.7
click at [190, 105] on input "amber" at bounding box center [308, 106] width 236 height 14
click at [425, 99] on button "Search" at bounding box center [438, 106] width 27 height 14
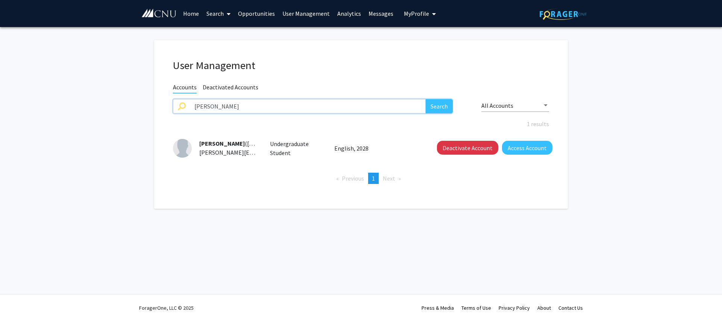
drag, startPoint x: 239, startPoint y: 106, endPoint x: 158, endPoint y: 105, distance: 81.6
click at [190, 105] on input "[PERSON_NAME]" at bounding box center [308, 106] width 236 height 14
click at [425, 99] on button "Search" at bounding box center [438, 106] width 27 height 14
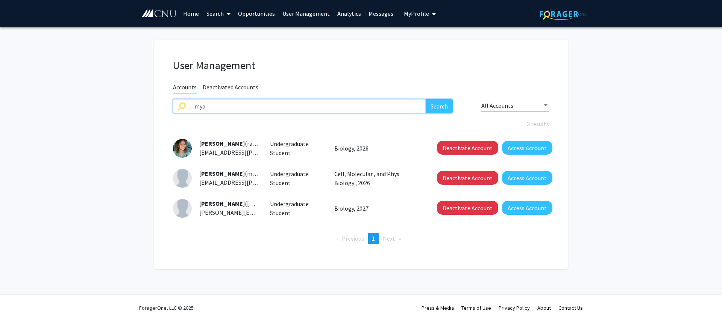
drag, startPoint x: 207, startPoint y: 107, endPoint x: 169, endPoint y: 107, distance: 38.3
click at [190, 107] on input "mya" at bounding box center [308, 106] width 236 height 14
click at [425, 99] on button "Search" at bounding box center [438, 106] width 27 height 14
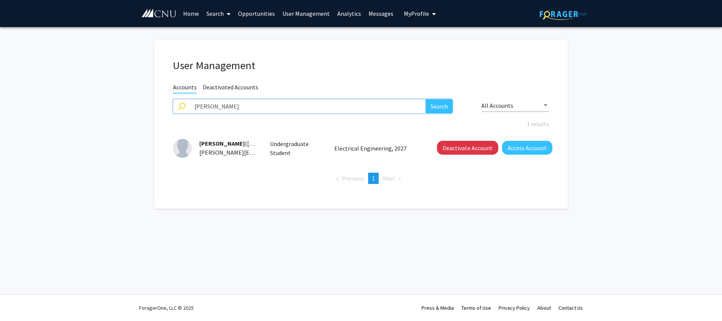
drag, startPoint x: 201, startPoint y: 106, endPoint x: 193, endPoint y: 106, distance: 8.3
click at [193, 106] on input "[PERSON_NAME]" at bounding box center [308, 106] width 236 height 14
click at [425, 99] on button "Search" at bounding box center [438, 106] width 27 height 14
drag, startPoint x: 204, startPoint y: 106, endPoint x: 174, endPoint y: 107, distance: 30.5
click at [190, 107] on input "[PERSON_NAME]" at bounding box center [308, 106] width 236 height 14
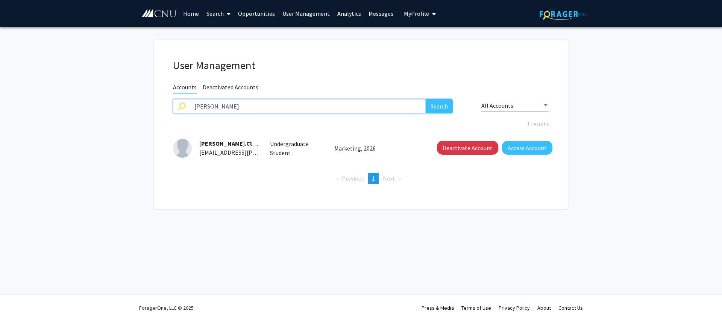
type input "a"
type input "f"
